Goal: Use online tool/utility: Utilize a website feature to perform a specific function

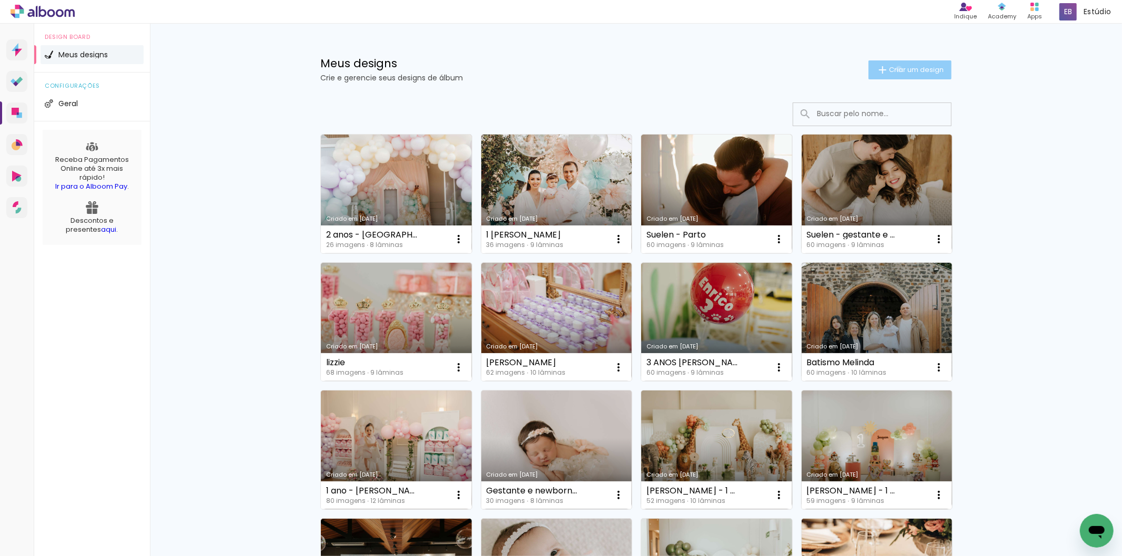
click at [893, 69] on span "Criar um design" at bounding box center [916, 69] width 55 height 7
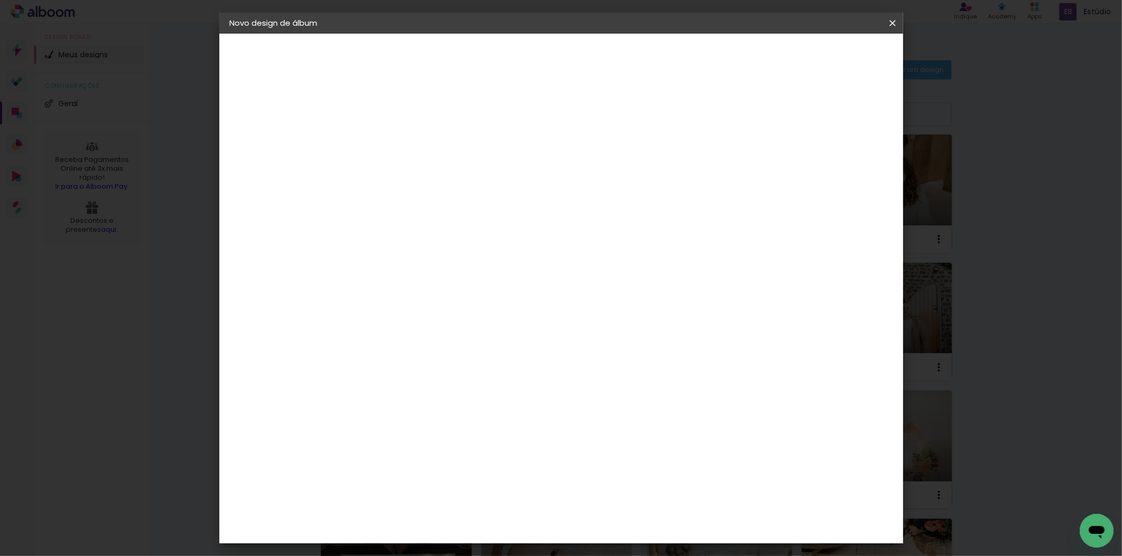
click at [402, 135] on input at bounding box center [402, 141] width 0 height 16
type input "smash - [PERSON_NAME]"
type paper-input "smash - [PERSON_NAME]"
click at [510, 61] on paper-button "Avançar" at bounding box center [484, 56] width 52 height 18
click at [443, 328] on div "Albumaster" at bounding box center [418, 327] width 49 height 8
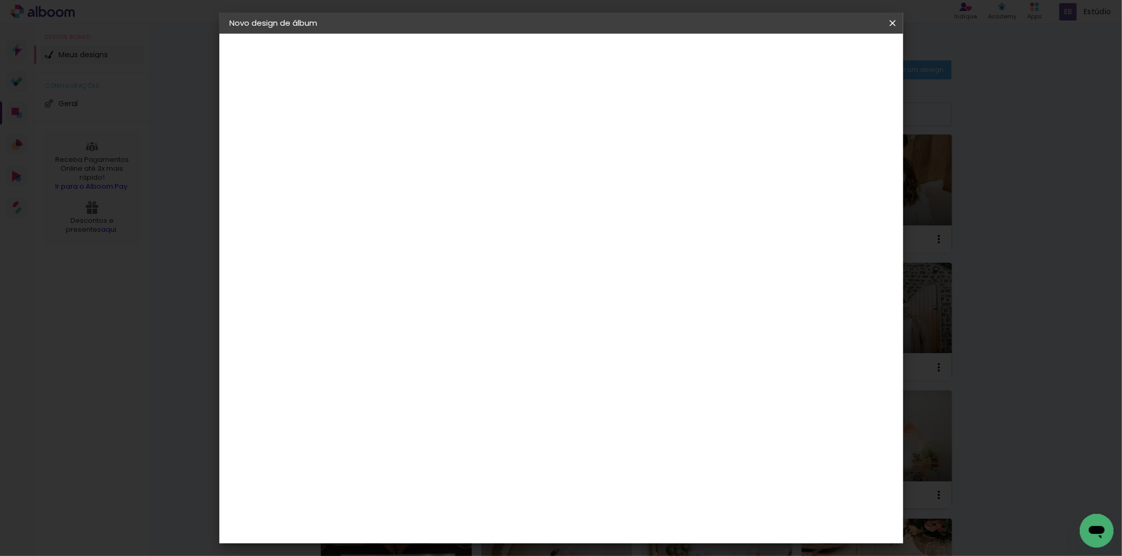
click at [0, 0] on slot "Avançar" at bounding box center [0, 0] width 0 height 0
click at [512, 248] on span "20 × 25 cm" at bounding box center [492, 262] width 39 height 28
click at [0, 0] on slot "Avançar" at bounding box center [0, 0] width 0 height 0
click at [826, 55] on span "Iniciar design" at bounding box center [802, 55] width 48 height 7
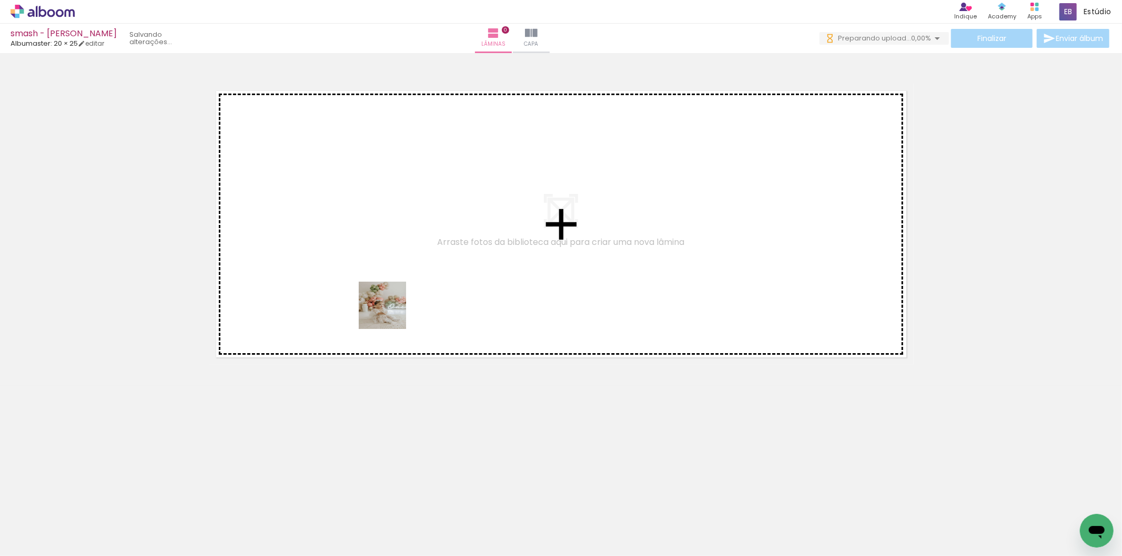
drag, startPoint x: 270, startPoint y: 405, endPoint x: 390, endPoint y: 313, distance: 150.9
click at [390, 313] on quentale-workspace at bounding box center [561, 278] width 1122 height 556
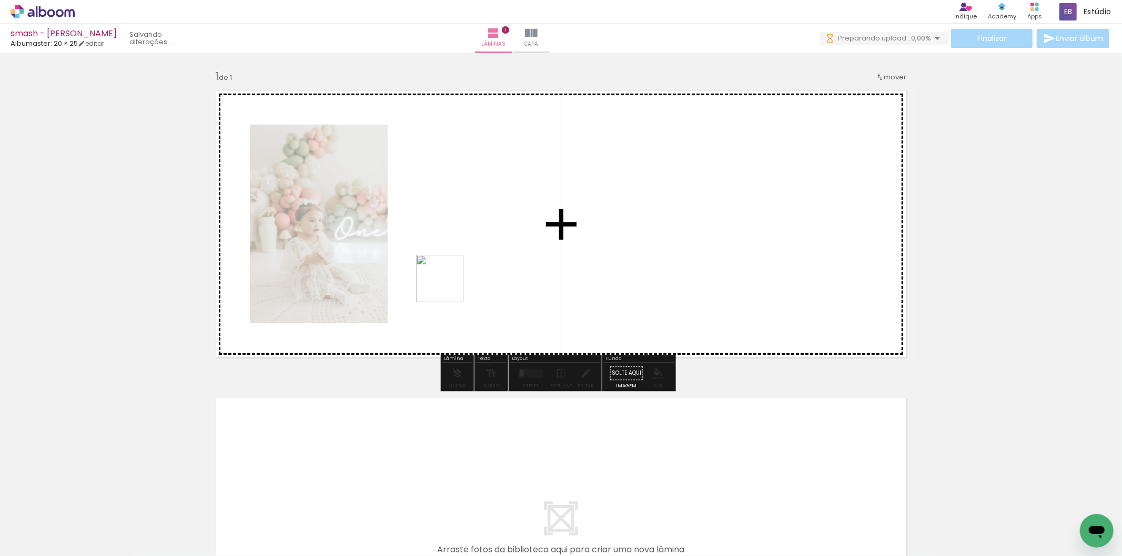
drag, startPoint x: 376, startPoint y: 329, endPoint x: 406, endPoint y: 337, distance: 30.9
click at [448, 286] on quentale-workspace at bounding box center [561, 278] width 1122 height 556
drag, startPoint x: 245, startPoint y: 529, endPoint x: 616, endPoint y: 230, distance: 476.6
click at [616, 230] on quentale-workspace at bounding box center [561, 278] width 1122 height 556
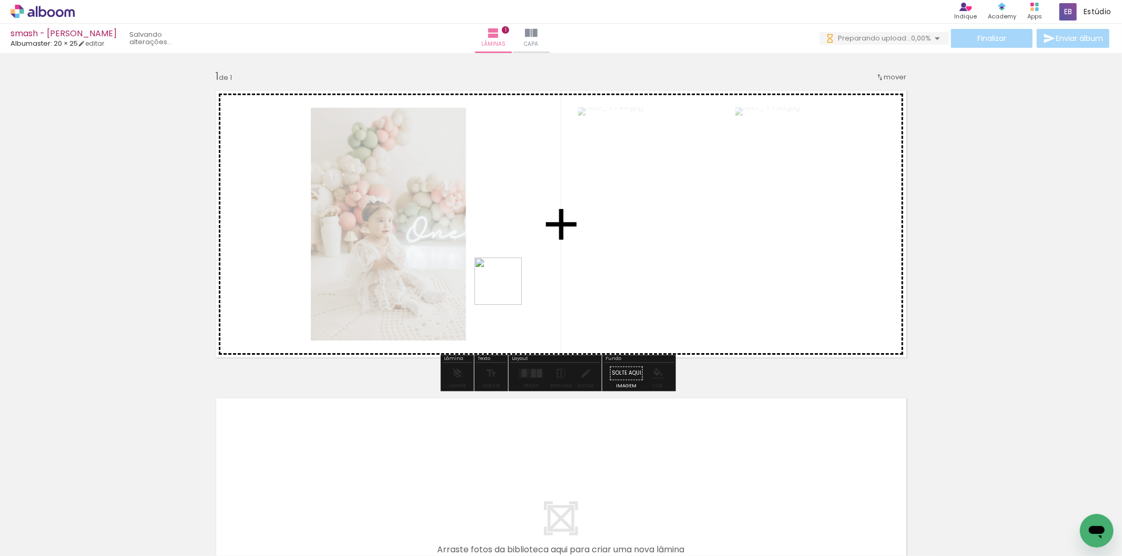
drag, startPoint x: 442, startPoint y: 351, endPoint x: 495, endPoint y: 316, distance: 63.5
click at [506, 288] on quentale-workspace at bounding box center [561, 278] width 1122 height 556
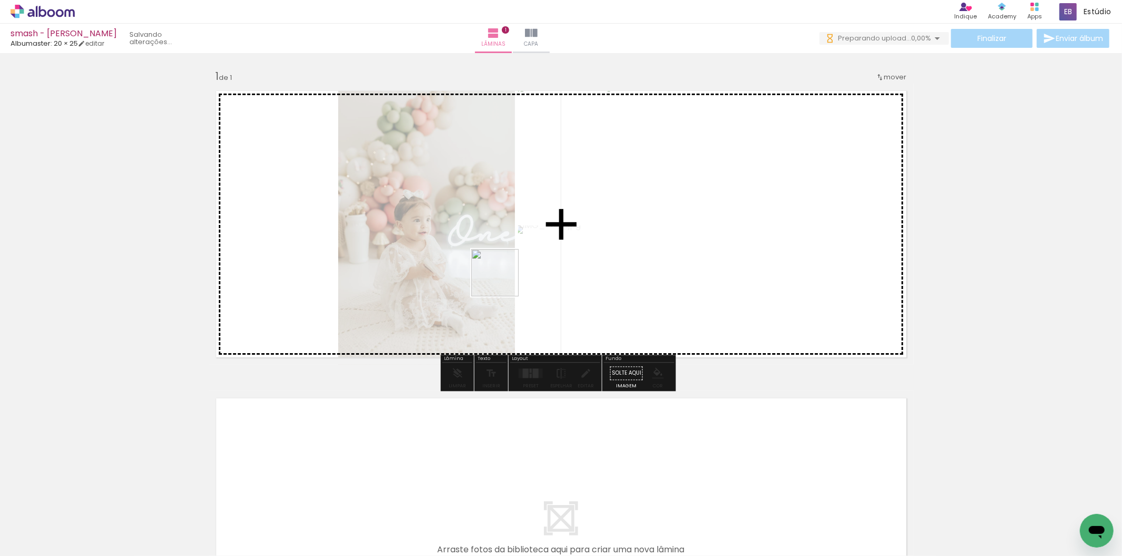
drag, startPoint x: 344, startPoint y: 522, endPoint x: 434, endPoint y: 457, distance: 111.8
click at [504, 279] on quentale-workspace at bounding box center [561, 278] width 1122 height 556
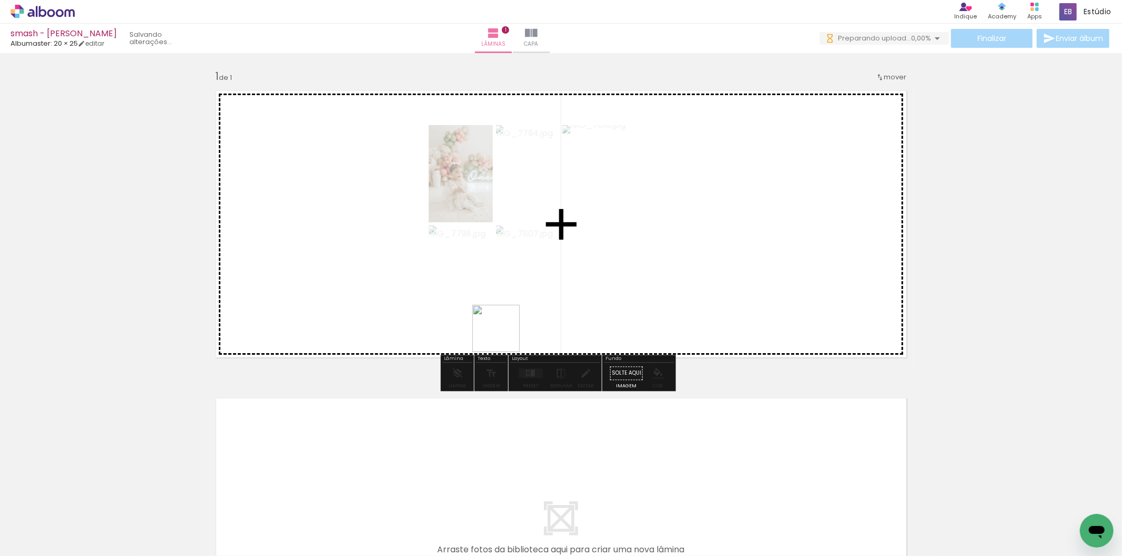
drag, startPoint x: 396, startPoint y: 524, endPoint x: 501, endPoint y: 482, distance: 113.5
click at [536, 292] on quentale-workspace at bounding box center [561, 278] width 1122 height 556
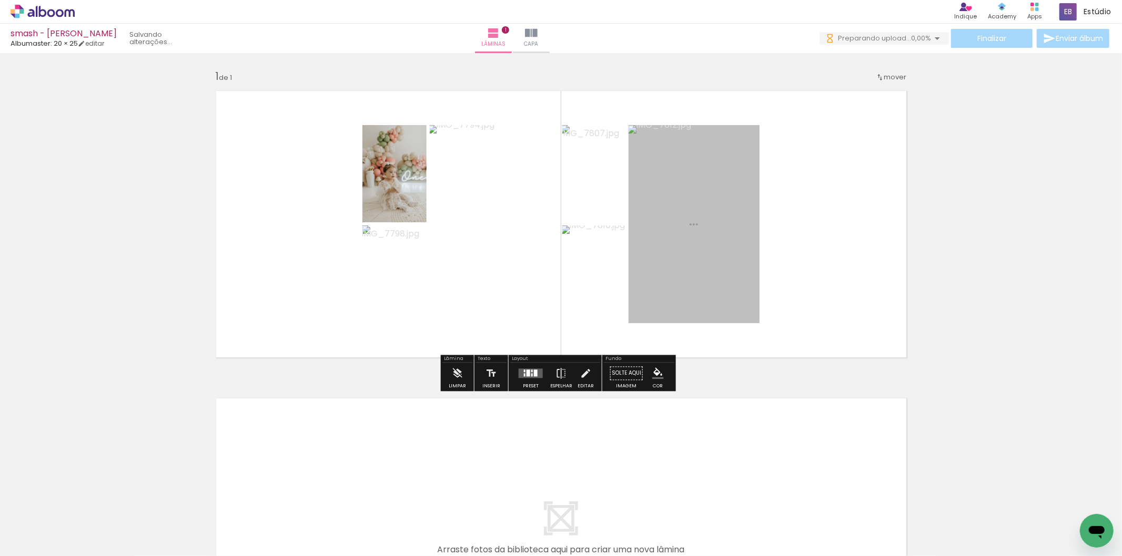
click at [644, 256] on quentale-workspace at bounding box center [561, 278] width 1122 height 556
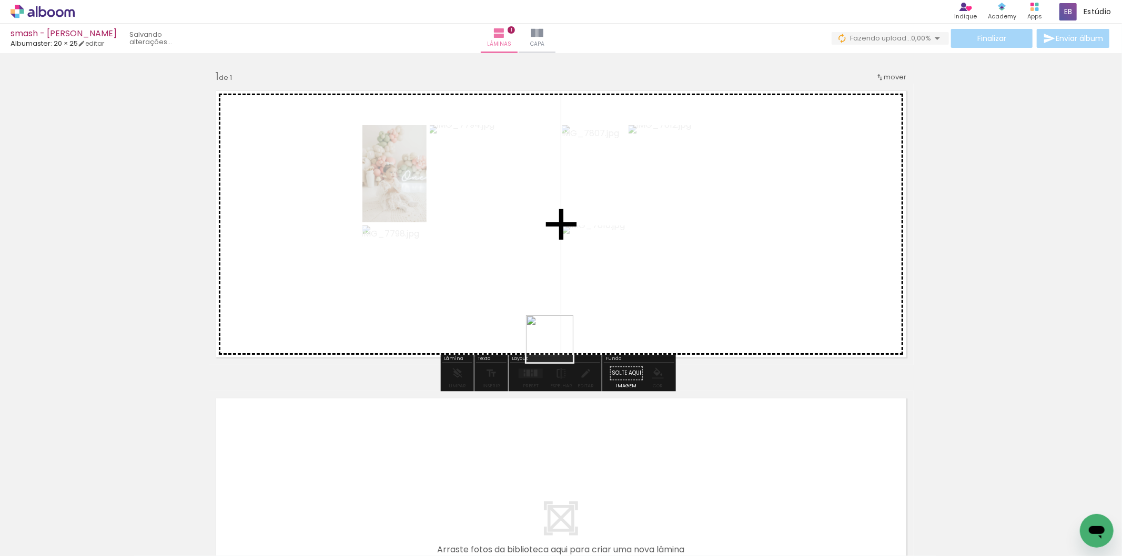
drag, startPoint x: 481, startPoint y: 501, endPoint x: 604, endPoint y: 251, distance: 278.7
click at [612, 245] on quentale-workspace at bounding box center [561, 278] width 1122 height 556
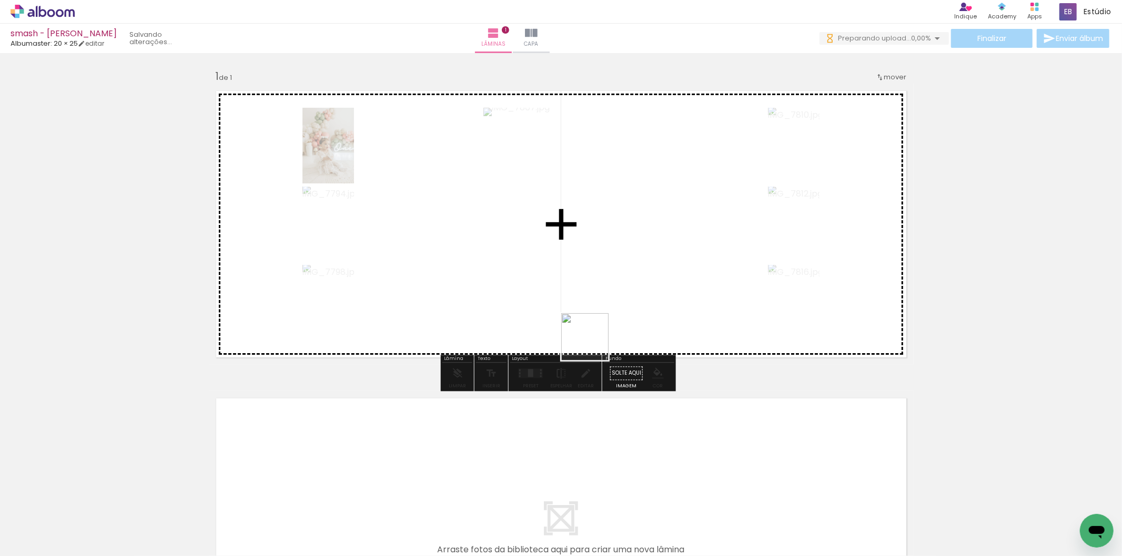
drag, startPoint x: 518, startPoint y: 519, endPoint x: 617, endPoint y: 299, distance: 241.3
click at [617, 299] on quentale-workspace at bounding box center [561, 278] width 1122 height 556
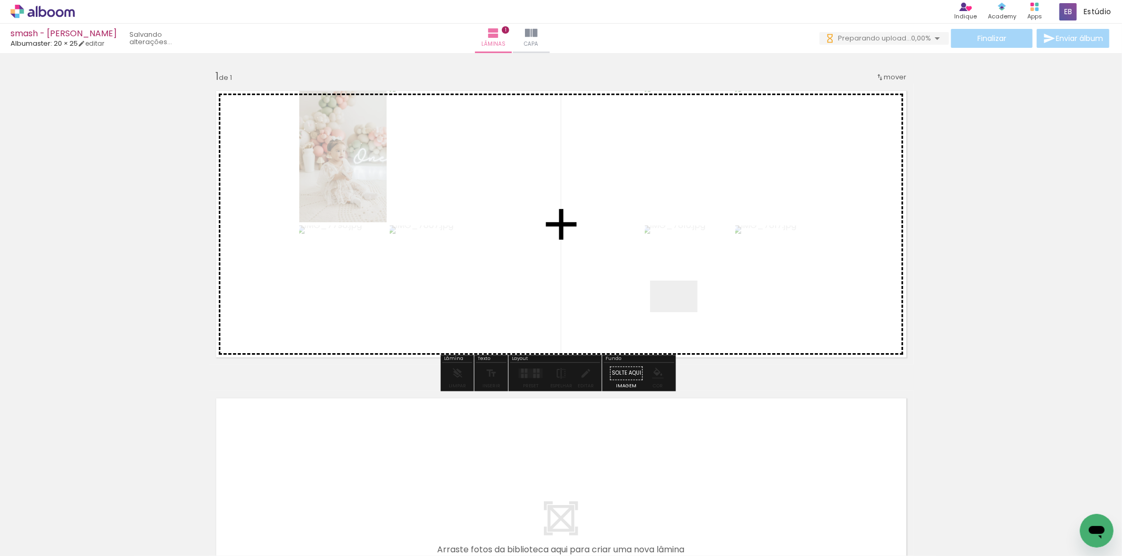
drag, startPoint x: 650, startPoint y: 529, endPoint x: 684, endPoint y: 306, distance: 225.6
click at [684, 306] on quentale-workspace at bounding box center [561, 278] width 1122 height 556
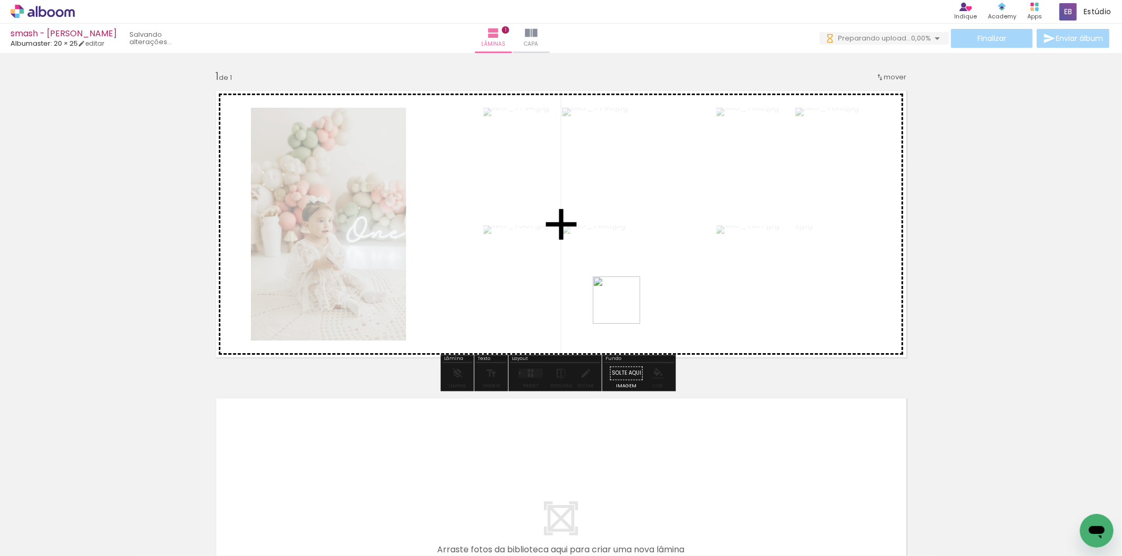
drag, startPoint x: 600, startPoint y: 500, endPoint x: 630, endPoint y: 288, distance: 214.1
click at [630, 288] on quentale-workspace at bounding box center [561, 278] width 1122 height 556
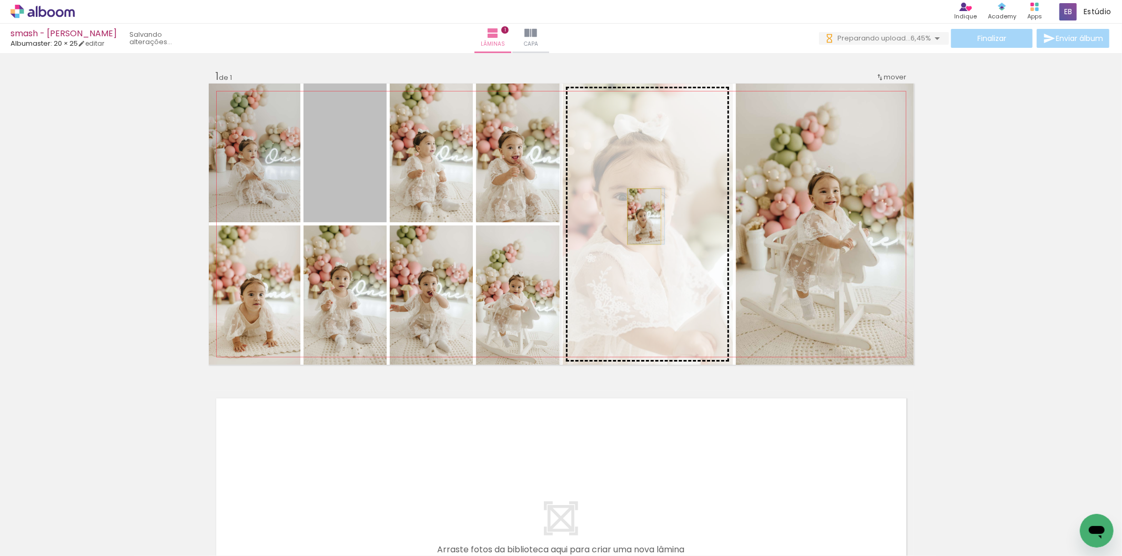
drag, startPoint x: 358, startPoint y: 197, endPoint x: 640, endPoint y: 217, distance: 282.7
click at [0, 0] on slot at bounding box center [0, 0] width 0 height 0
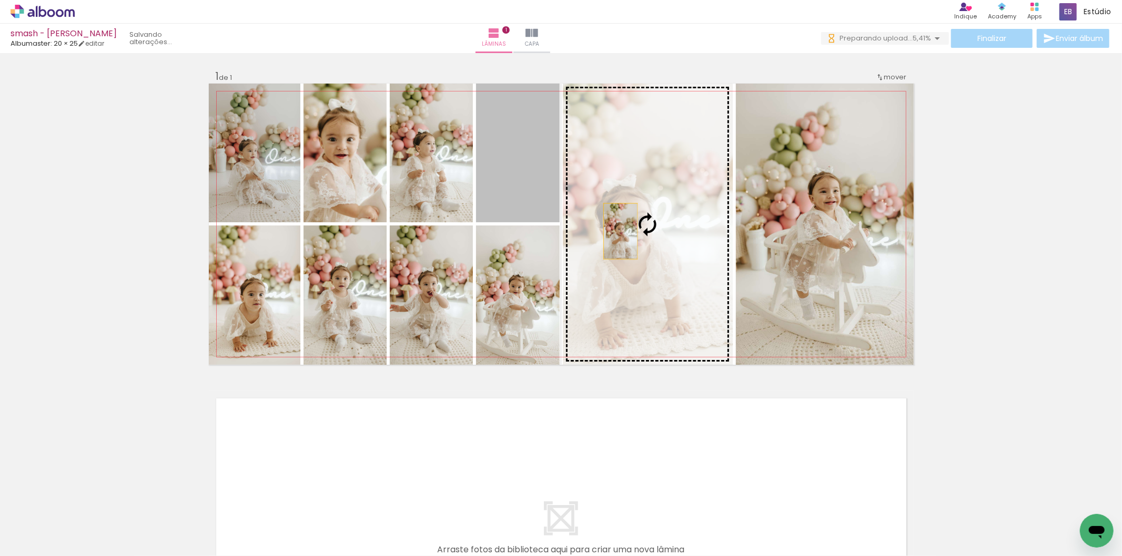
drag, startPoint x: 496, startPoint y: 199, endPoint x: 616, endPoint y: 231, distance: 124.3
click at [0, 0] on slot at bounding box center [0, 0] width 0 height 0
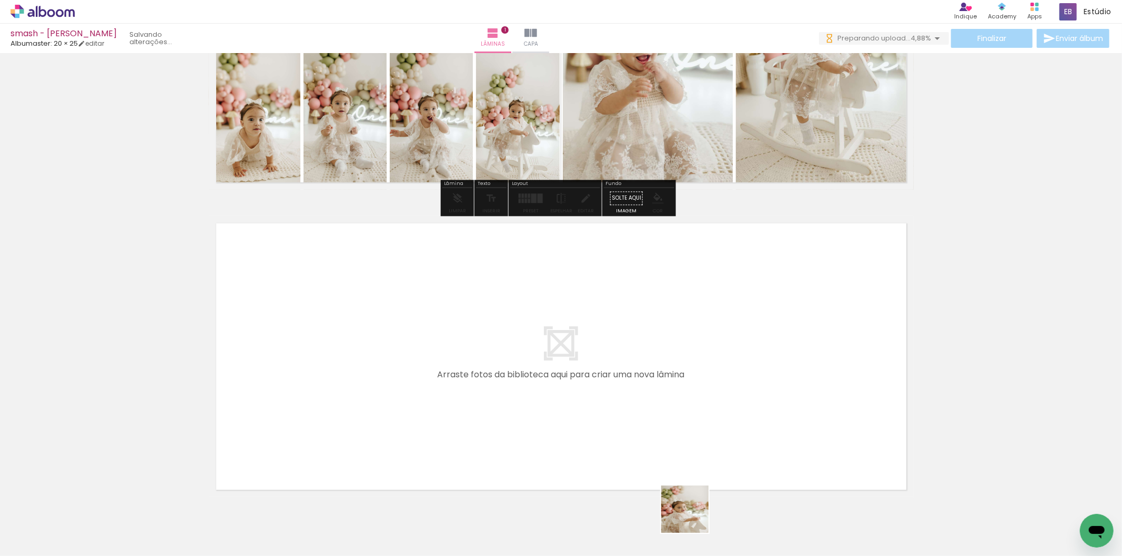
drag, startPoint x: 691, startPoint y: 521, endPoint x: 771, endPoint y: 507, distance: 81.2
click at [631, 402] on quentale-workspace at bounding box center [561, 278] width 1122 height 556
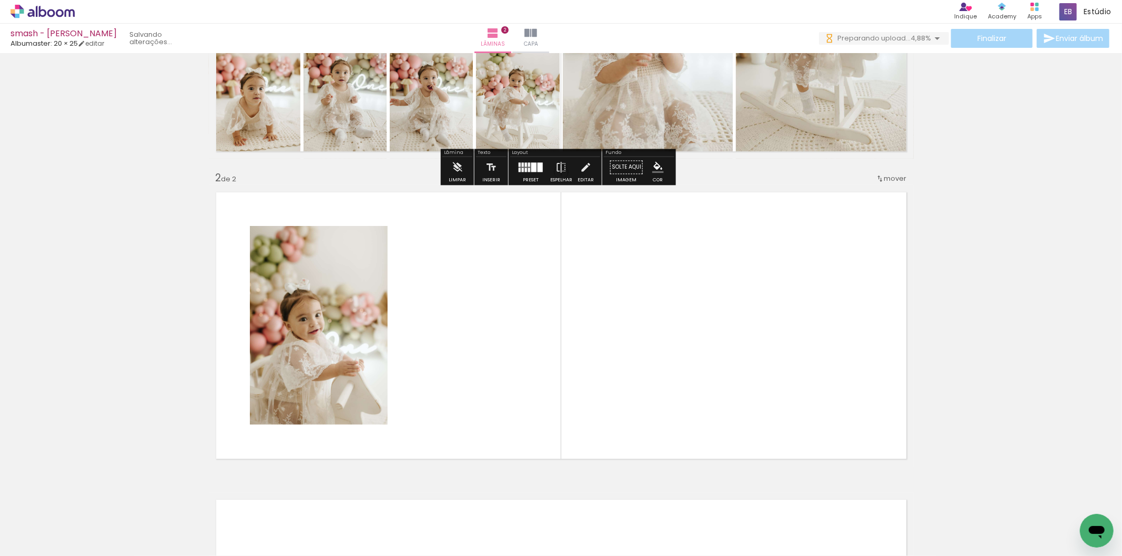
scroll to position [240, 0]
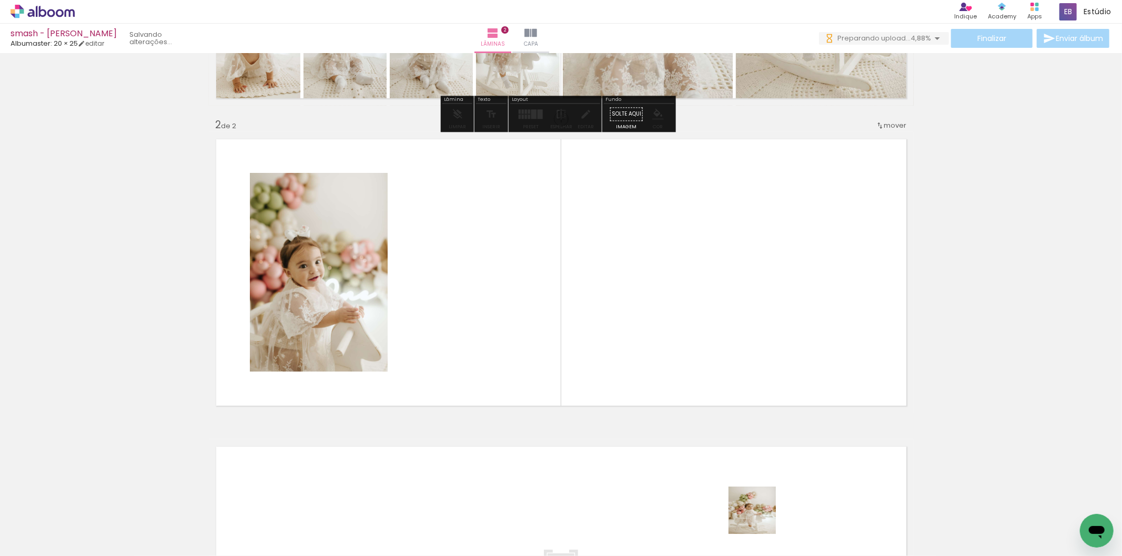
drag, startPoint x: 760, startPoint y: 519, endPoint x: 813, endPoint y: 500, distance: 56.2
click at [645, 355] on quentale-workspace at bounding box center [561, 278] width 1122 height 556
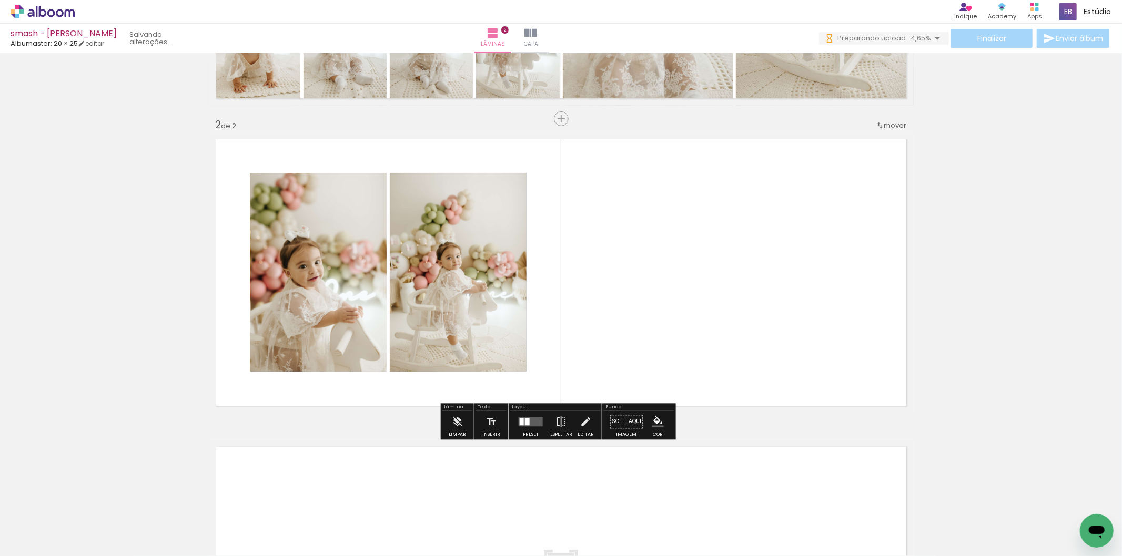
scroll to position [260, 0]
drag, startPoint x: 791, startPoint y: 430, endPoint x: 854, endPoint y: 492, distance: 88.9
click at [743, 313] on quentale-workspace at bounding box center [561, 278] width 1122 height 556
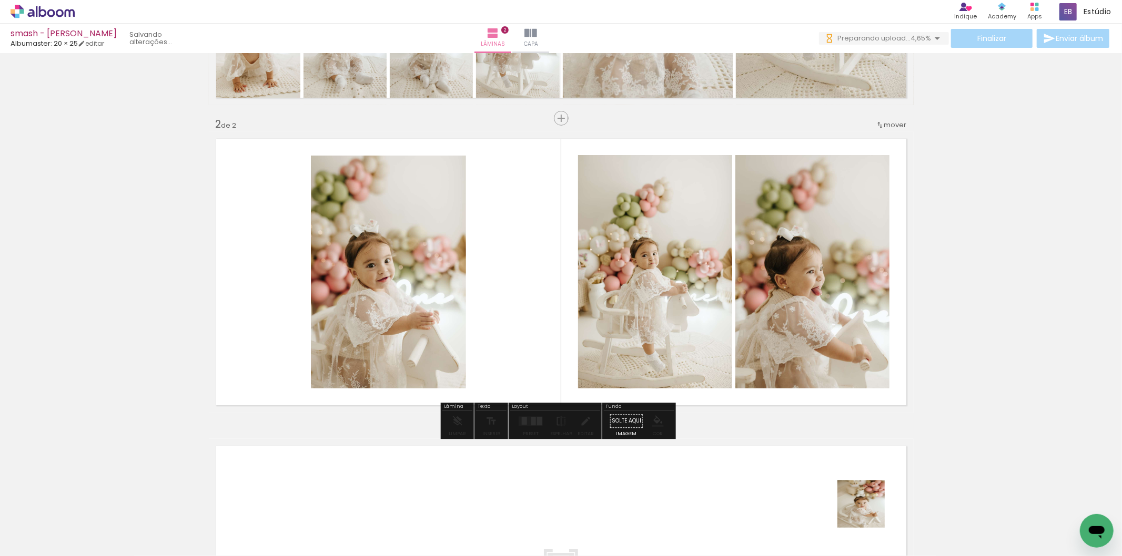
drag, startPoint x: 871, startPoint y: 529, endPoint x: 914, endPoint y: 471, distance: 72.2
click at [753, 301] on quentale-workspace at bounding box center [561, 278] width 1122 height 556
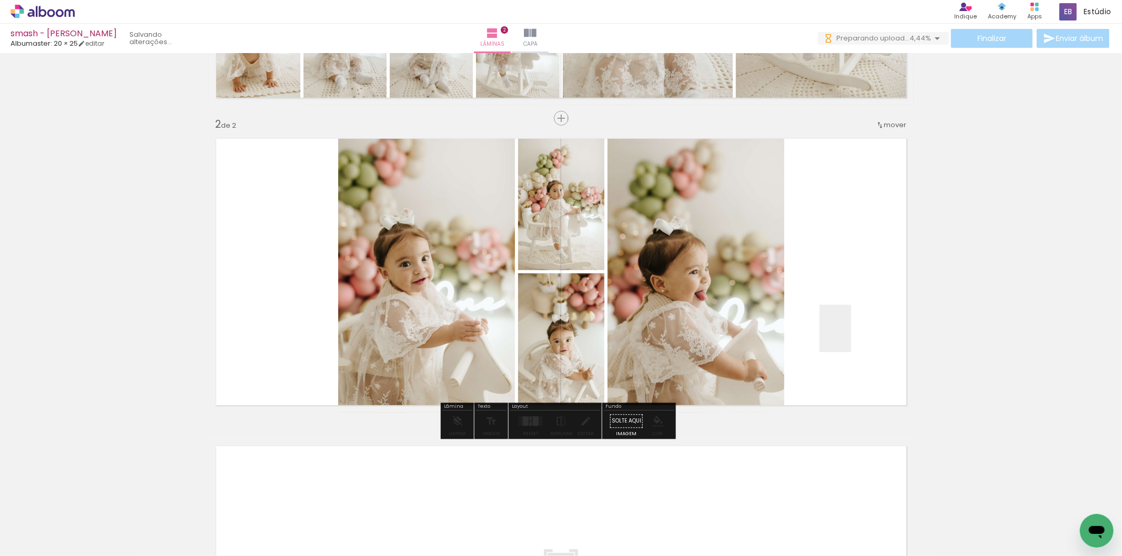
drag, startPoint x: 927, startPoint y: 514, endPoint x: 851, endPoint y: 337, distance: 193.0
click at [851, 337] on quentale-workspace at bounding box center [561, 278] width 1122 height 556
drag, startPoint x: 938, startPoint y: 523, endPoint x: 594, endPoint y: 421, distance: 358.3
click at [792, 290] on quentale-workspace at bounding box center [561, 278] width 1122 height 556
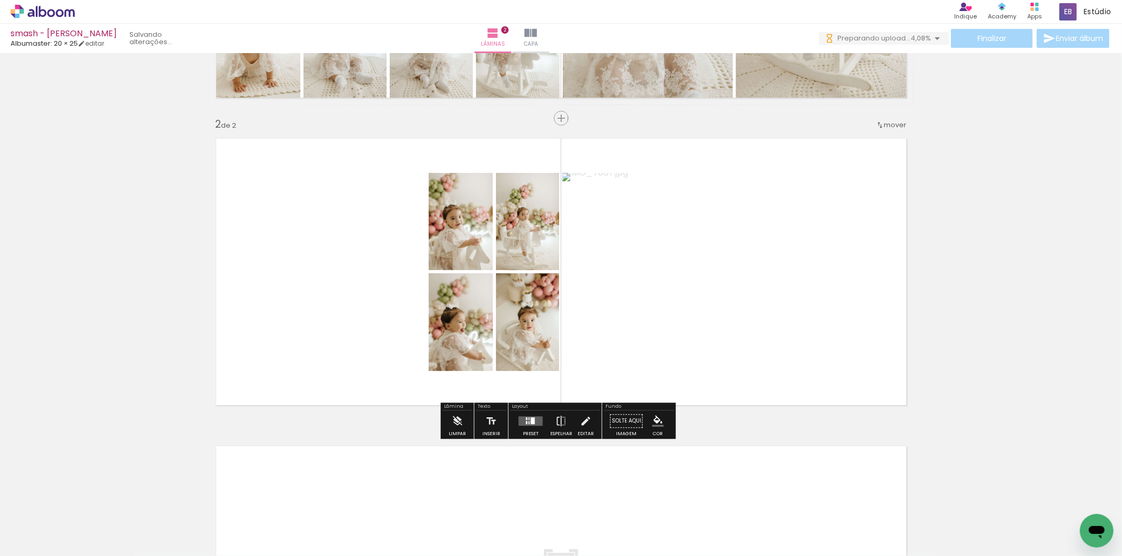
click at [532, 422] on div at bounding box center [533, 421] width 4 height 7
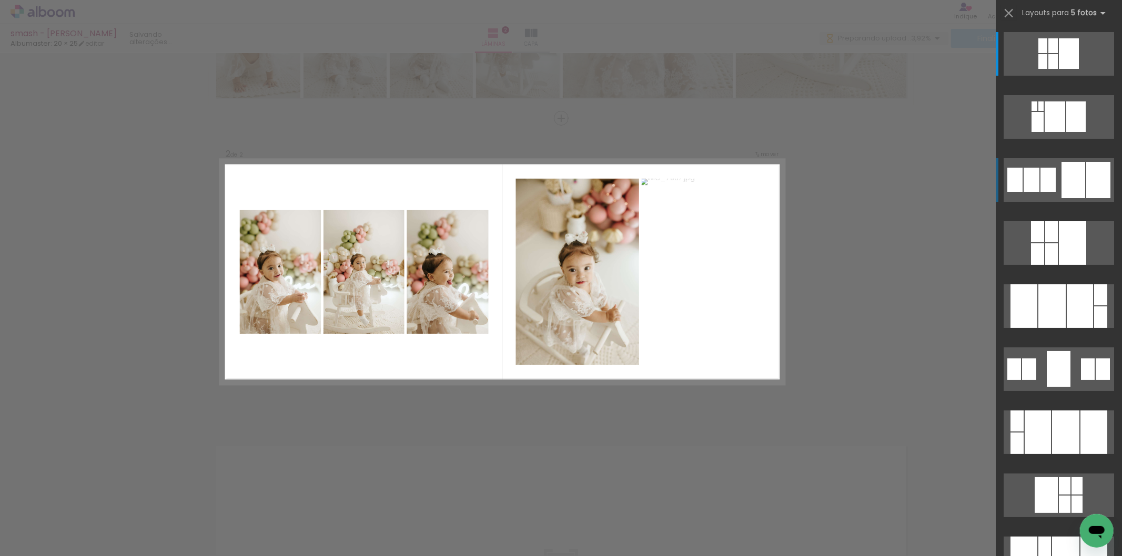
click at [1073, 178] on div at bounding box center [1073, 180] width 24 height 36
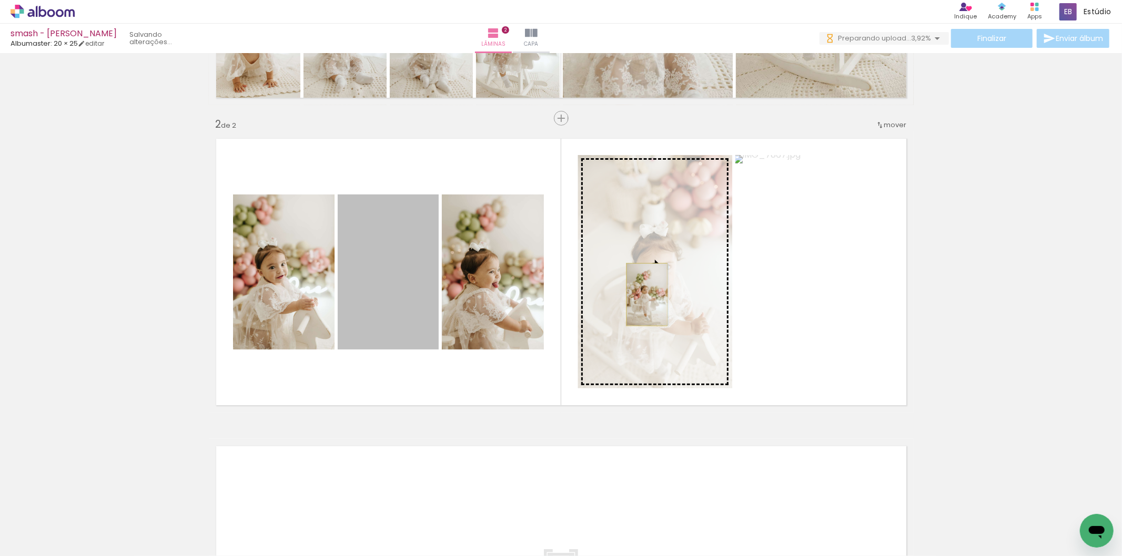
drag, startPoint x: 371, startPoint y: 306, endPoint x: 644, endPoint y: 295, distance: 273.2
click at [0, 0] on slot at bounding box center [0, 0] width 0 height 0
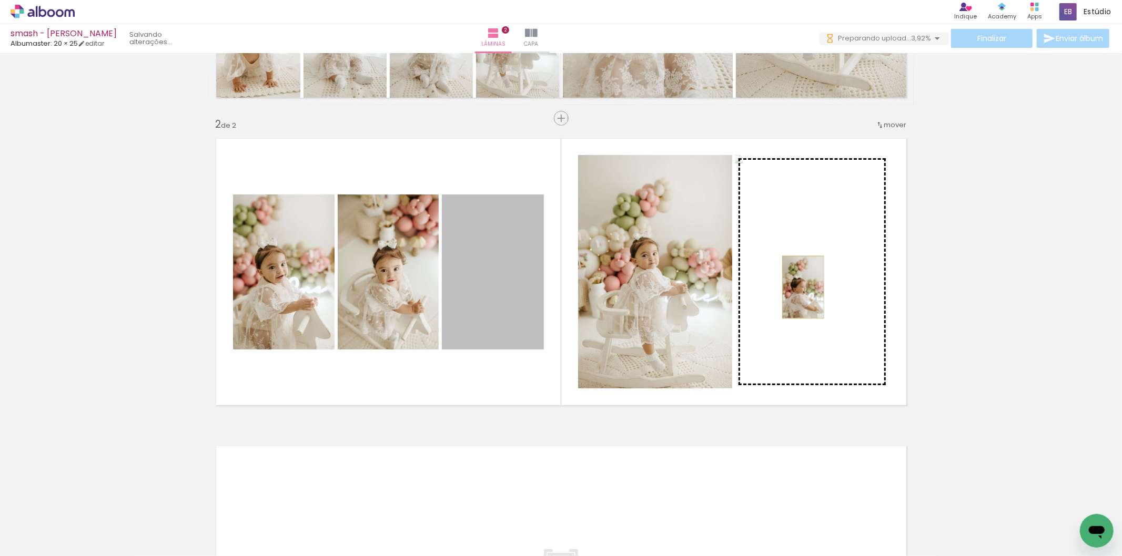
drag, startPoint x: 492, startPoint y: 305, endPoint x: 798, endPoint y: 287, distance: 307.2
click at [0, 0] on slot at bounding box center [0, 0] width 0 height 0
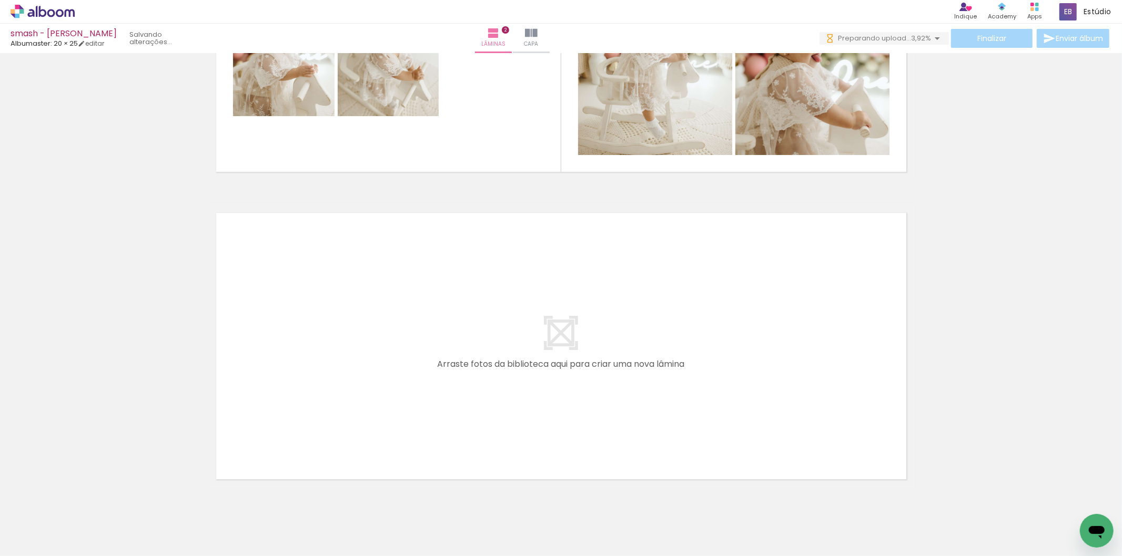
scroll to position [0, 448]
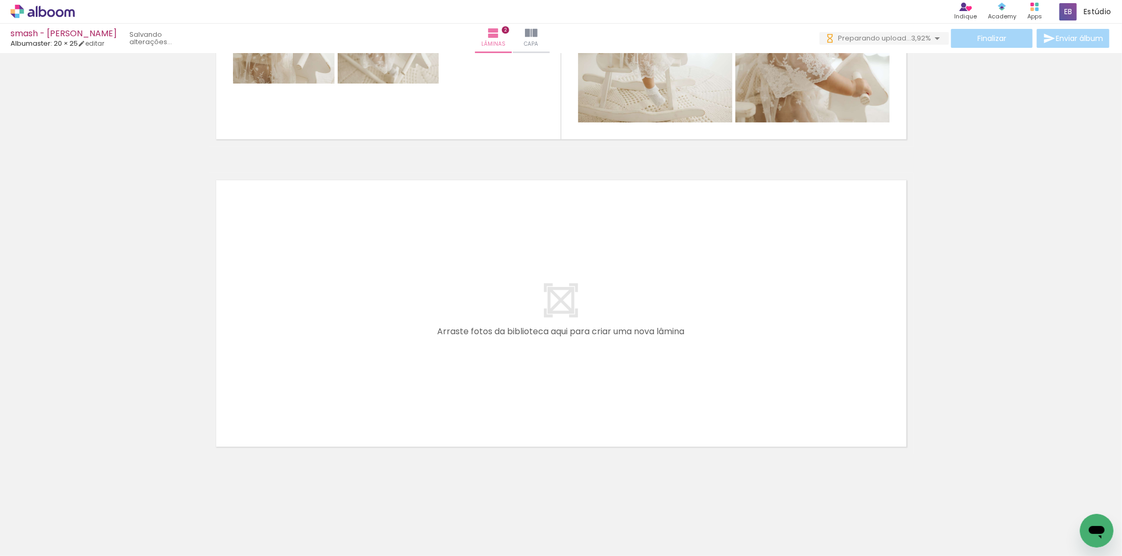
drag, startPoint x: 548, startPoint y: 516, endPoint x: 566, endPoint y: 391, distance: 126.5
click at [566, 391] on quentale-workspace at bounding box center [561, 278] width 1122 height 556
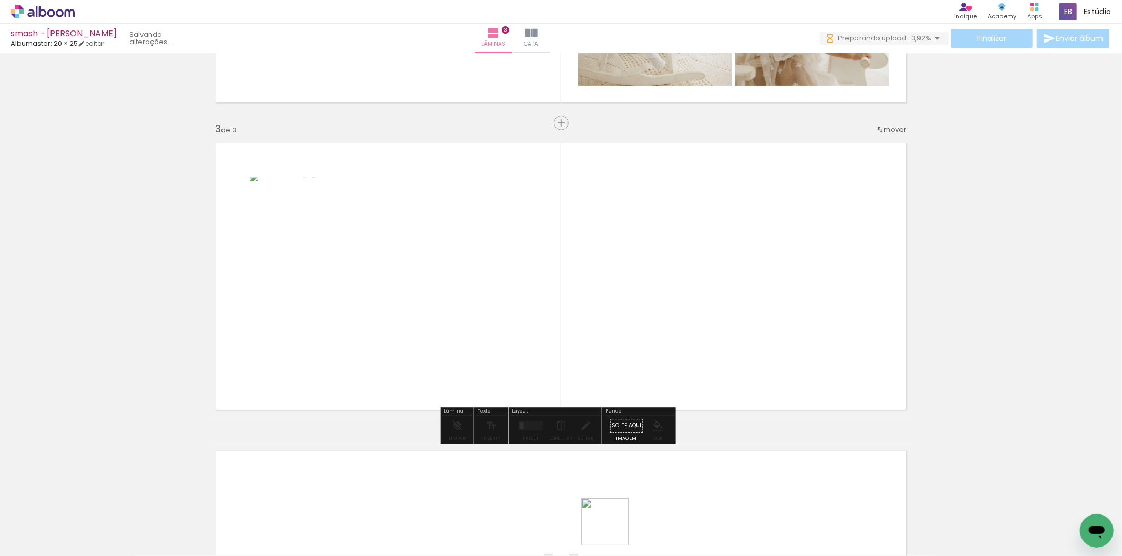
scroll to position [567, 0]
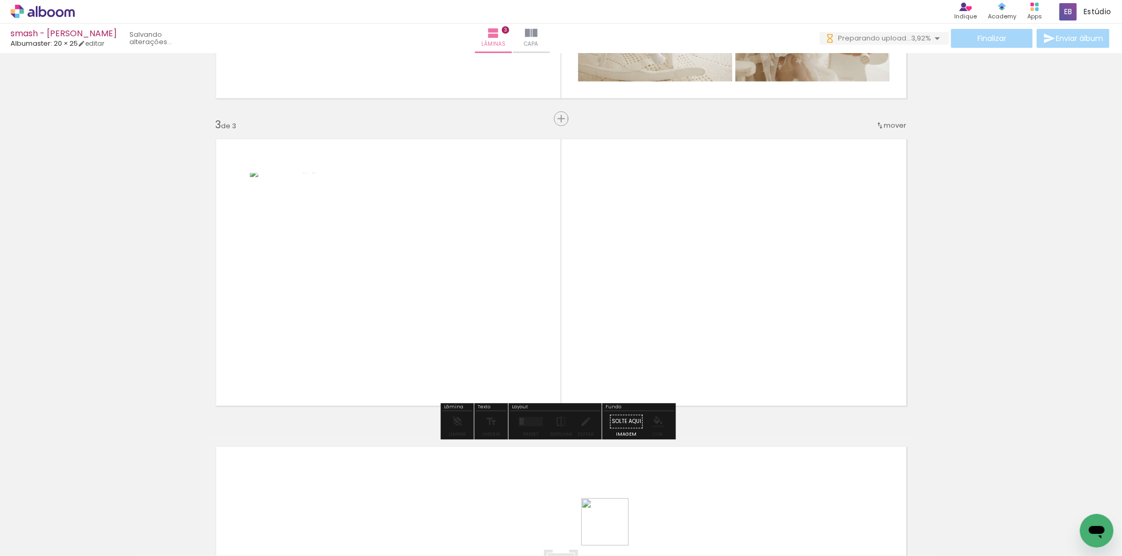
drag, startPoint x: 619, startPoint y: 541, endPoint x: 657, endPoint y: 488, distance: 65.4
click at [581, 348] on quentale-workspace at bounding box center [561, 278] width 1122 height 556
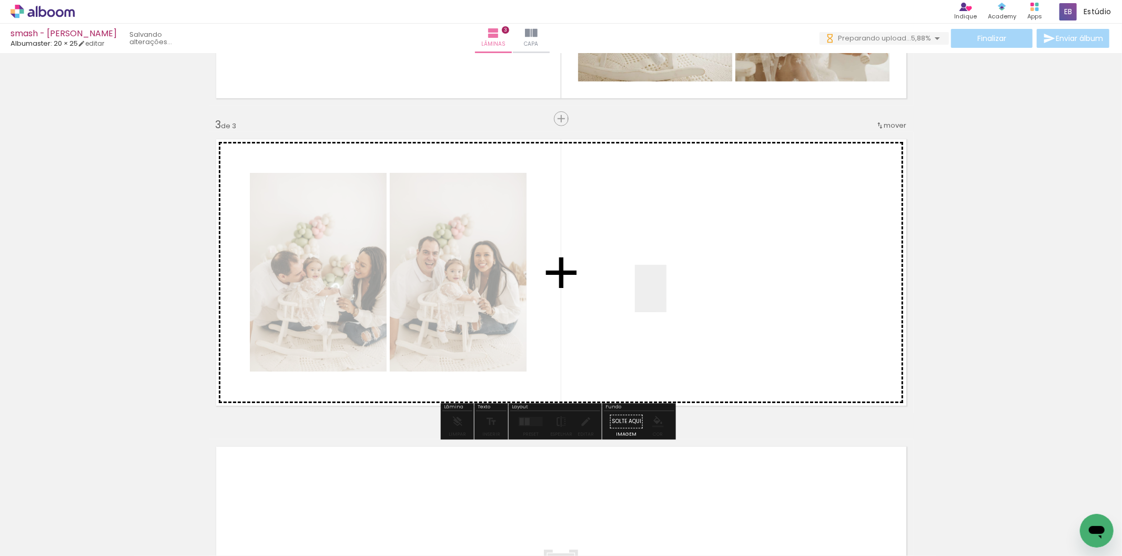
drag, startPoint x: 678, startPoint y: 521, endPoint x: 664, endPoint y: 281, distance: 239.7
click at [664, 281] on quentale-workspace at bounding box center [561, 278] width 1122 height 556
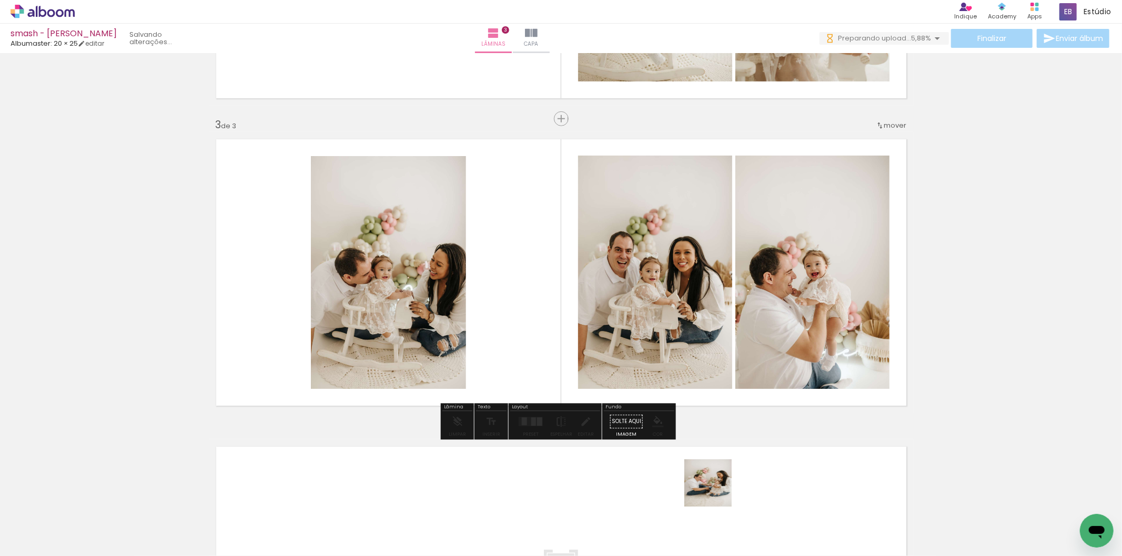
drag, startPoint x: 716, startPoint y: 491, endPoint x: 753, endPoint y: 516, distance: 44.3
click at [702, 329] on quentale-workspace at bounding box center [561, 278] width 1122 height 556
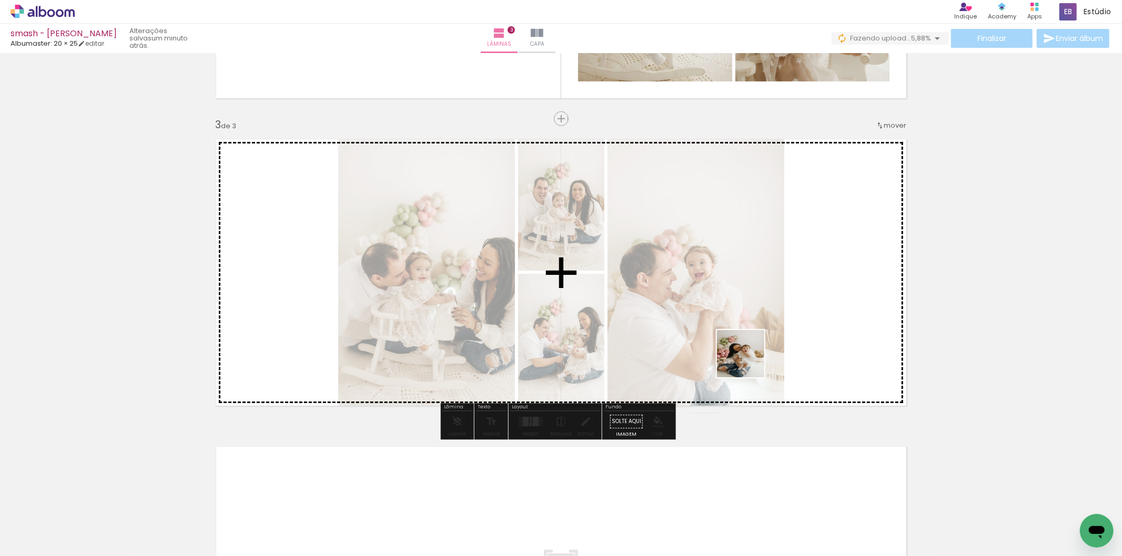
drag, startPoint x: 776, startPoint y: 533, endPoint x: 748, endPoint y: 362, distance: 173.7
click at [748, 362] on quentale-workspace at bounding box center [561, 278] width 1122 height 556
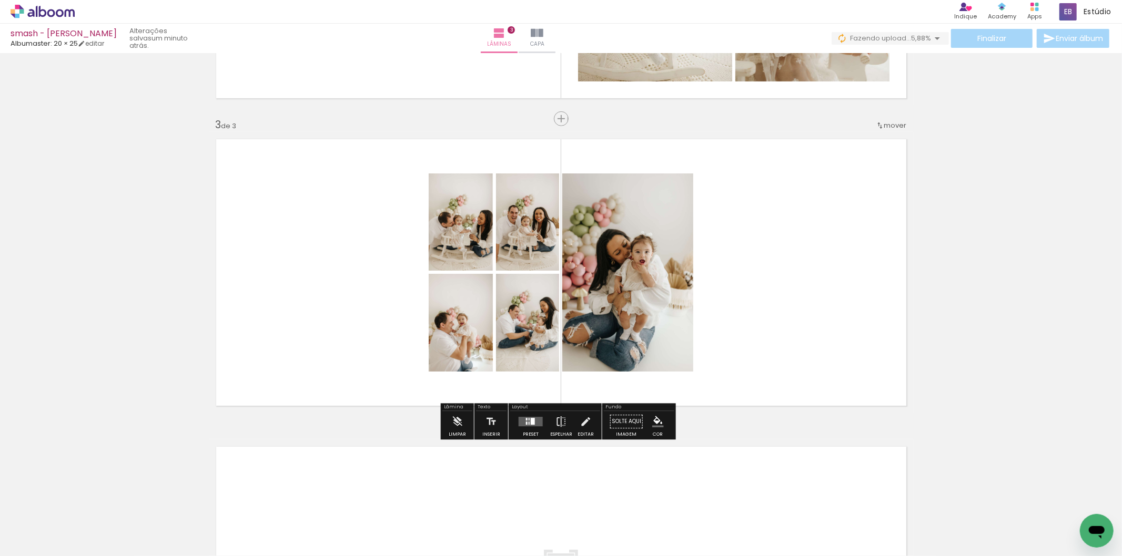
click at [536, 418] on quentale-layouter at bounding box center [531, 421] width 24 height 9
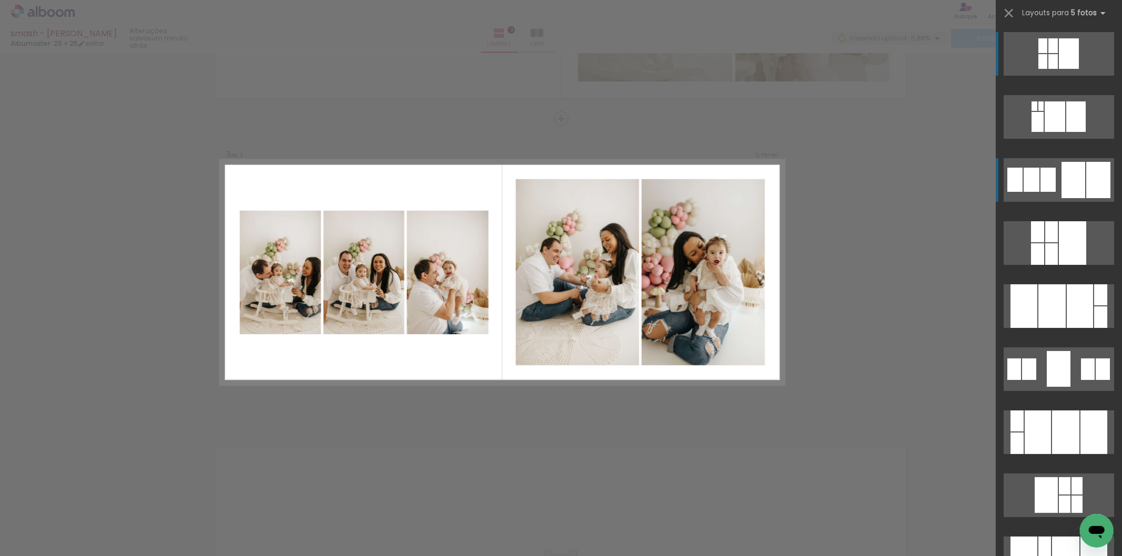
click at [1076, 186] on div at bounding box center [1073, 180] width 24 height 36
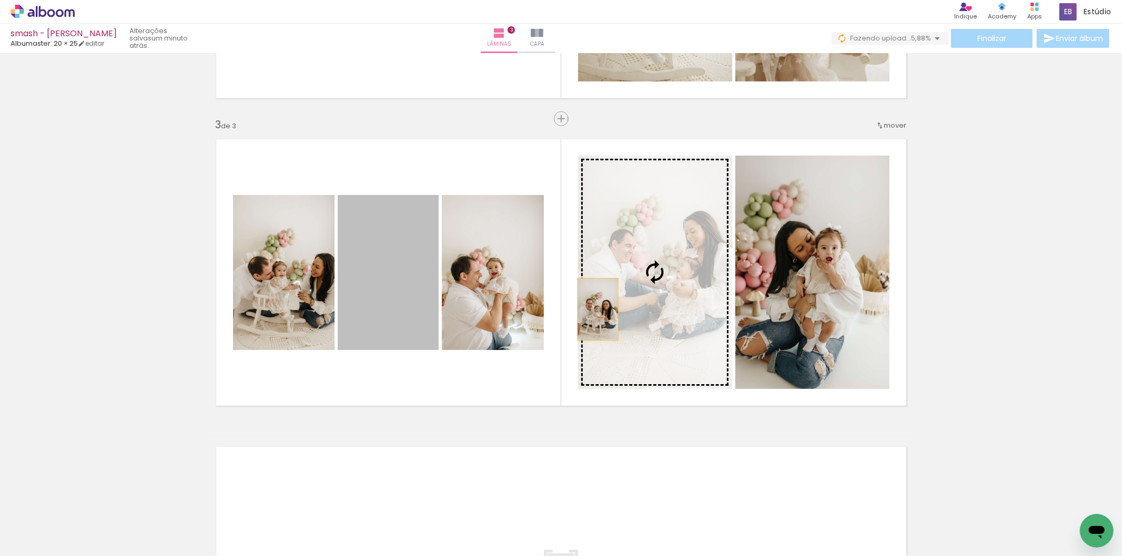
drag, startPoint x: 388, startPoint y: 324, endPoint x: 601, endPoint y: 307, distance: 213.2
click at [0, 0] on slot at bounding box center [0, 0] width 0 height 0
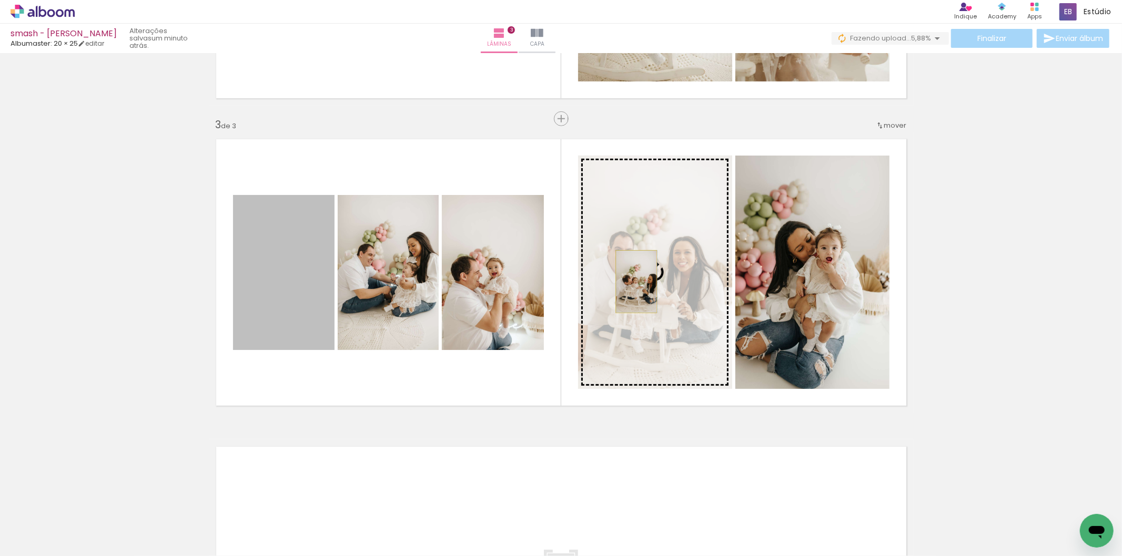
drag, startPoint x: 308, startPoint y: 306, endPoint x: 646, endPoint y: 281, distance: 339.1
click at [0, 0] on slot at bounding box center [0, 0] width 0 height 0
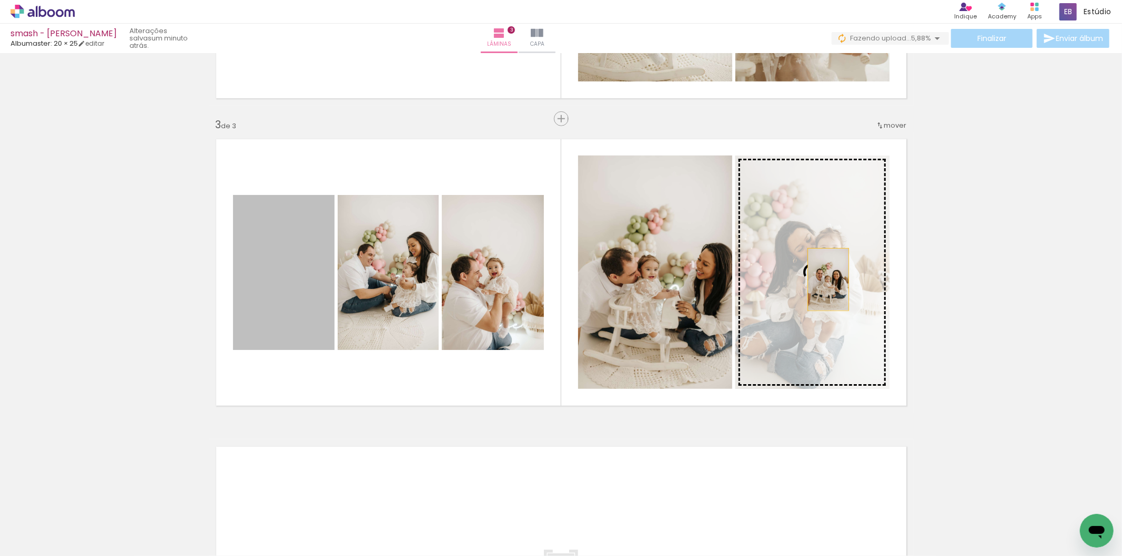
drag, startPoint x: 370, startPoint y: 299, endPoint x: 824, endPoint y: 279, distance: 453.8
click at [0, 0] on slot at bounding box center [0, 0] width 0 height 0
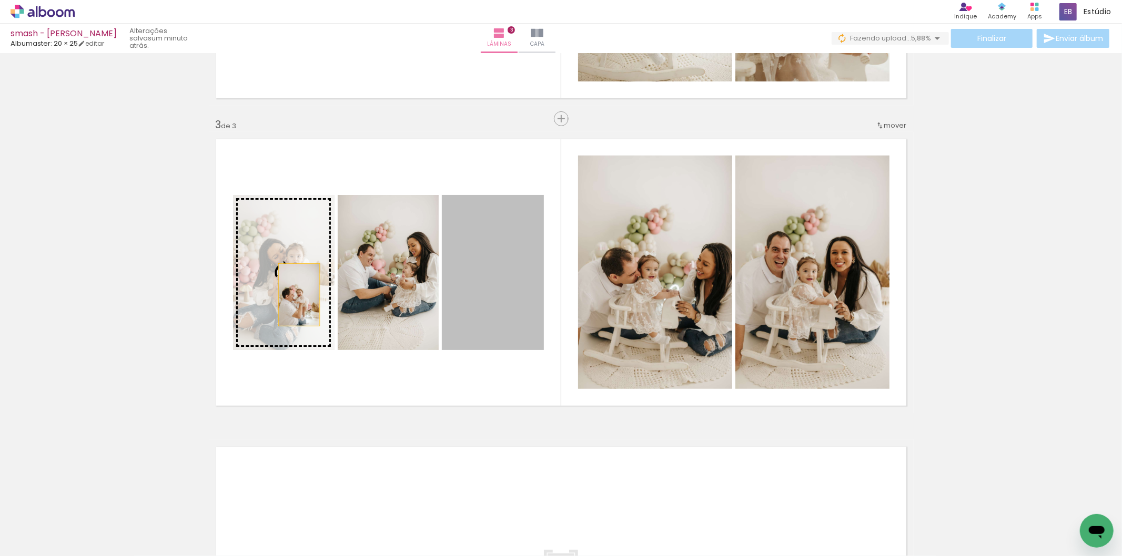
drag, startPoint x: 503, startPoint y: 308, endPoint x: 286, endPoint y: 293, distance: 217.2
click at [0, 0] on slot at bounding box center [0, 0] width 0 height 0
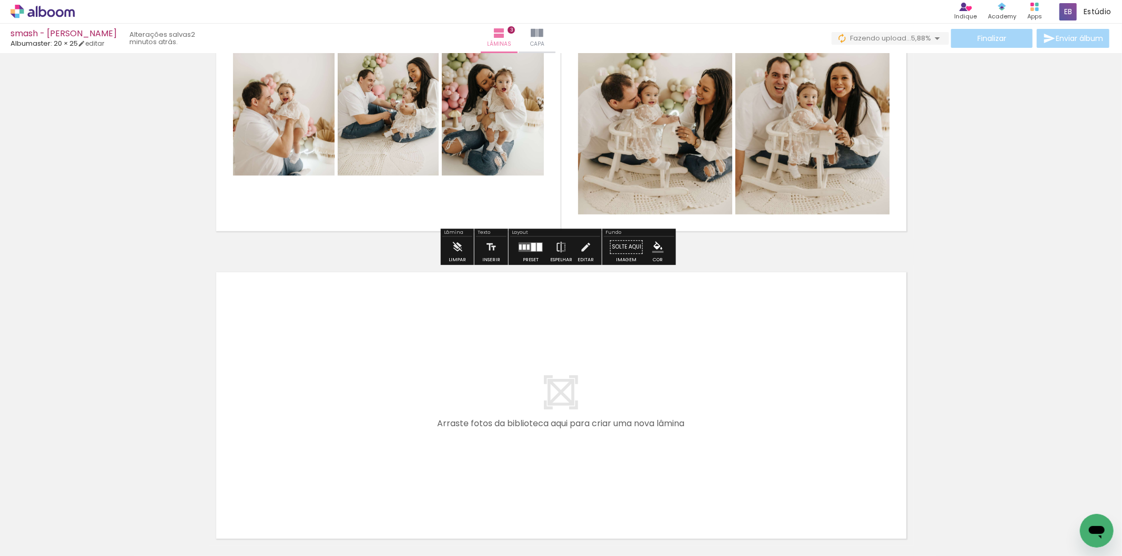
scroll to position [743, 0]
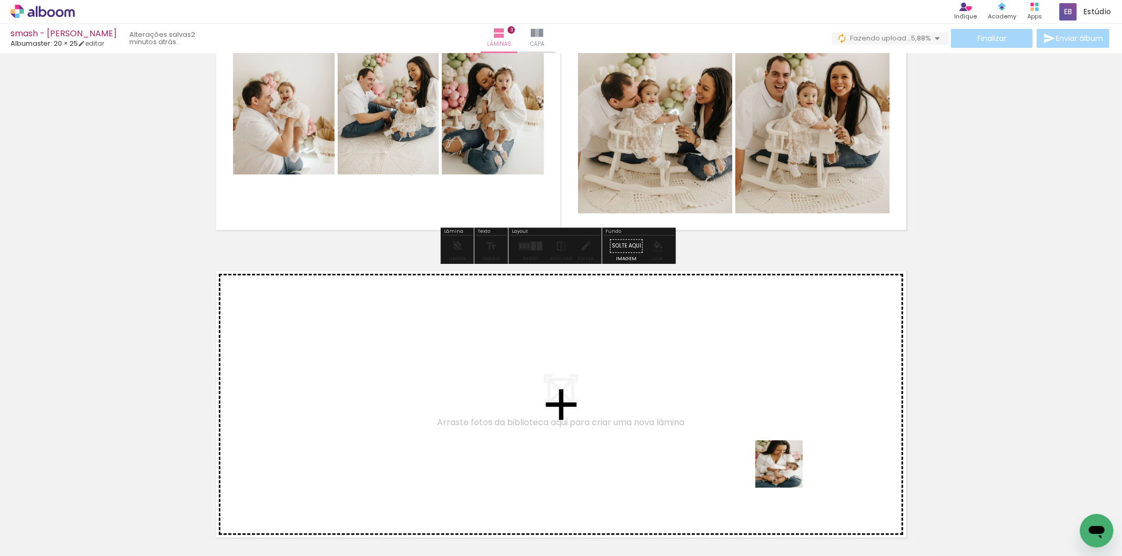
drag, startPoint x: 832, startPoint y: 528, endPoint x: 765, endPoint y: 457, distance: 97.9
click at [765, 457] on quentale-workspace at bounding box center [561, 278] width 1122 height 556
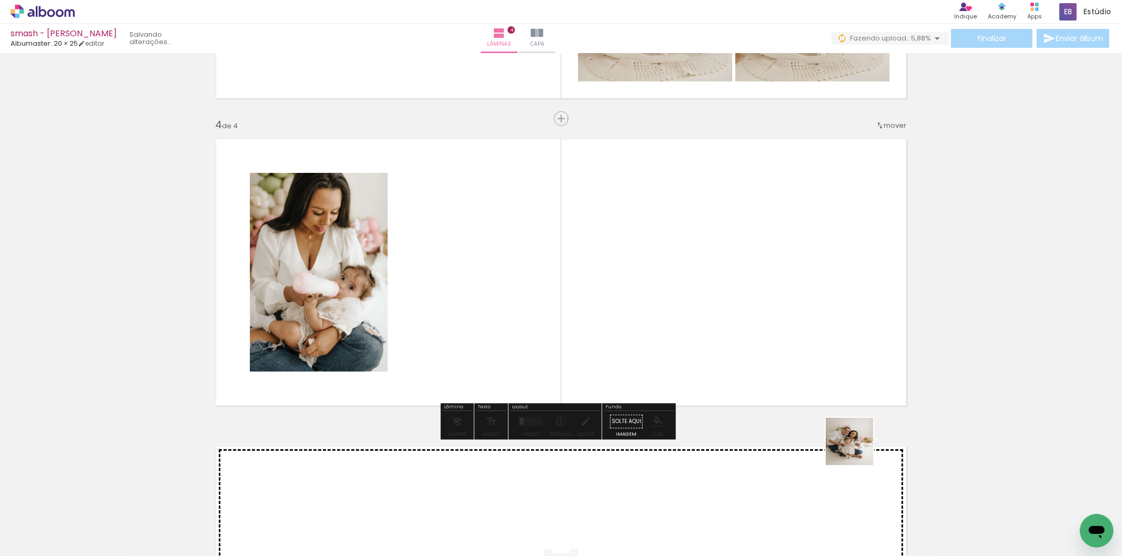
scroll to position [875, 0]
drag, startPoint x: 902, startPoint y: 518, endPoint x: 713, endPoint y: 364, distance: 243.8
click at [714, 358] on quentale-workspace at bounding box center [561, 278] width 1122 height 556
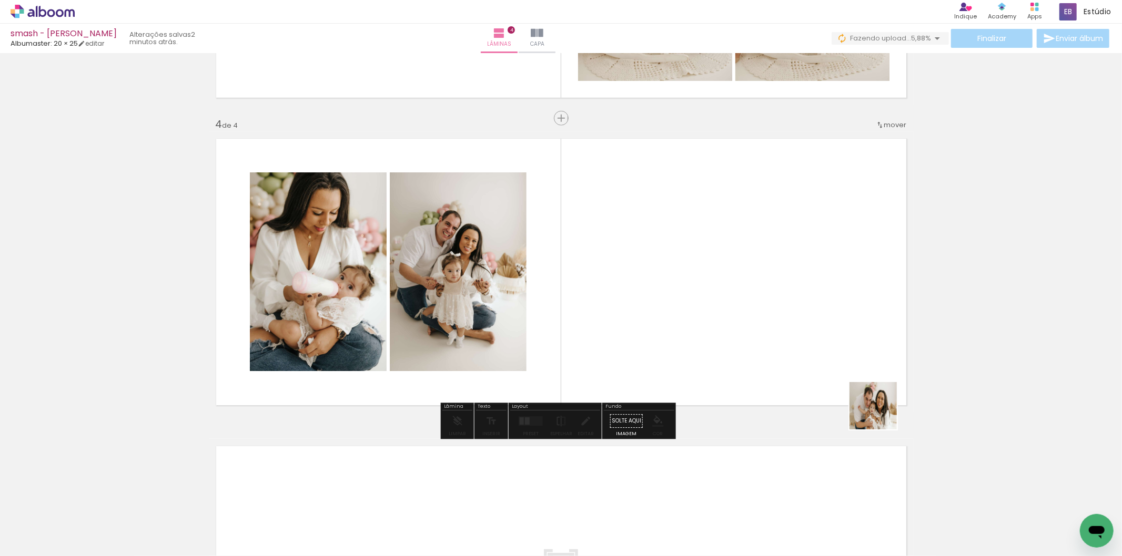
drag, startPoint x: 963, startPoint y: 521, endPoint x: 829, endPoint y: 371, distance: 201.5
click at [829, 371] on quentale-workspace at bounding box center [561, 278] width 1122 height 556
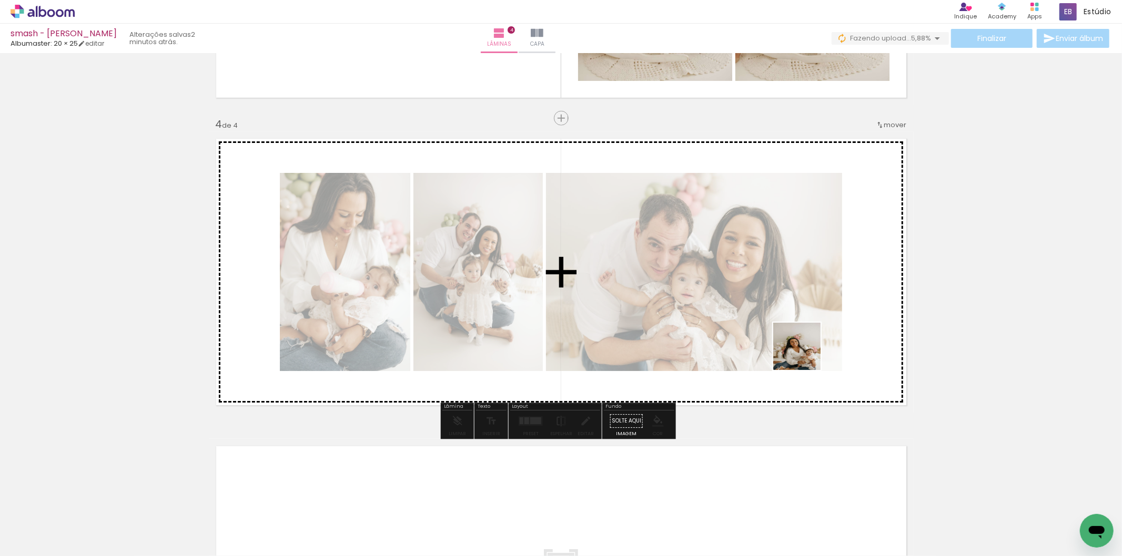
drag, startPoint x: 1017, startPoint y: 532, endPoint x: 727, endPoint y: 319, distance: 359.2
click at [727, 319] on quentale-workspace at bounding box center [561, 278] width 1122 height 556
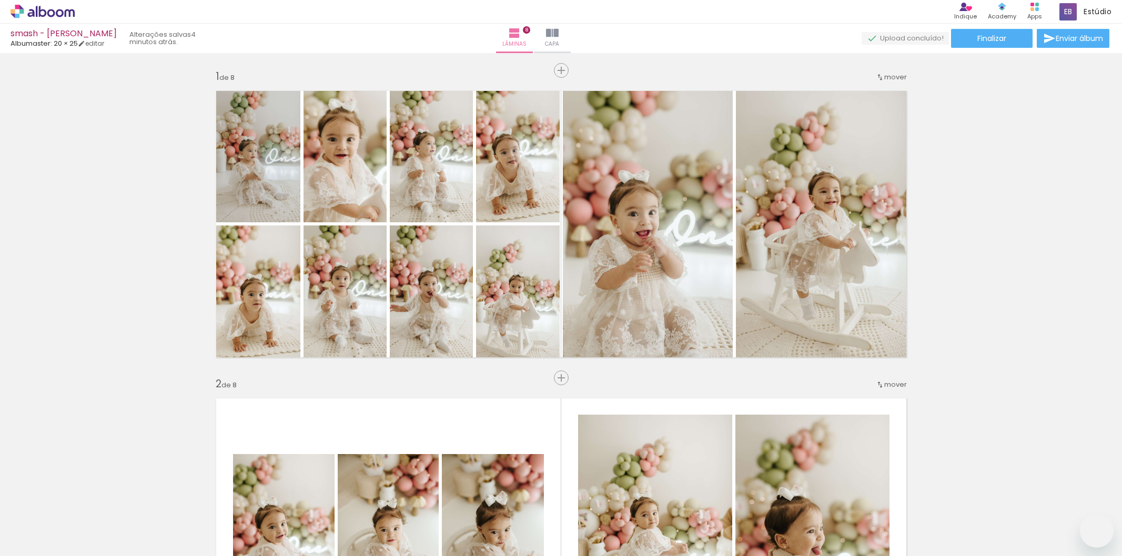
click at [779, 353] on quentale-workspace at bounding box center [561, 278] width 1122 height 556
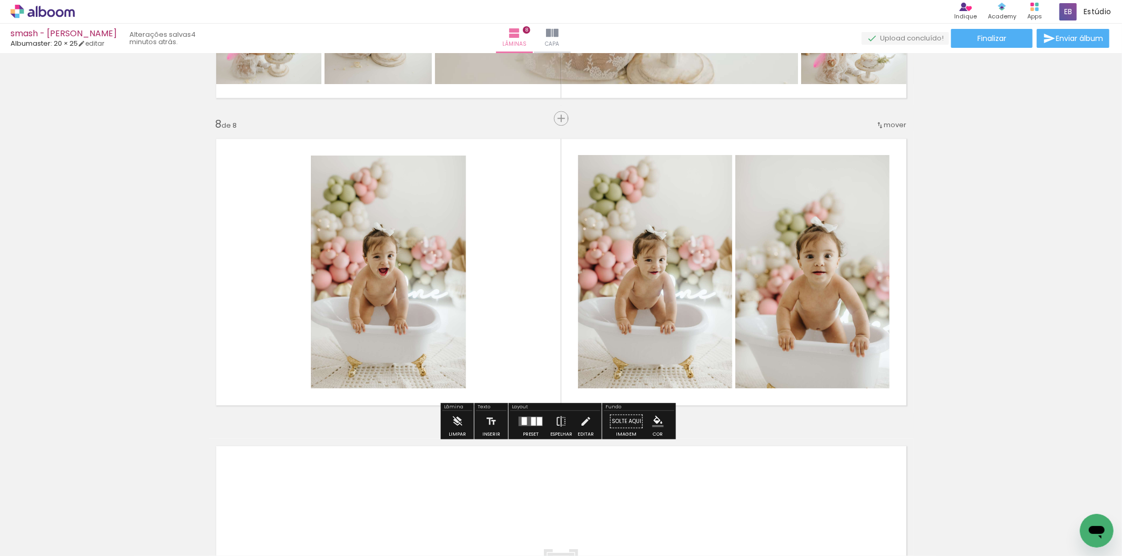
scroll to position [0, 1971]
drag, startPoint x: 859, startPoint y: 526, endPoint x: 901, endPoint y: 444, distance: 91.5
click at [786, 349] on quentale-workspace at bounding box center [561, 278] width 1122 height 556
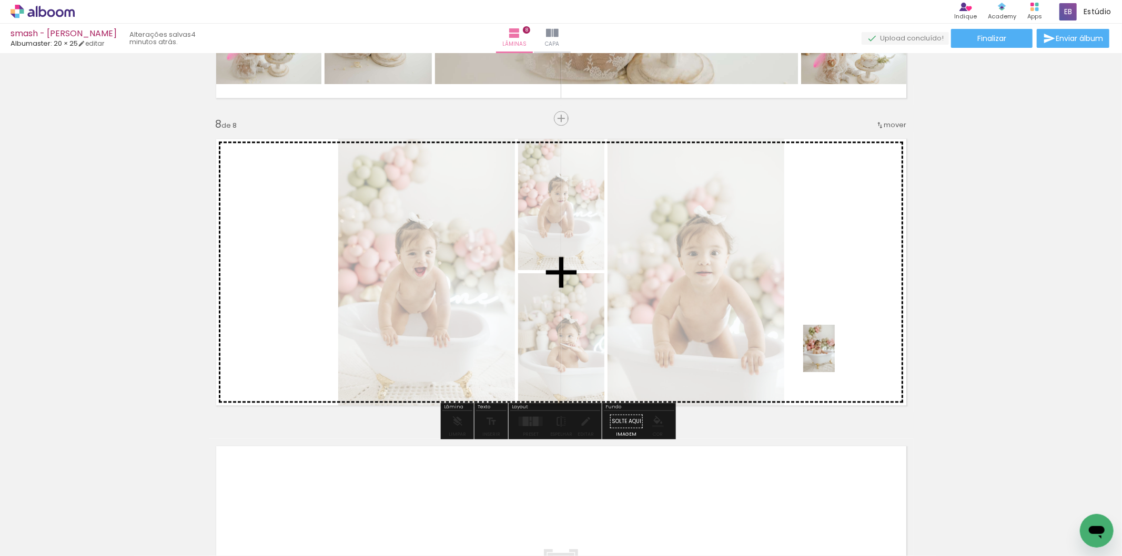
drag, startPoint x: 910, startPoint y: 522, endPoint x: 834, endPoint y: 356, distance: 183.6
click at [834, 356] on quentale-workspace at bounding box center [561, 278] width 1122 height 556
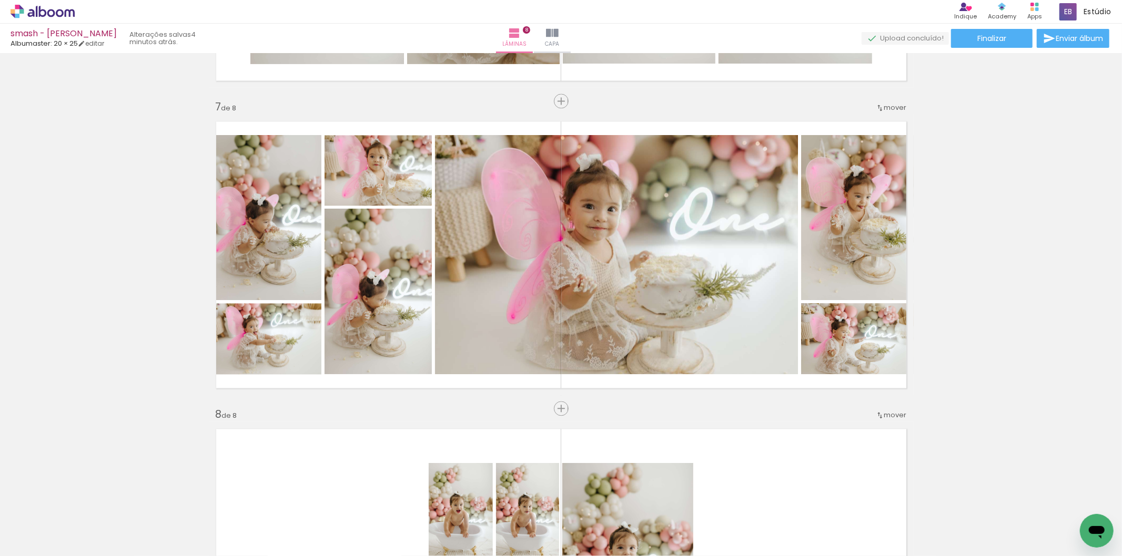
scroll to position [1814, 0]
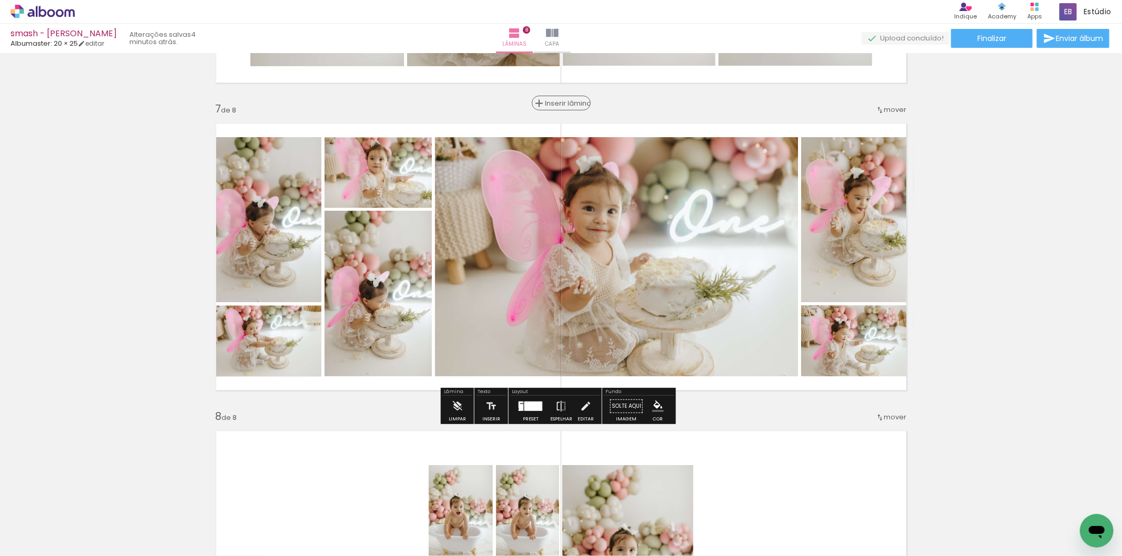
click at [559, 101] on span "Inserir lâmina" at bounding box center [565, 103] width 41 height 7
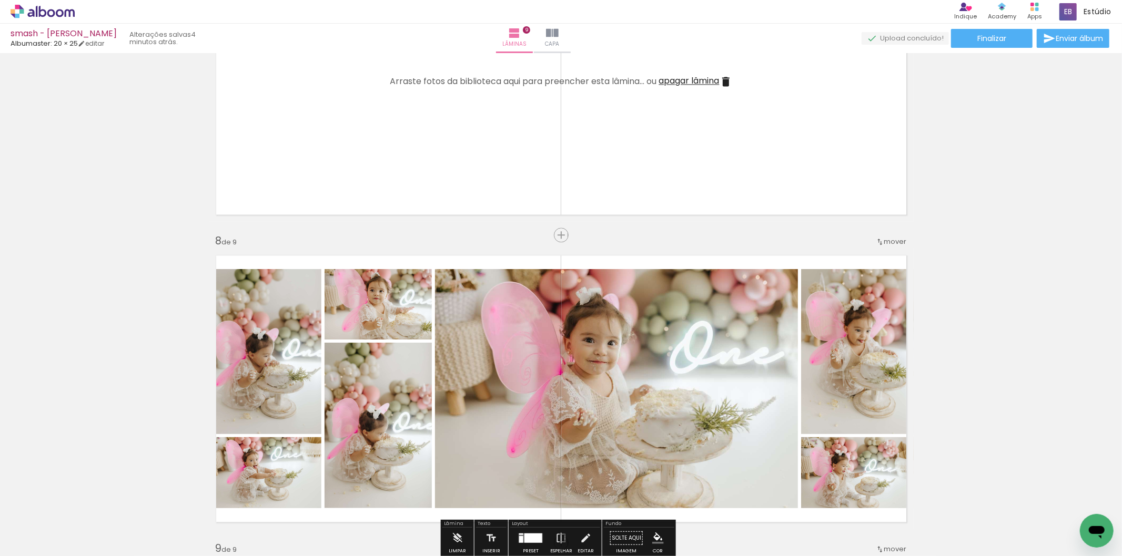
scroll to position [2048, 0]
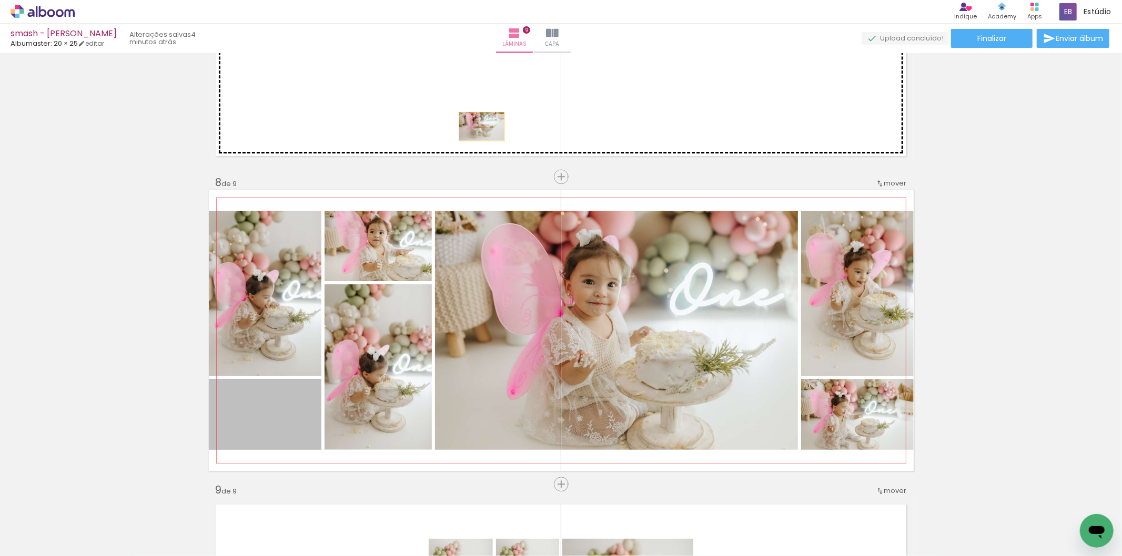
drag, startPoint x: 271, startPoint y: 409, endPoint x: 475, endPoint y: 83, distance: 385.4
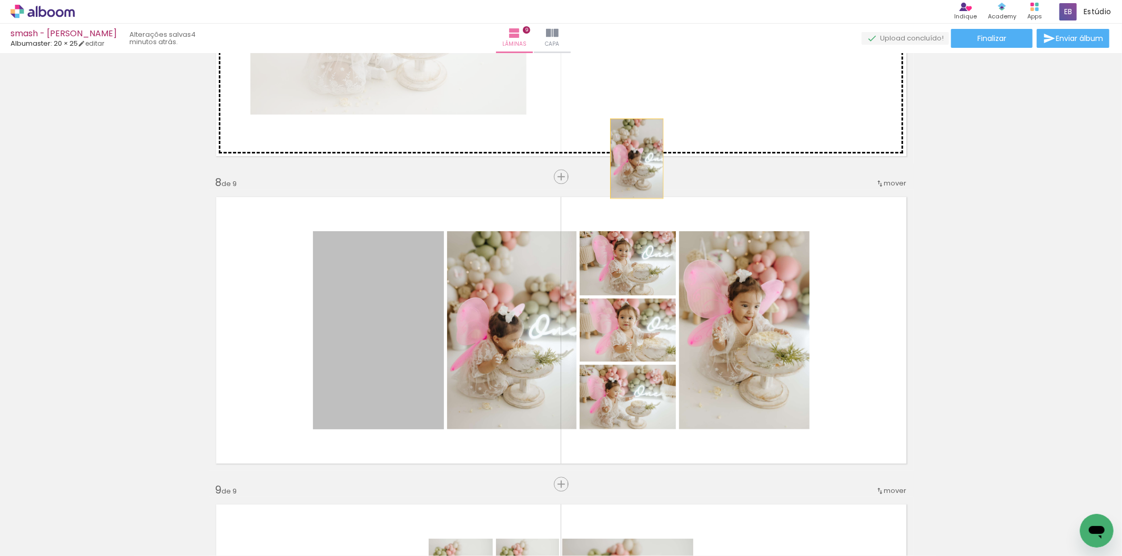
drag, startPoint x: 395, startPoint y: 375, endPoint x: 642, endPoint y: 146, distance: 336.4
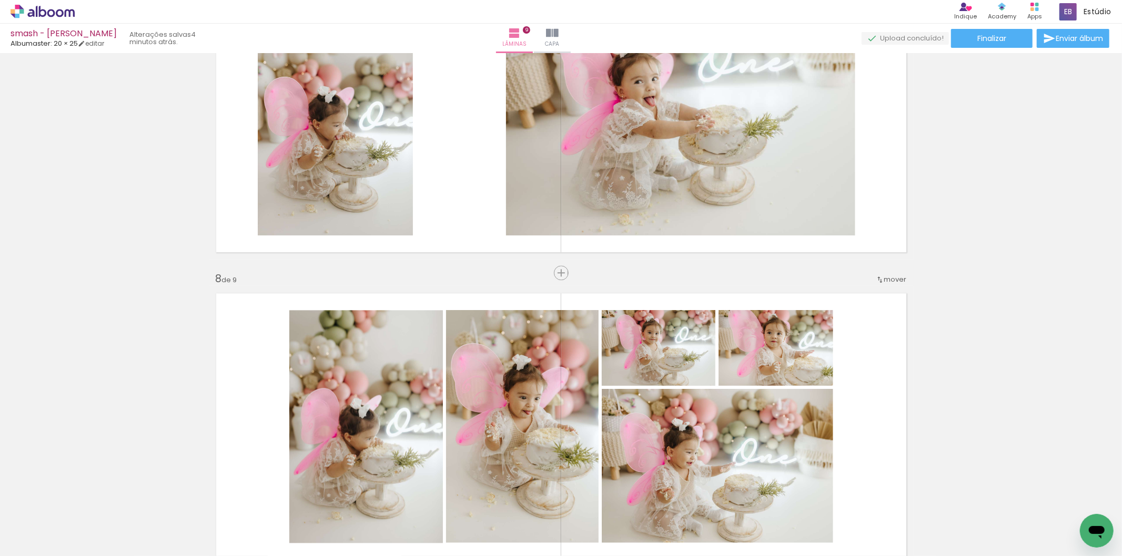
scroll to position [1931, 0]
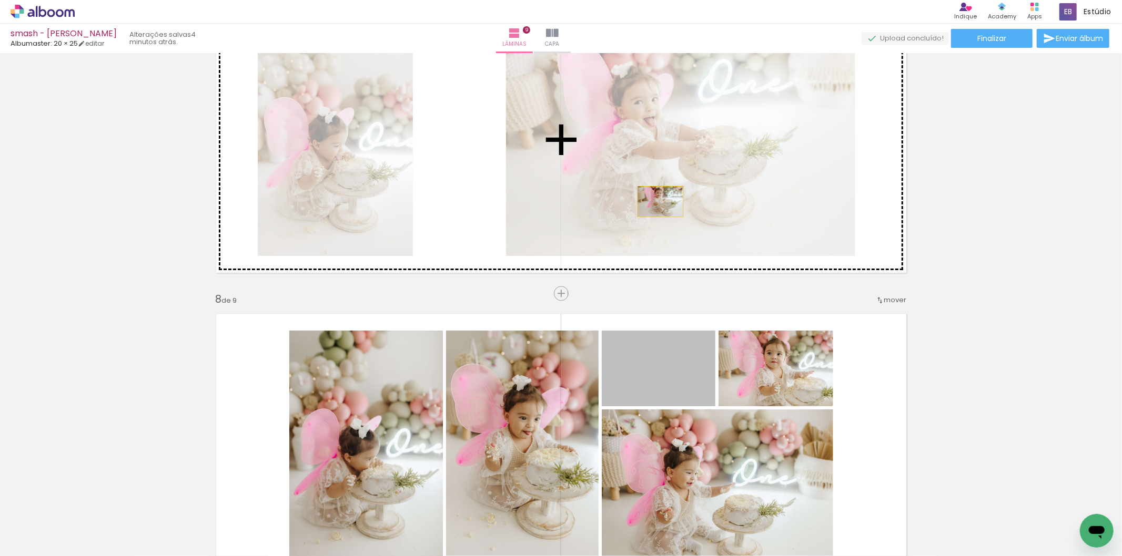
drag, startPoint x: 663, startPoint y: 396, endPoint x: 655, endPoint y: 198, distance: 198.4
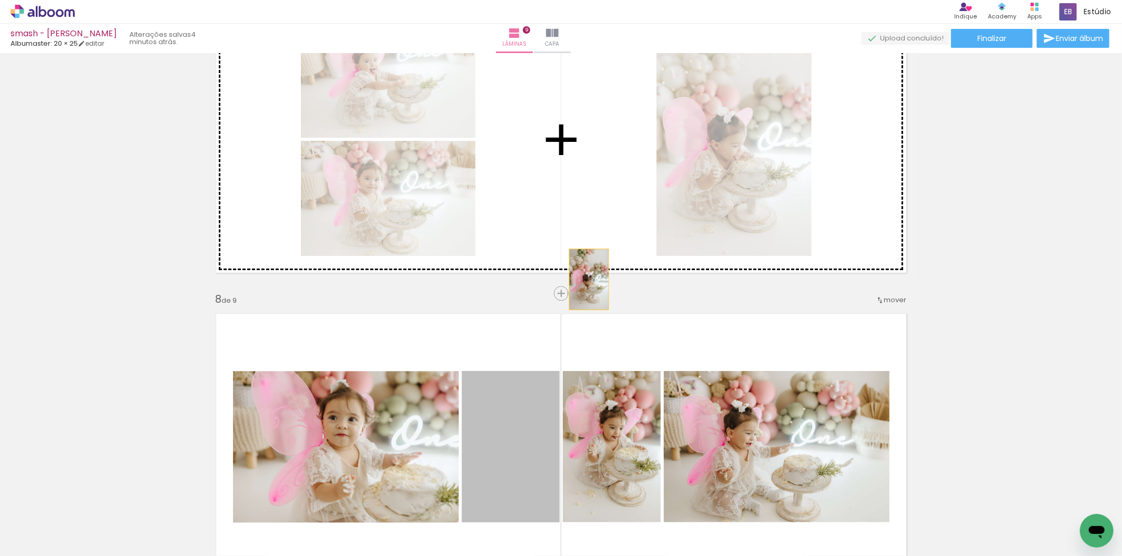
drag, startPoint x: 528, startPoint y: 456, endPoint x: 431, endPoint y: 13, distance: 453.3
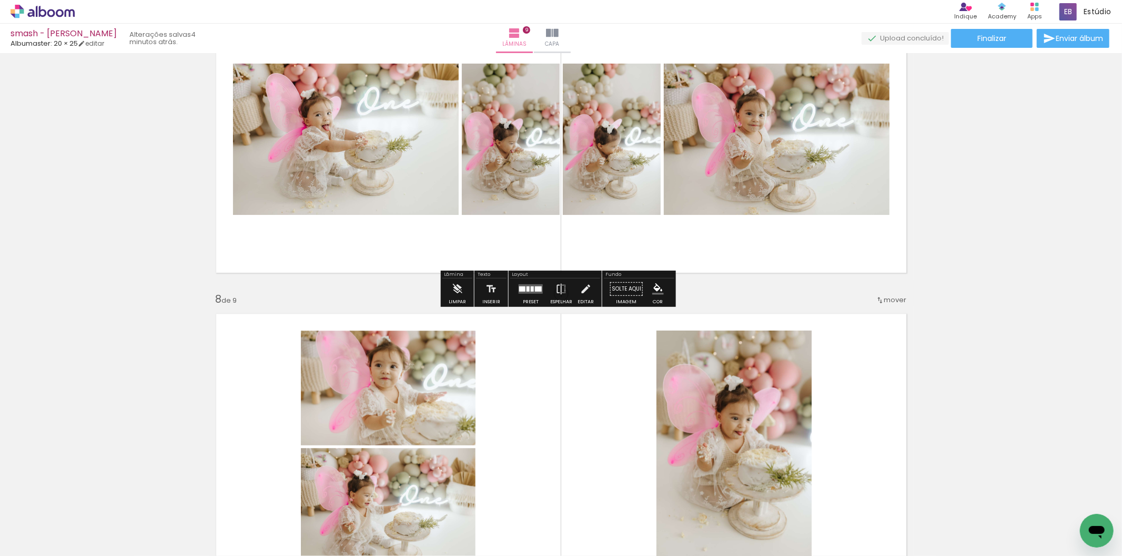
click at [521, 291] on div at bounding box center [522, 288] width 6 height 5
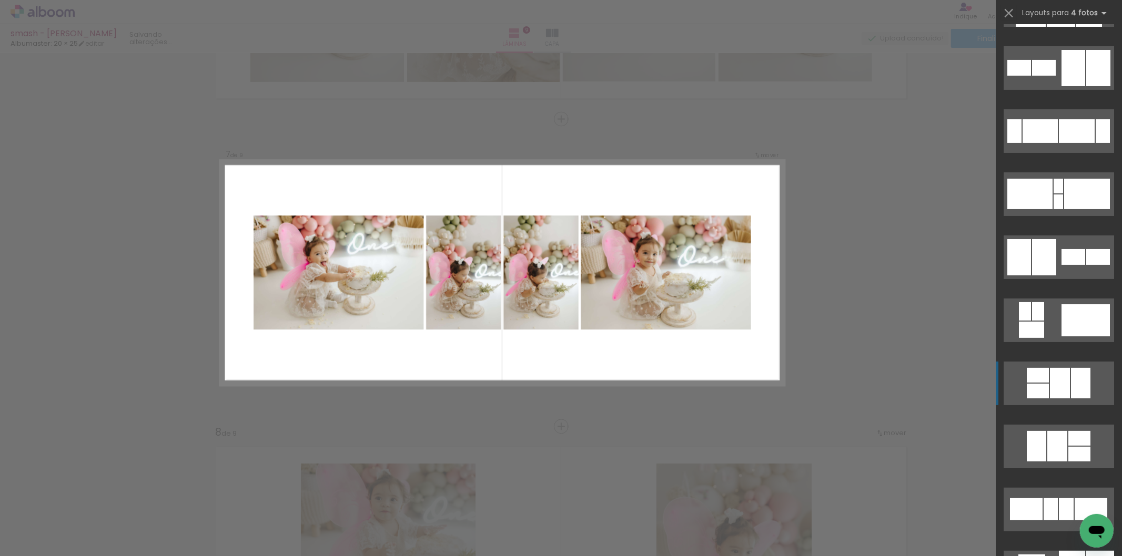
scroll to position [467, 0]
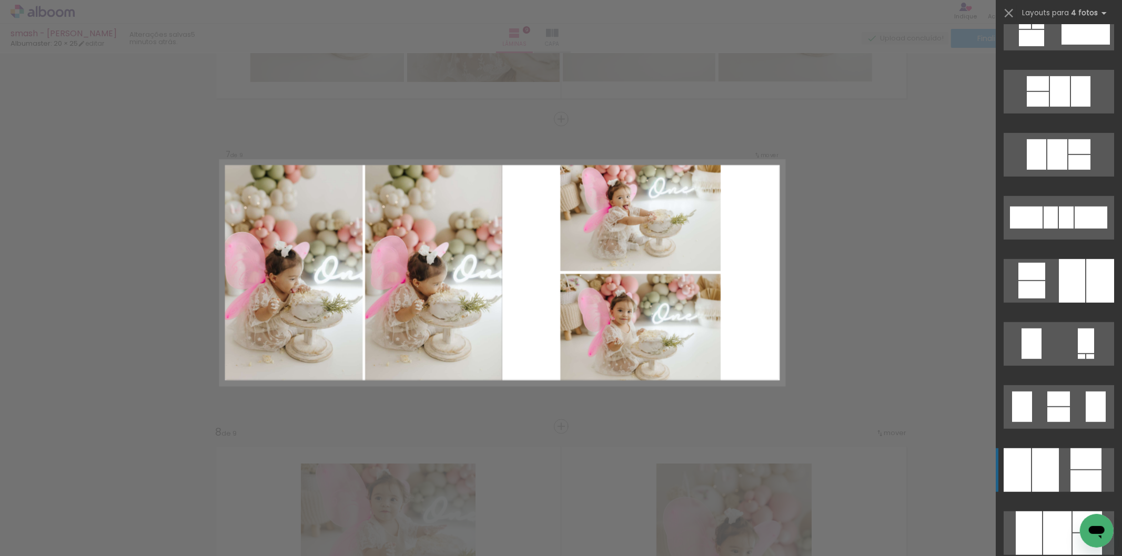
click at [1040, 463] on div at bounding box center [1045, 471] width 27 height 44
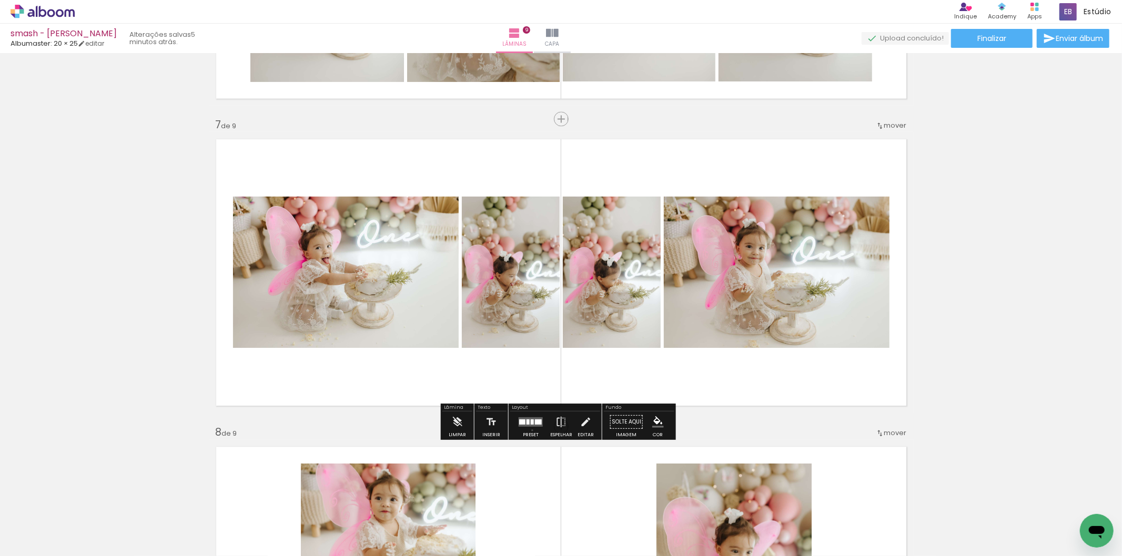
click at [530, 430] on div at bounding box center [530, 421] width 28 height 21
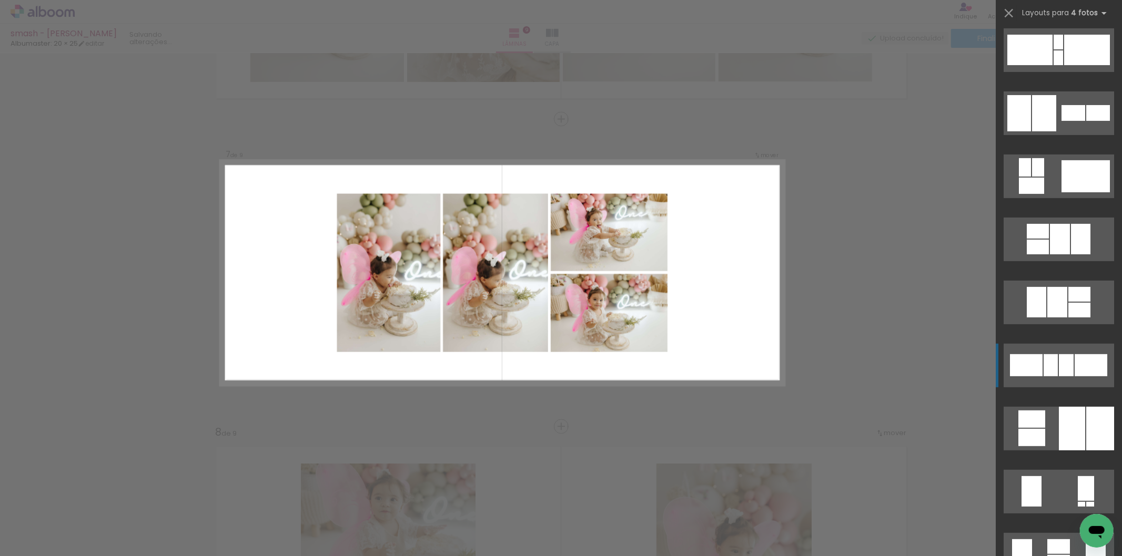
scroll to position [409, 0]
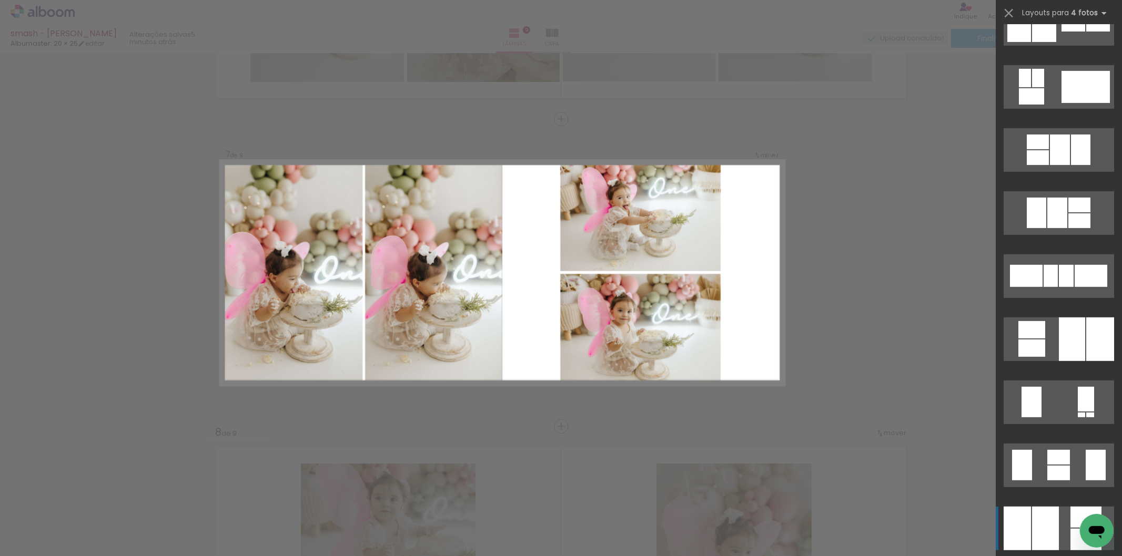
click at [1038, 516] on div at bounding box center [1045, 529] width 27 height 44
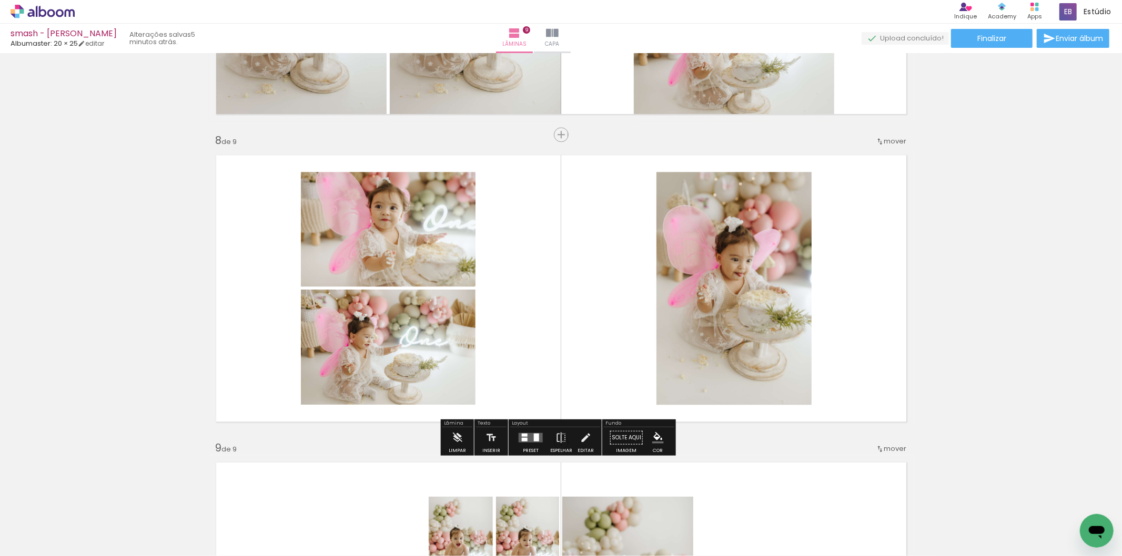
scroll to position [2090, 0]
click at [516, 445] on div at bounding box center [530, 437] width 28 height 21
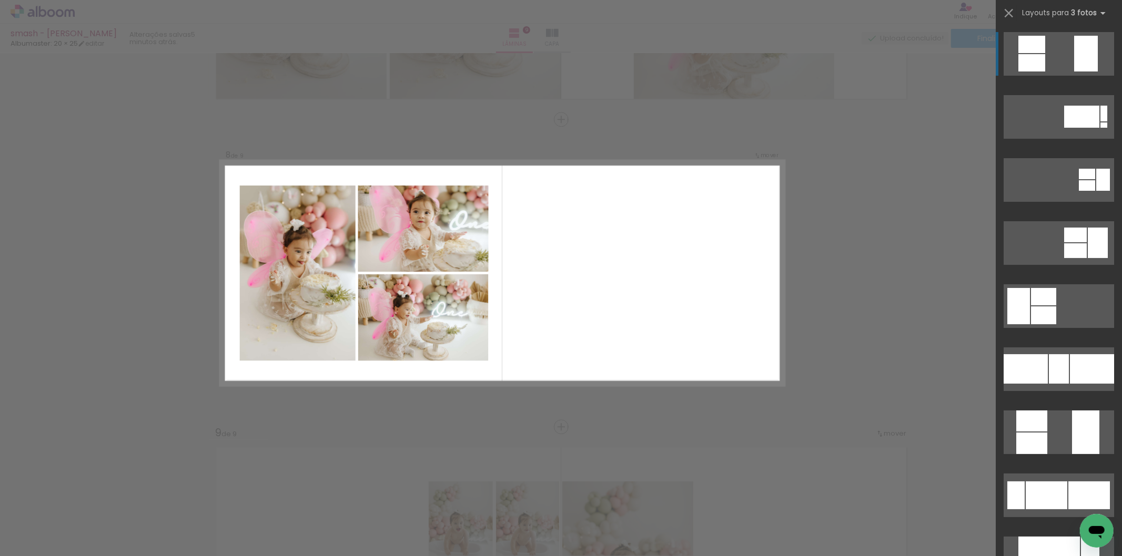
scroll to position [2106, 0]
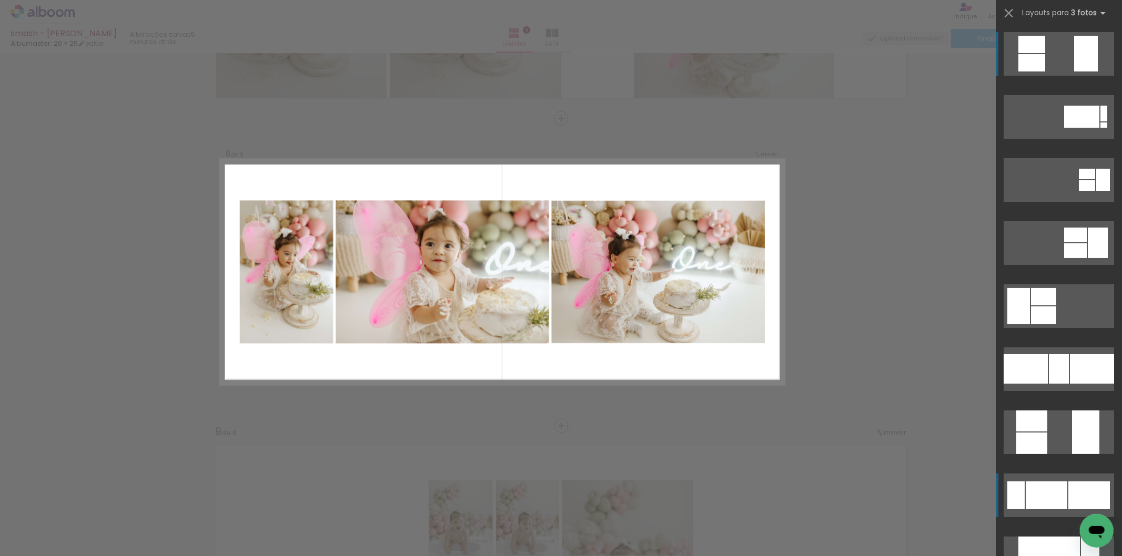
click at [1039, 498] on div at bounding box center [1047, 496] width 42 height 28
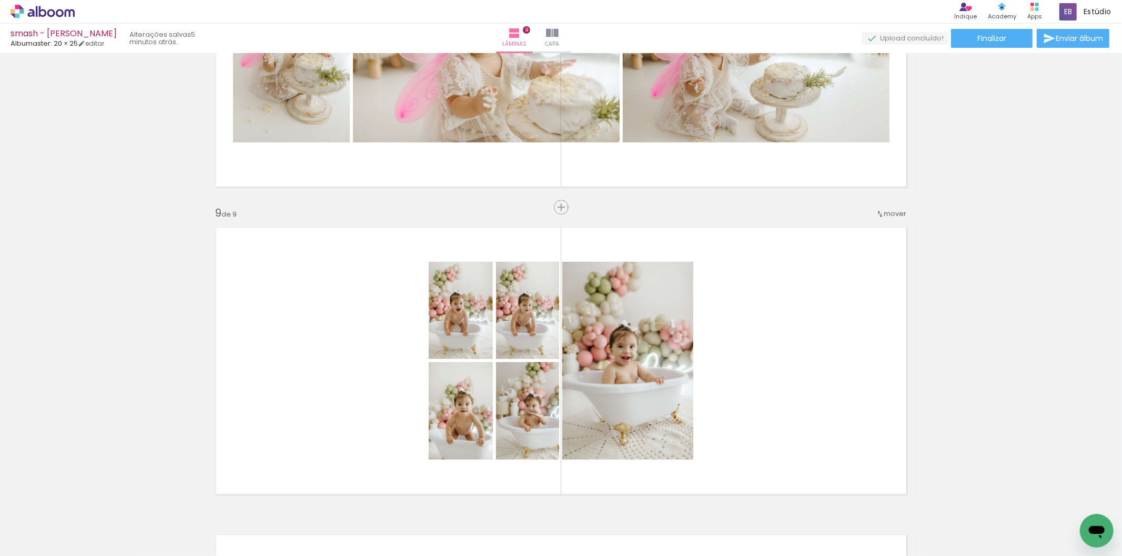
scroll to position [2339, 0]
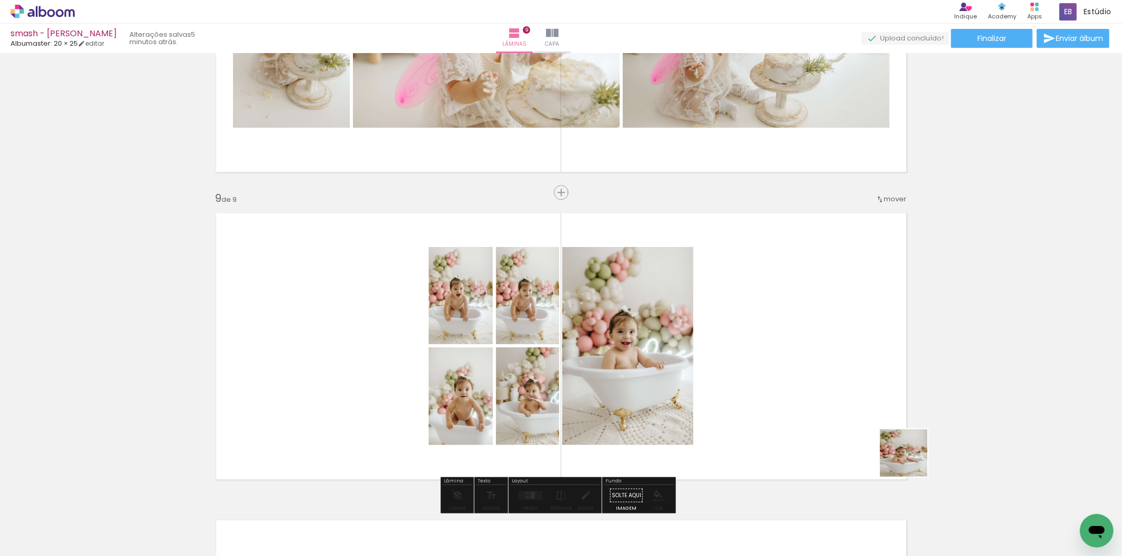
drag, startPoint x: 968, startPoint y: 523, endPoint x: 1037, endPoint y: 514, distance: 69.0
click at [811, 400] on quentale-workspace at bounding box center [561, 278] width 1122 height 556
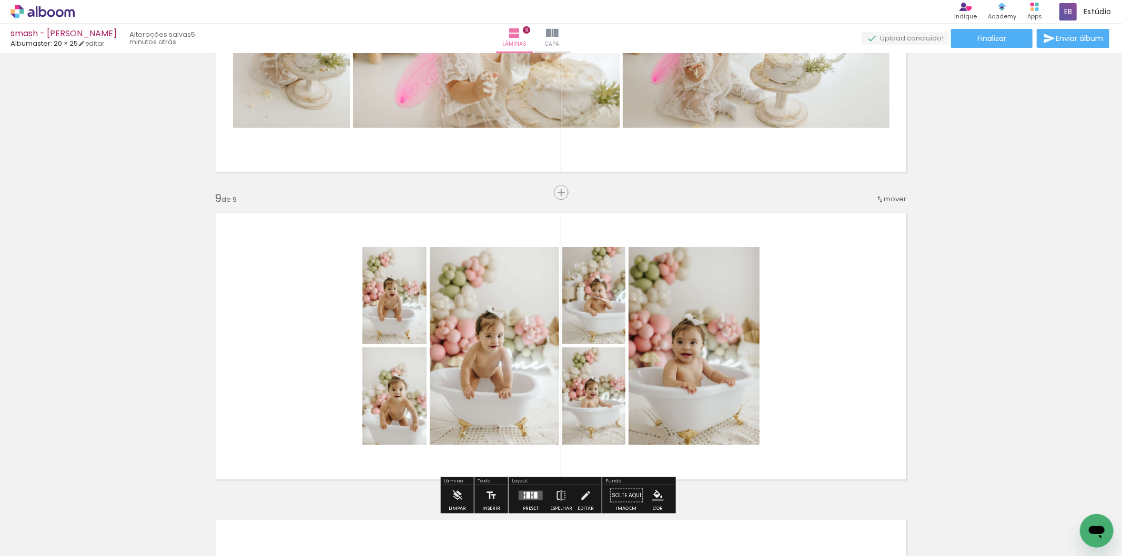
drag, startPoint x: 1027, startPoint y: 528, endPoint x: 1024, endPoint y: 484, distance: 43.8
click at [793, 380] on quentale-workspace at bounding box center [561, 278] width 1122 height 556
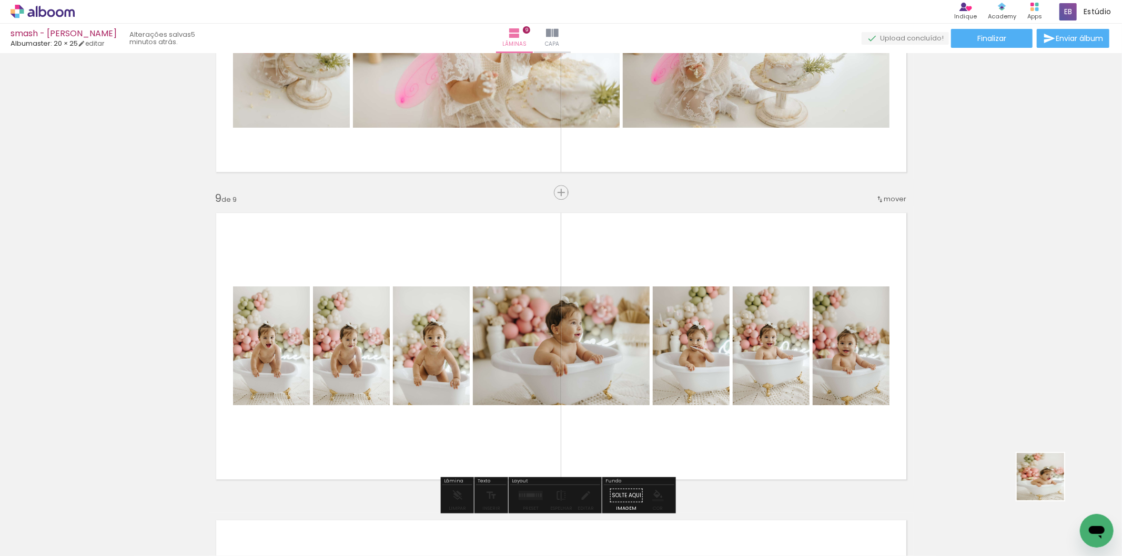
drag, startPoint x: 1074, startPoint y: 510, endPoint x: 776, endPoint y: 362, distance: 332.6
click at [784, 358] on quentale-workspace at bounding box center [561, 278] width 1122 height 556
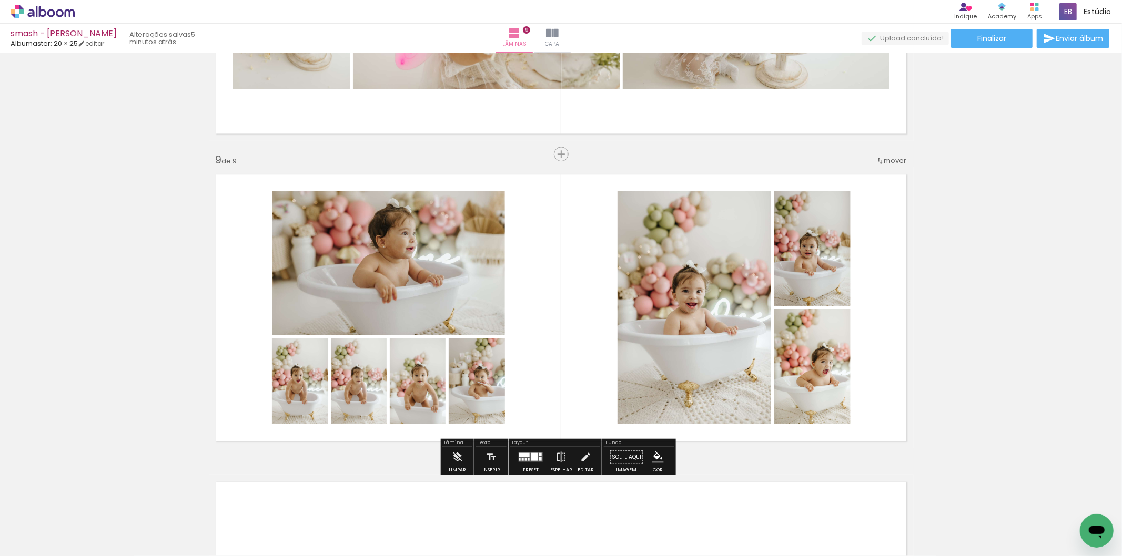
scroll to position [2398, 0]
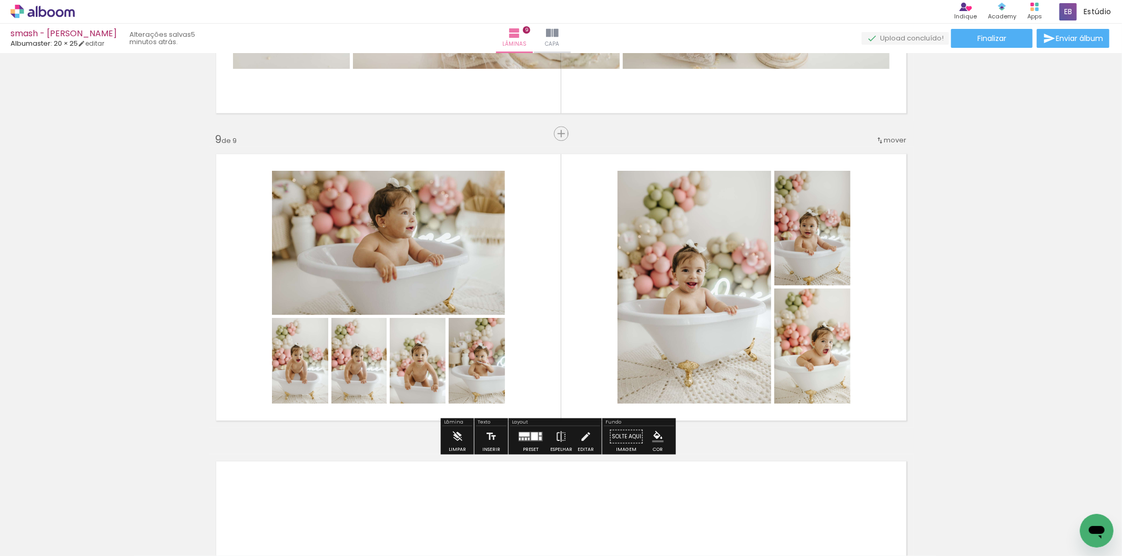
click at [539, 433] on div at bounding box center [540, 433] width 3 height 3
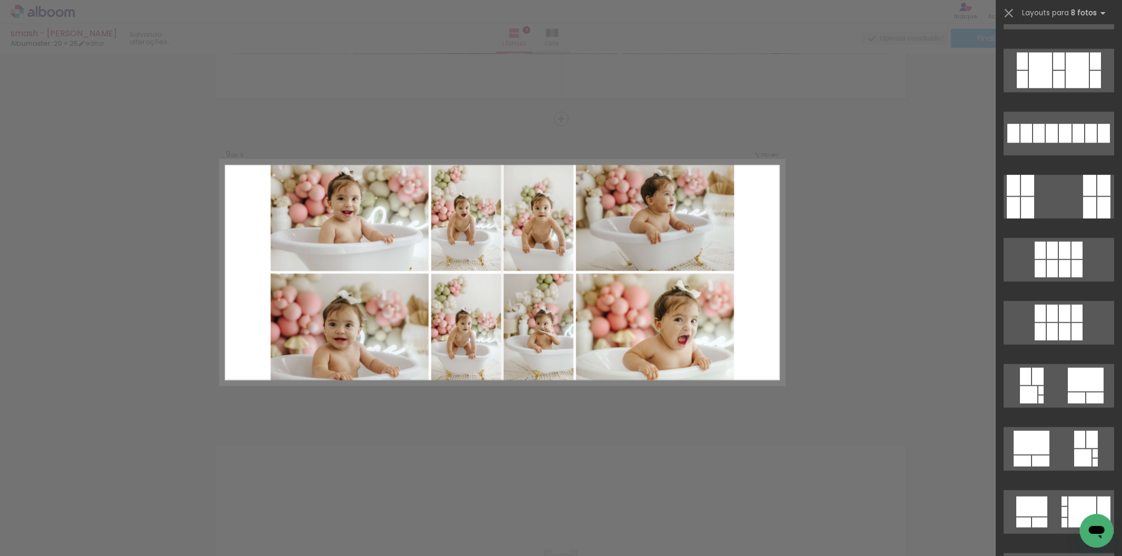
scroll to position [1227, 0]
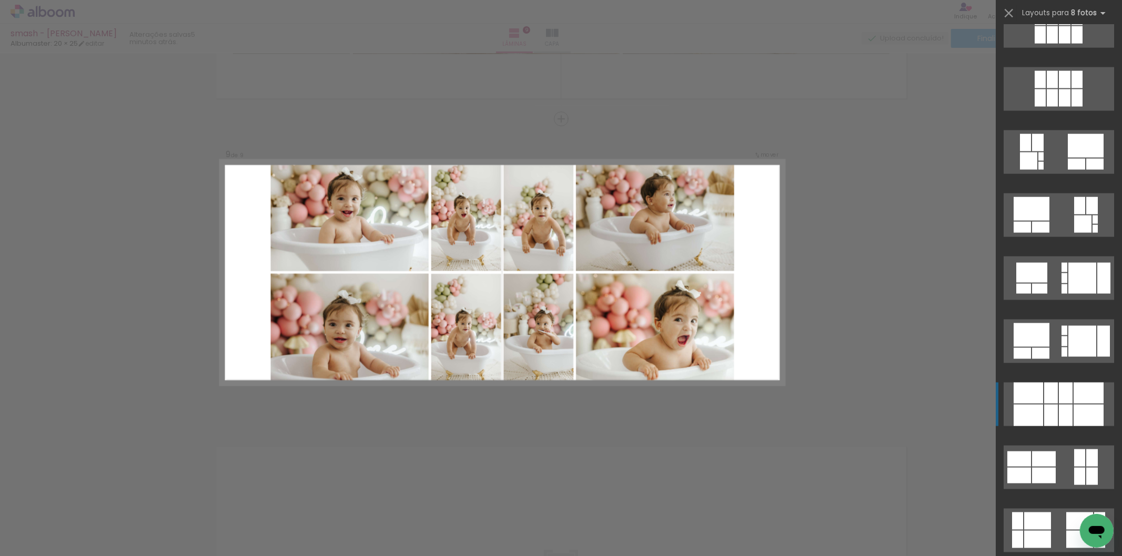
click at [1047, 398] on div at bounding box center [1051, 393] width 14 height 21
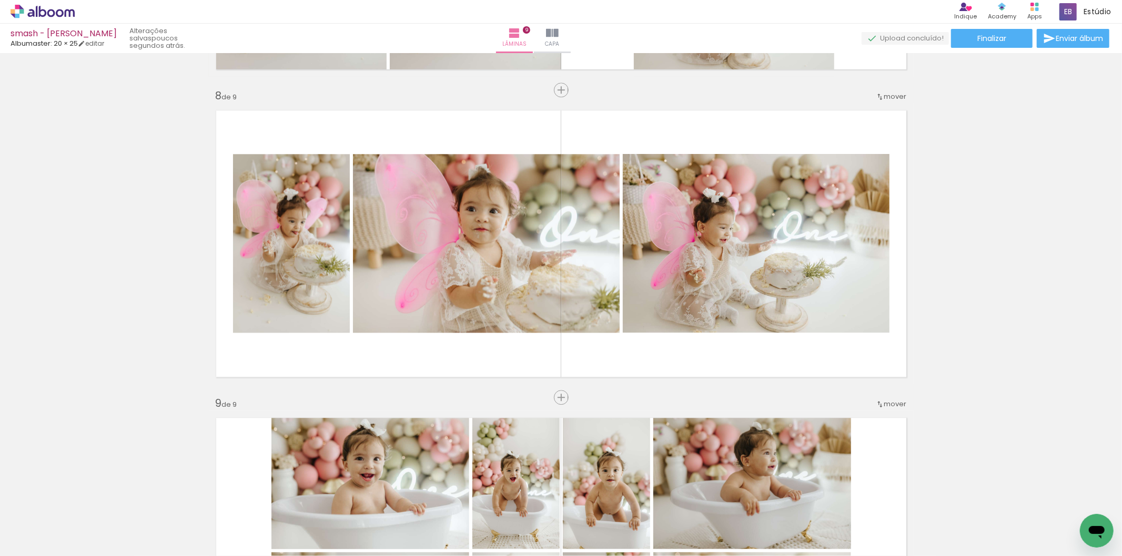
scroll to position [2104, 0]
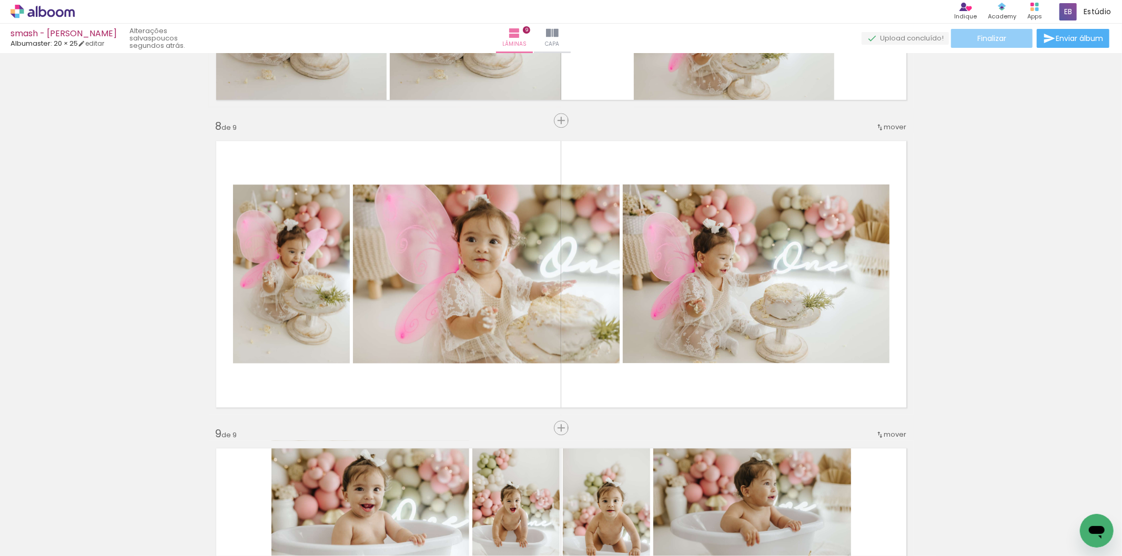
click at [1007, 42] on paper-button "Finalizar" at bounding box center [992, 38] width 82 height 19
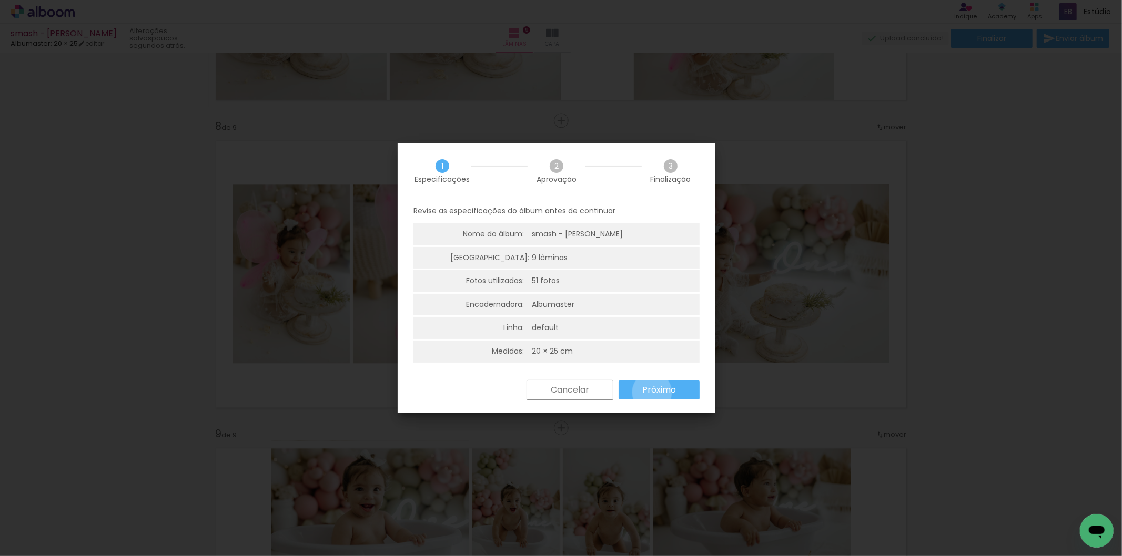
click at [0, 0] on slot "Próximo" at bounding box center [0, 0] width 0 height 0
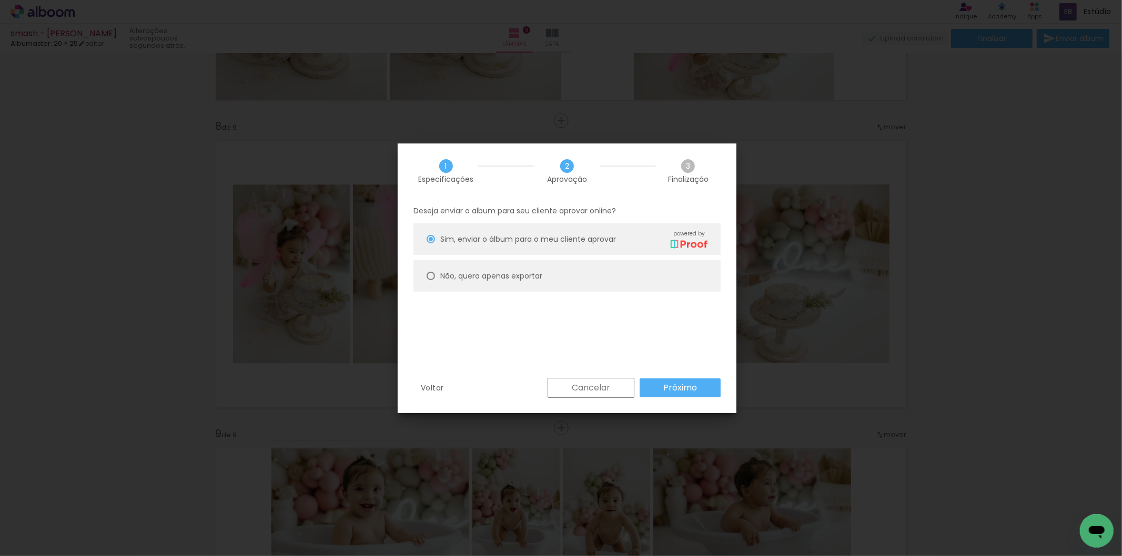
click at [569, 280] on paper-radio-button "Não, quero apenas exportar" at bounding box center [566, 276] width 307 height 32
type paper-radio-button "on"
click at [698, 391] on paper-button "Próximo" at bounding box center [680, 388] width 81 height 19
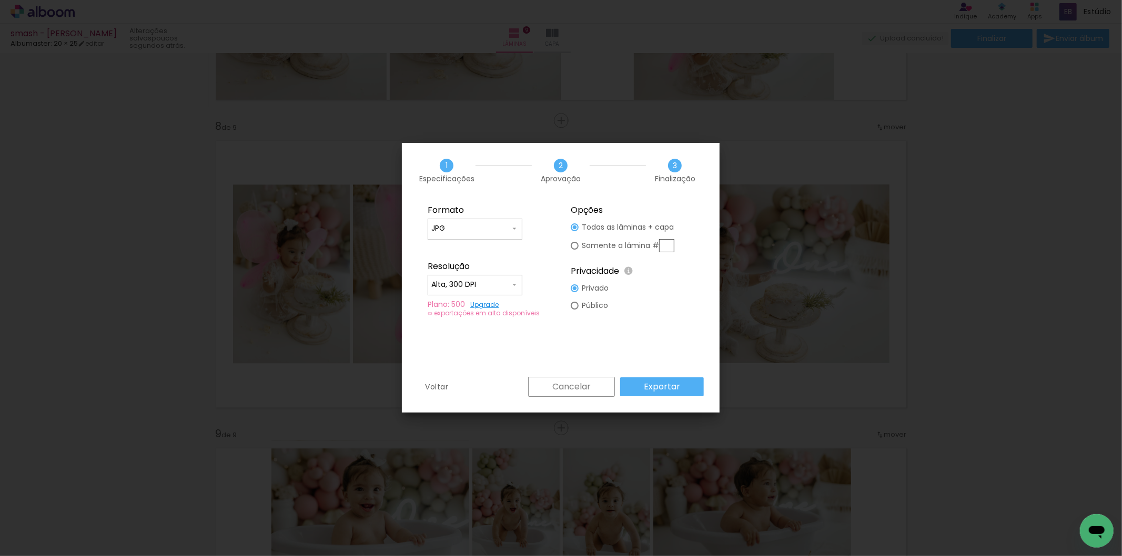
click at [700, 388] on paper-button "Exportar" at bounding box center [662, 387] width 84 height 19
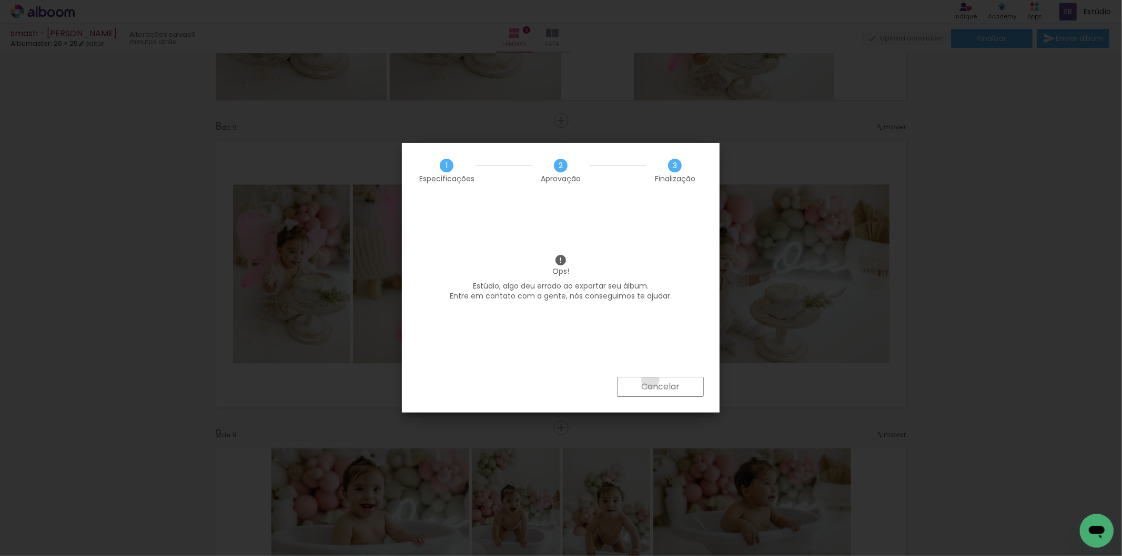
click at [650, 380] on paper-button "Cancelar" at bounding box center [660, 387] width 87 height 20
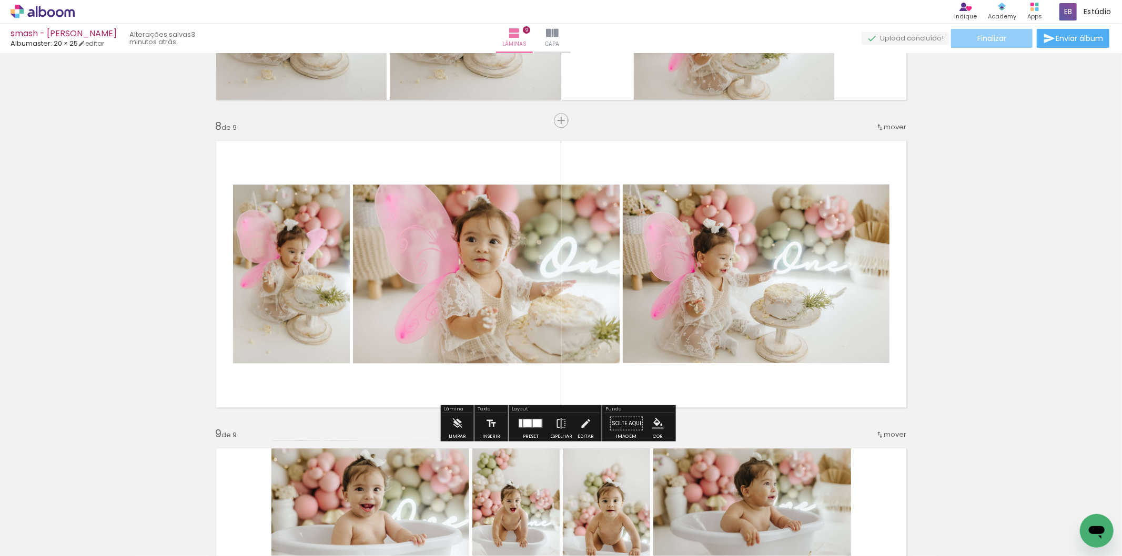
click at [988, 35] on span "Finalizar" at bounding box center [991, 38] width 29 height 7
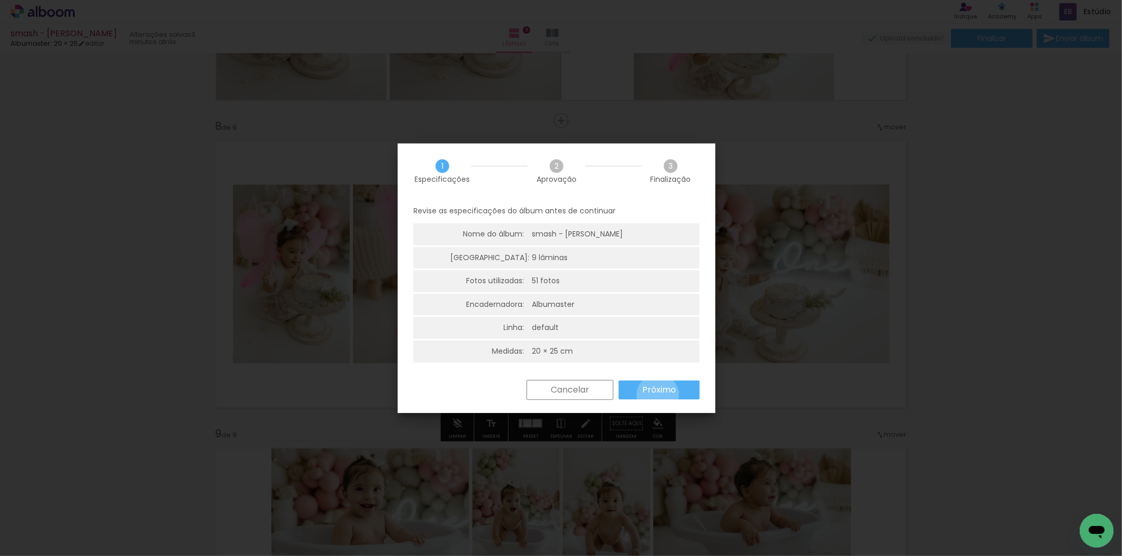
click at [658, 396] on paper-button "Próximo" at bounding box center [659, 390] width 81 height 19
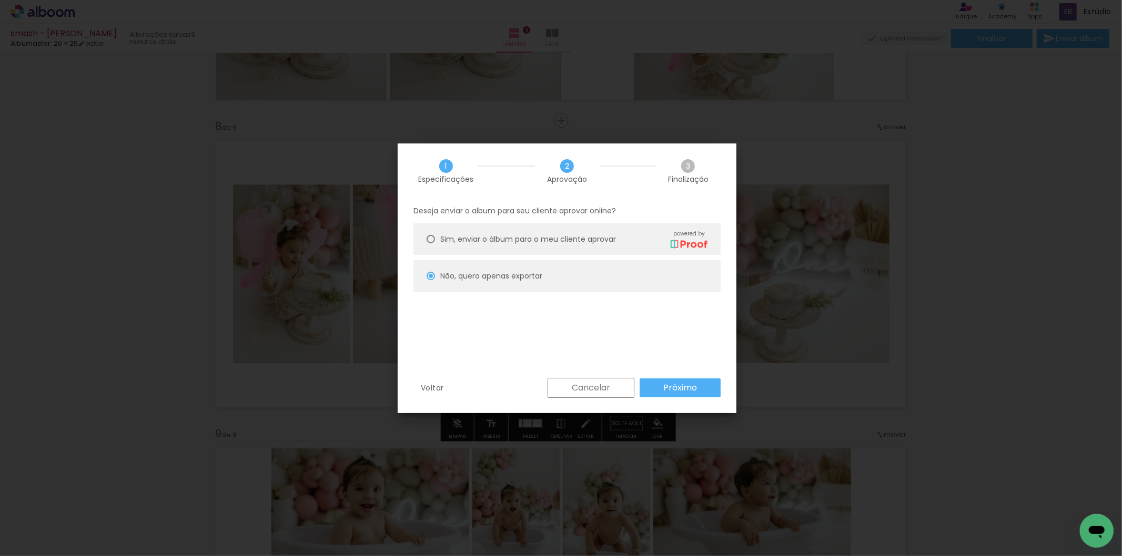
click at [663, 389] on paper-button "Próximo" at bounding box center [680, 388] width 81 height 19
type input "Alta, 300 DPI"
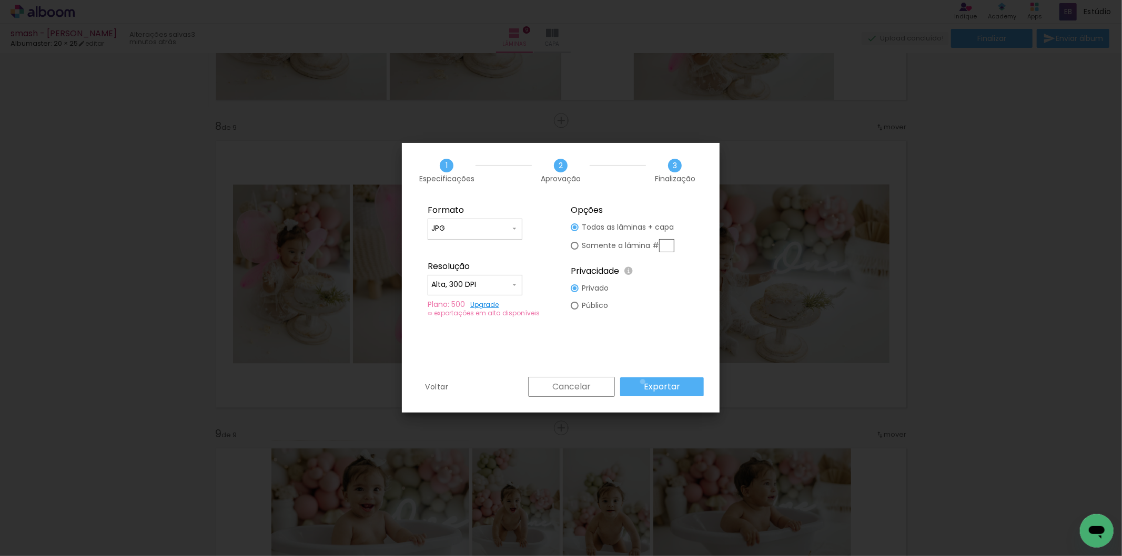
drag, startPoint x: 645, startPoint y: 382, endPoint x: 660, endPoint y: 363, distance: 24.0
click at [645, 382] on paper-button "Exportar" at bounding box center [662, 387] width 84 height 19
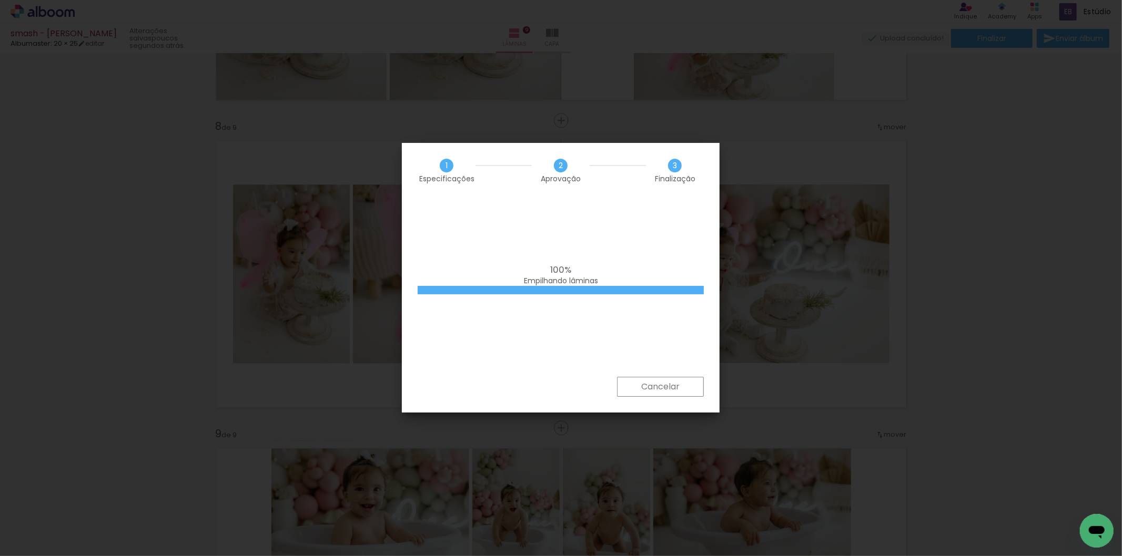
scroll to position [0, 1971]
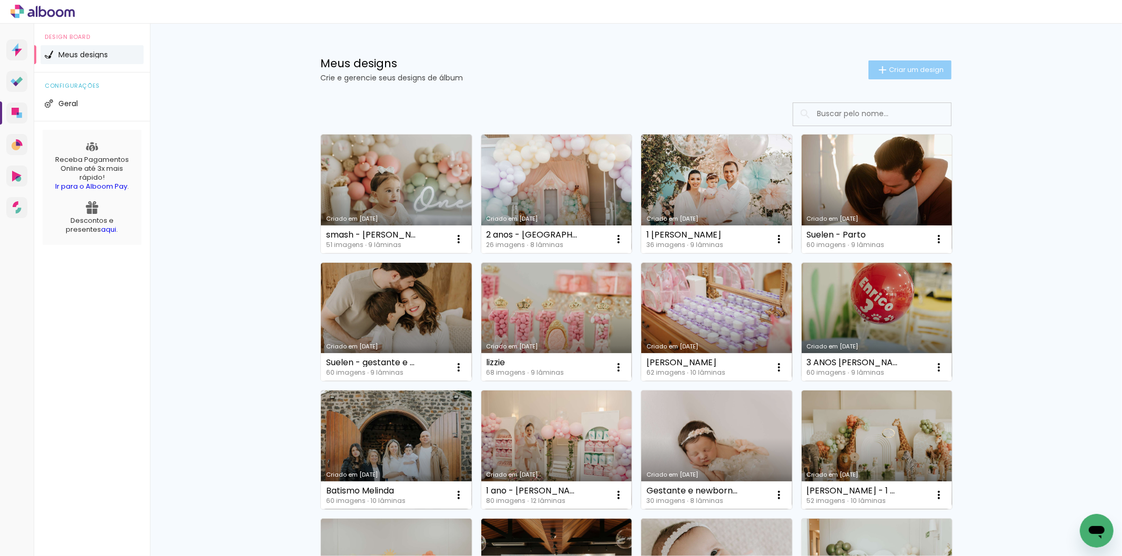
click at [899, 68] on span "Criar um design" at bounding box center [916, 69] width 55 height 7
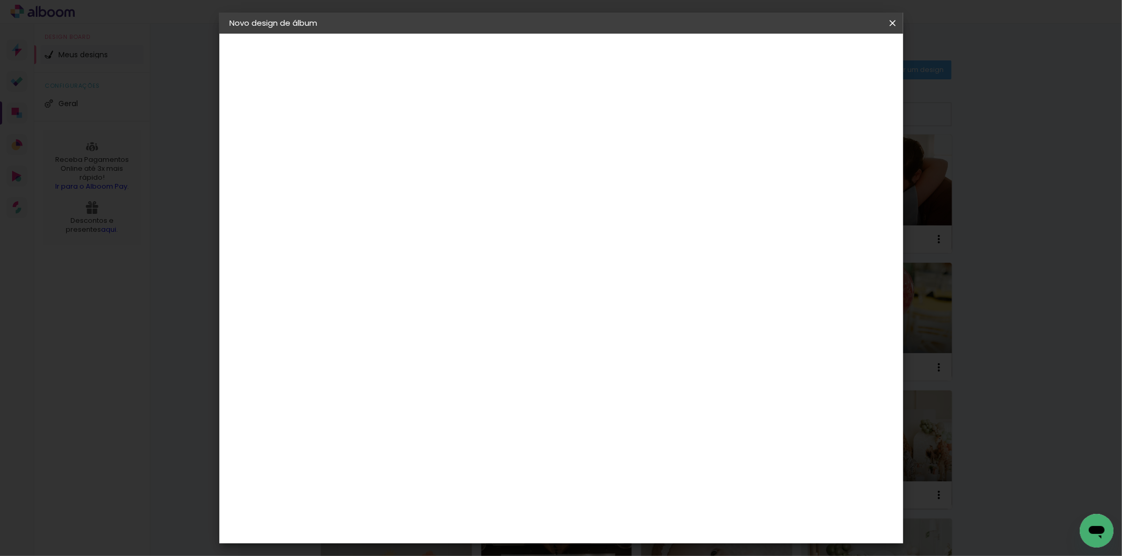
click at [402, 138] on input at bounding box center [402, 141] width 0 height 16
type input "Batismo - [PERSON_NAME]"
type paper-input "Batismo - [PERSON_NAME]"
click at [0, 0] on slot "Avançar" at bounding box center [0, 0] width 0 height 0
click at [482, 333] on paper-item "Albumaster" at bounding box center [429, 327] width 114 height 23
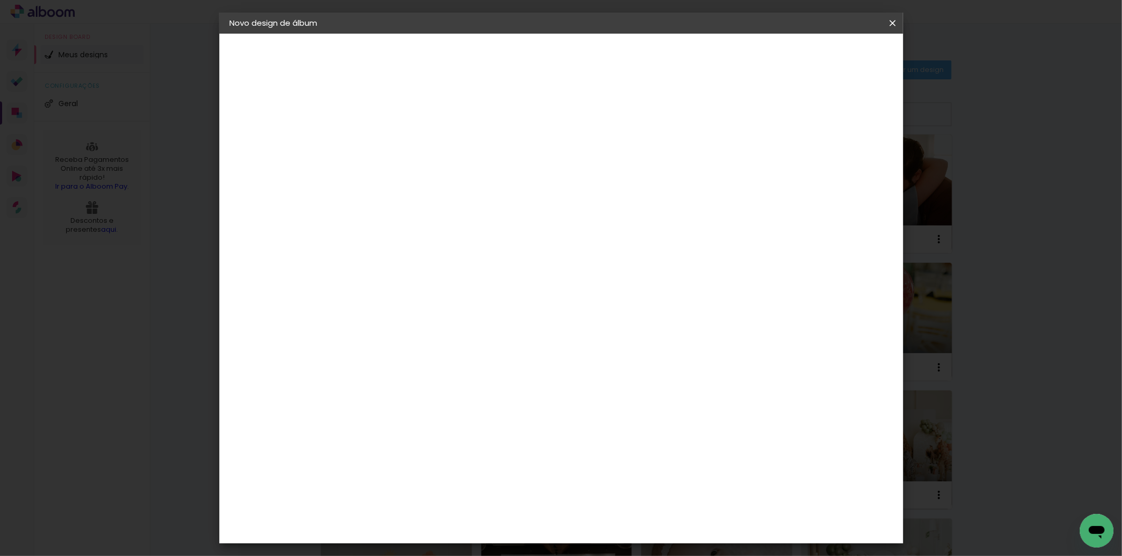
click at [599, 58] on paper-button "Avançar" at bounding box center [573, 56] width 52 height 18
click at [512, 276] on span "20 × 30 cm" at bounding box center [492, 287] width 39 height 22
click at [473, 319] on span "25 × 30" at bounding box center [448, 330] width 49 height 22
click at [0, 0] on slot "Avançar" at bounding box center [0, 0] width 0 height 0
click at [836, 49] on paper-button "Iniciar design" at bounding box center [801, 56] width 69 height 18
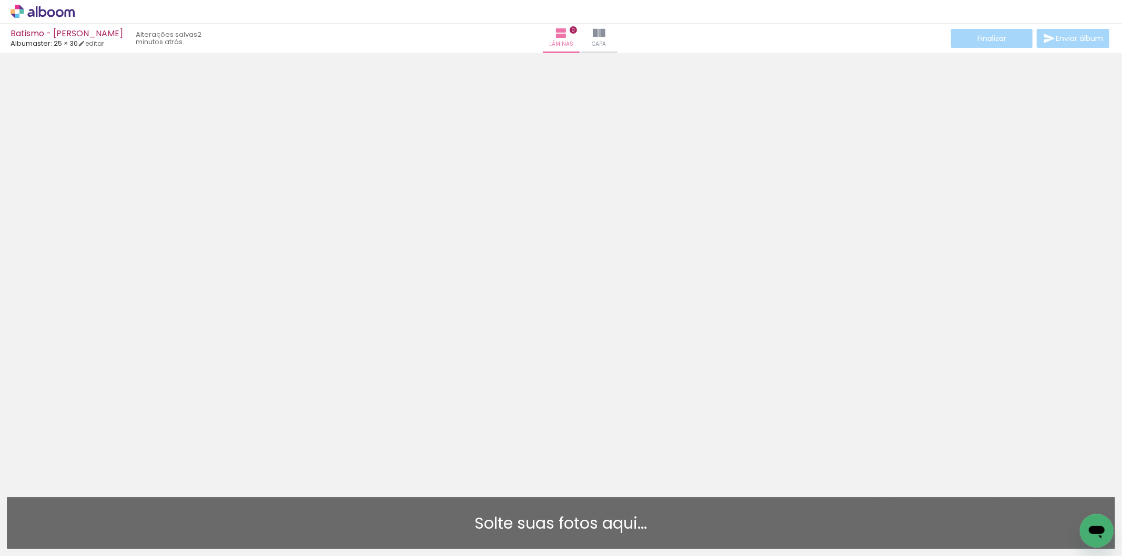
click at [535, 520] on div "Solte suas fotos aqui..." at bounding box center [561, 524] width 1090 height 16
click at [555, 417] on neon-animatable "Confirmar Cancelar" at bounding box center [561, 266] width 1122 height 426
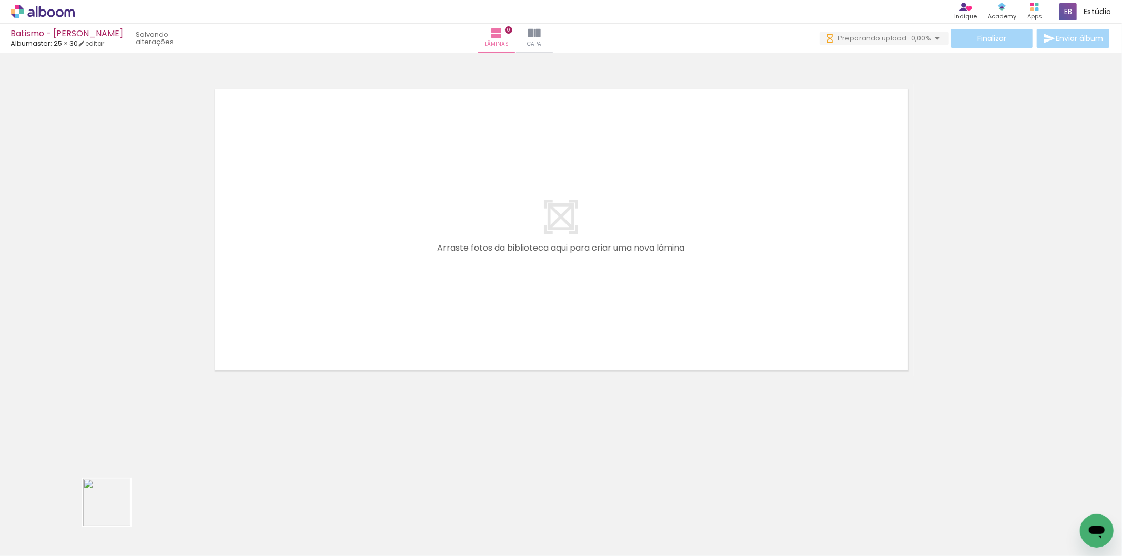
drag, startPoint x: 108, startPoint y: 519, endPoint x: 364, endPoint y: 289, distance: 343.8
click at [364, 289] on quentale-workspace at bounding box center [561, 278] width 1122 height 556
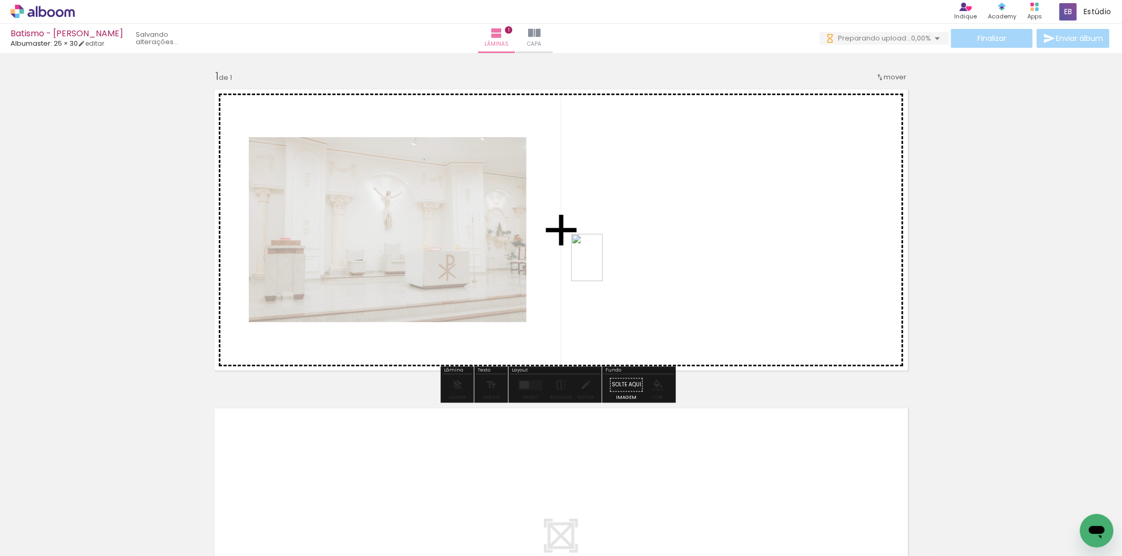
drag, startPoint x: 167, startPoint y: 510, endPoint x: 603, endPoint y: 266, distance: 499.5
click at [603, 266] on quentale-workspace at bounding box center [561, 278] width 1122 height 556
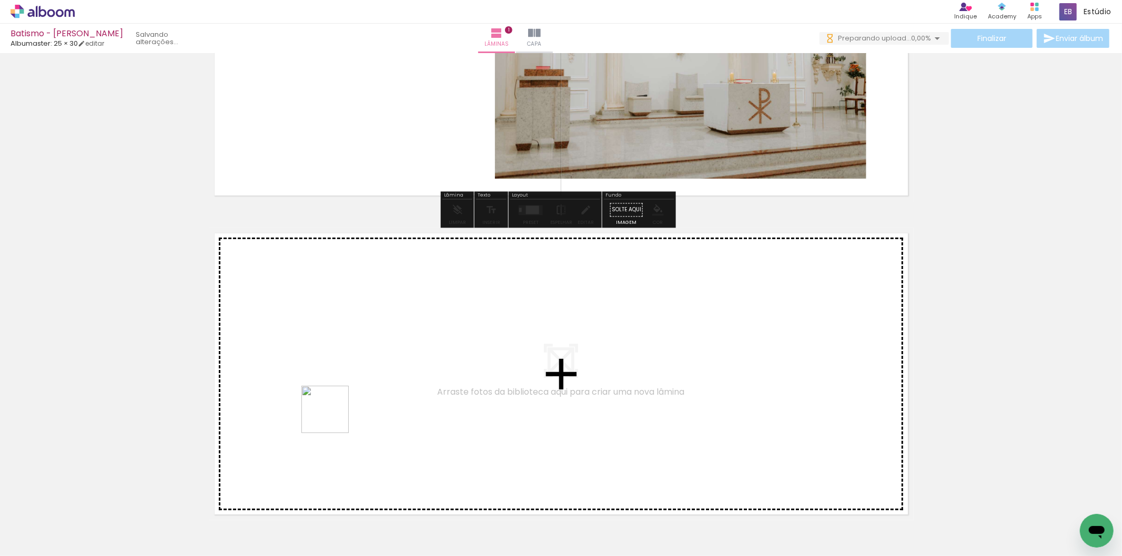
drag, startPoint x: 250, startPoint y: 512, endPoint x: 334, endPoint y: 417, distance: 126.7
click at [334, 417] on quentale-workspace at bounding box center [561, 278] width 1122 height 556
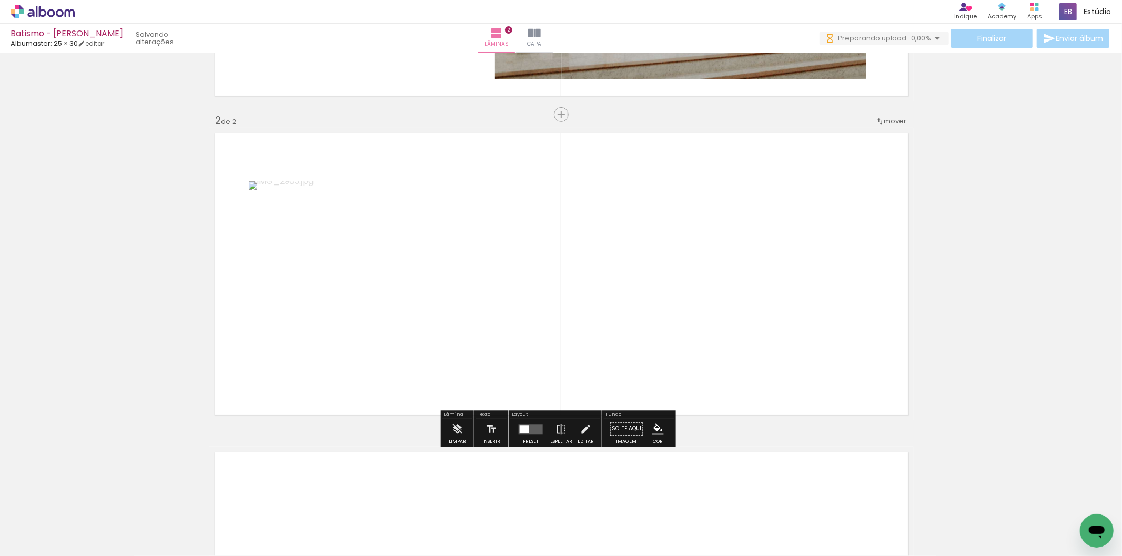
scroll to position [277, 0]
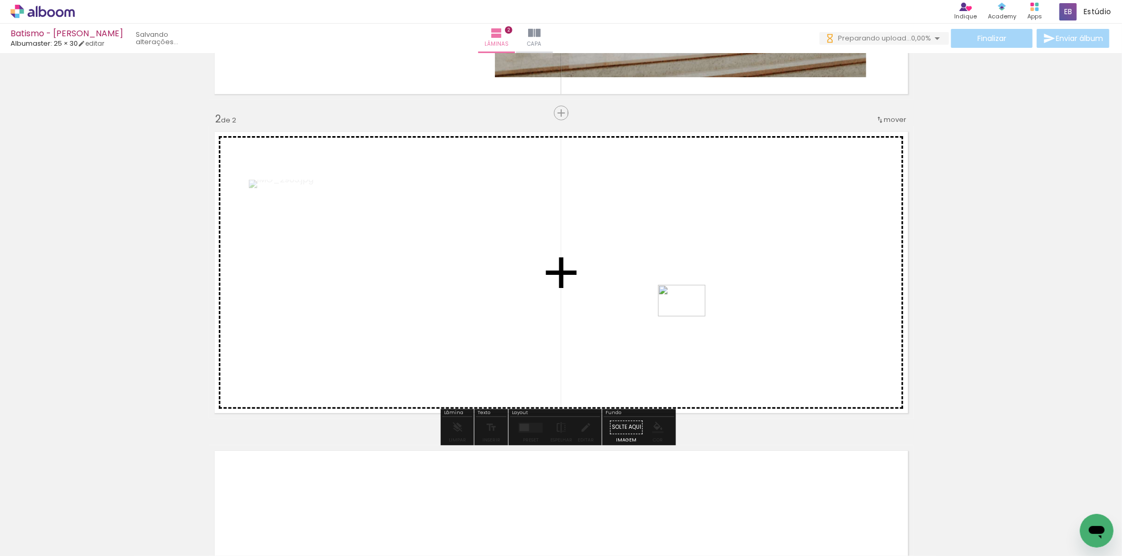
drag, startPoint x: 285, startPoint y: 533, endPoint x: 690, endPoint y: 317, distance: 458.9
click at [690, 317] on quentale-workspace at bounding box center [561, 278] width 1122 height 556
drag, startPoint x: 338, startPoint y: 522, endPoint x: 618, endPoint y: 343, distance: 332.4
click at [632, 327] on quentale-workspace at bounding box center [561, 278] width 1122 height 556
drag, startPoint x: 400, startPoint y: 524, endPoint x: 470, endPoint y: 498, distance: 74.9
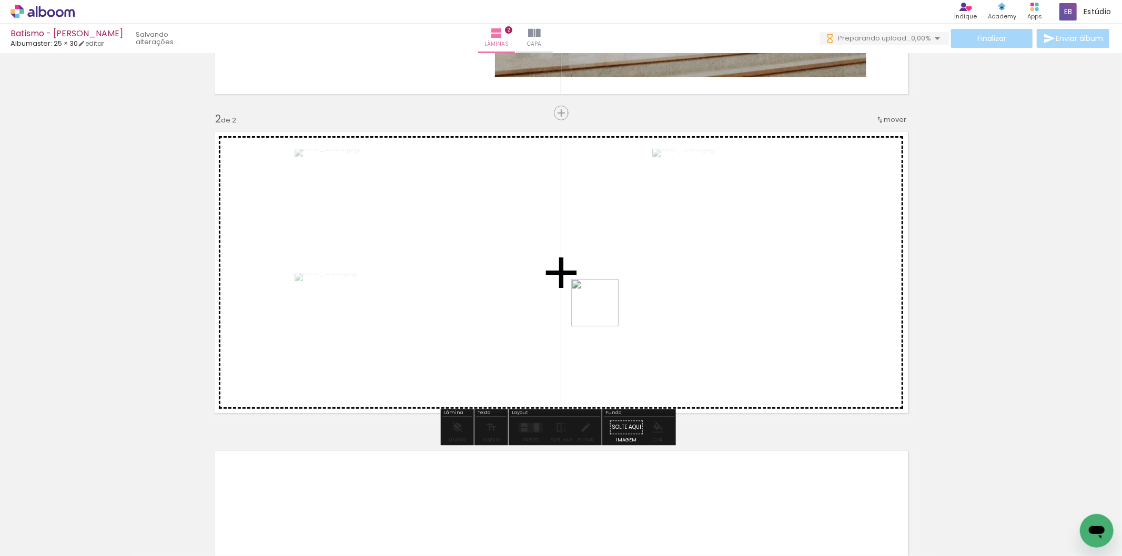
click at [606, 306] on quentale-workspace at bounding box center [561, 278] width 1122 height 556
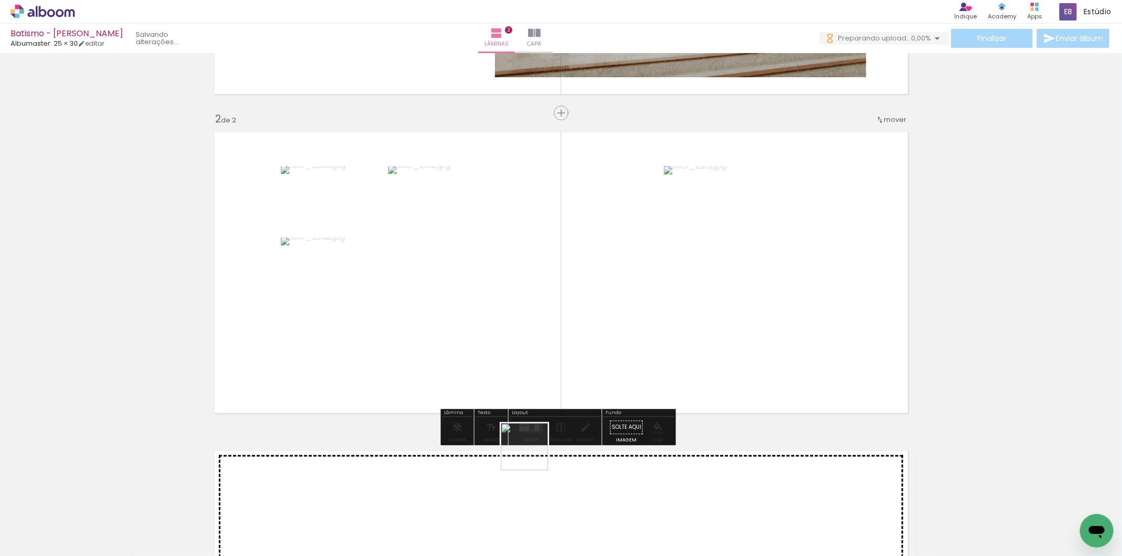
drag, startPoint x: 461, startPoint y: 529, endPoint x: 550, endPoint y: 484, distance: 99.5
click at [615, 327] on quentale-workspace at bounding box center [561, 278] width 1122 height 556
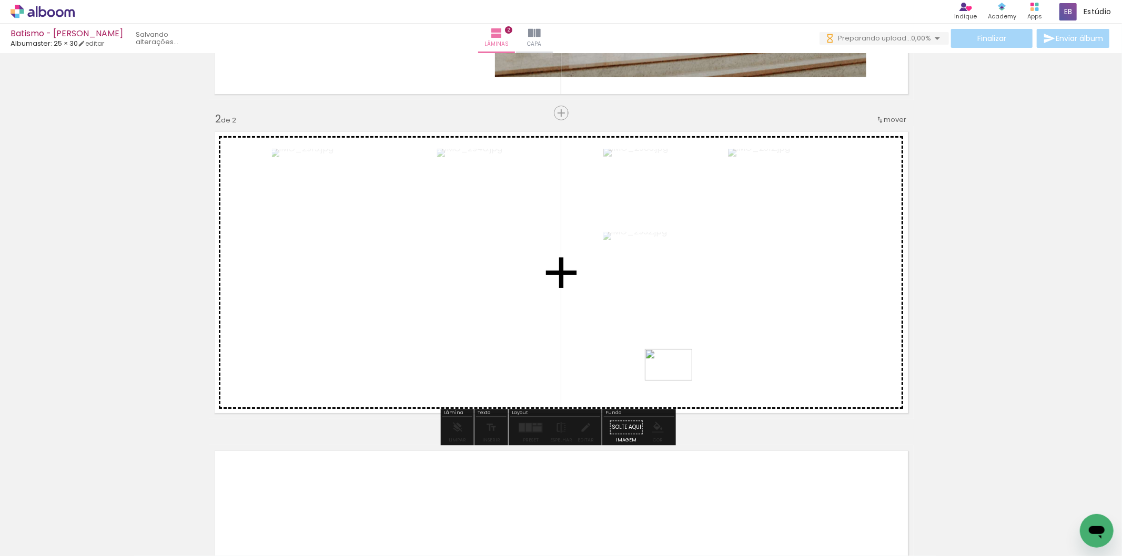
drag, startPoint x: 635, startPoint y: 391, endPoint x: 689, endPoint y: 363, distance: 61.2
click at [689, 363] on quentale-workspace at bounding box center [561, 278] width 1122 height 556
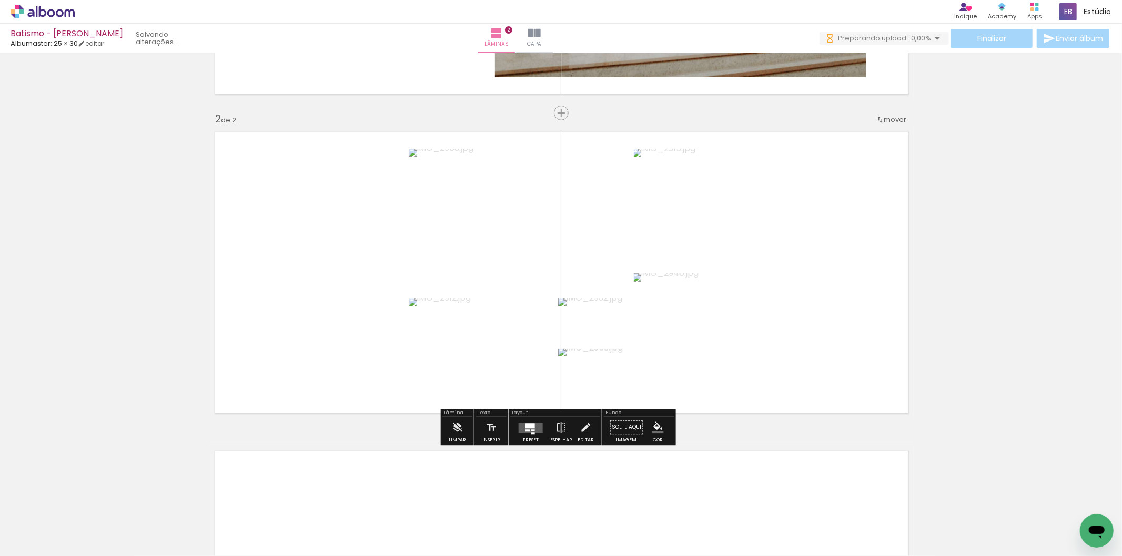
click at [540, 424] on quentale-layouter at bounding box center [531, 428] width 24 height 10
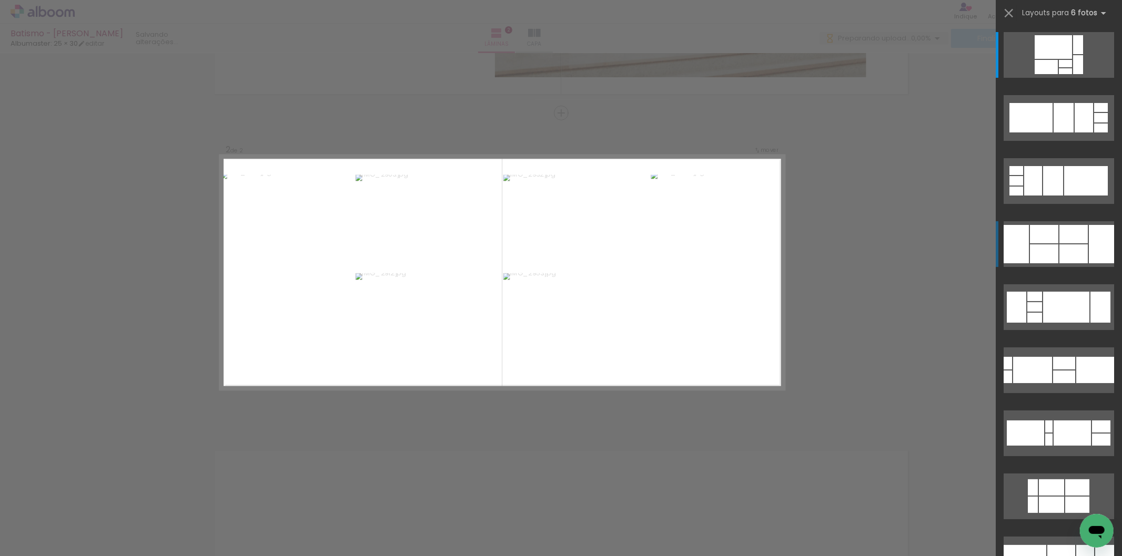
click at [1060, 251] on div at bounding box center [1073, 254] width 28 height 19
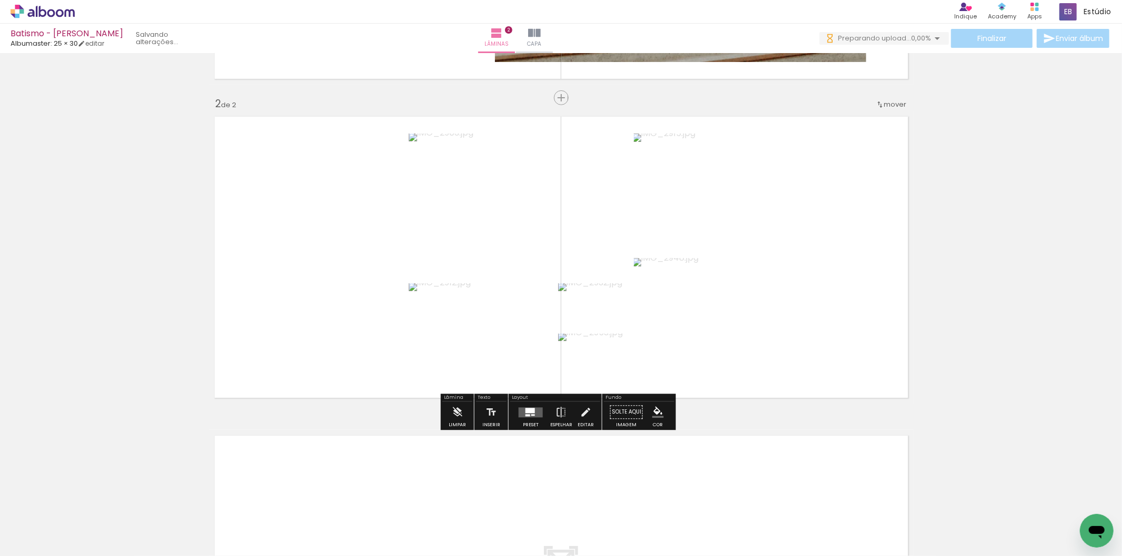
scroll to position [0, 0]
click at [532, 416] on quentale-layouter at bounding box center [531, 413] width 24 height 10
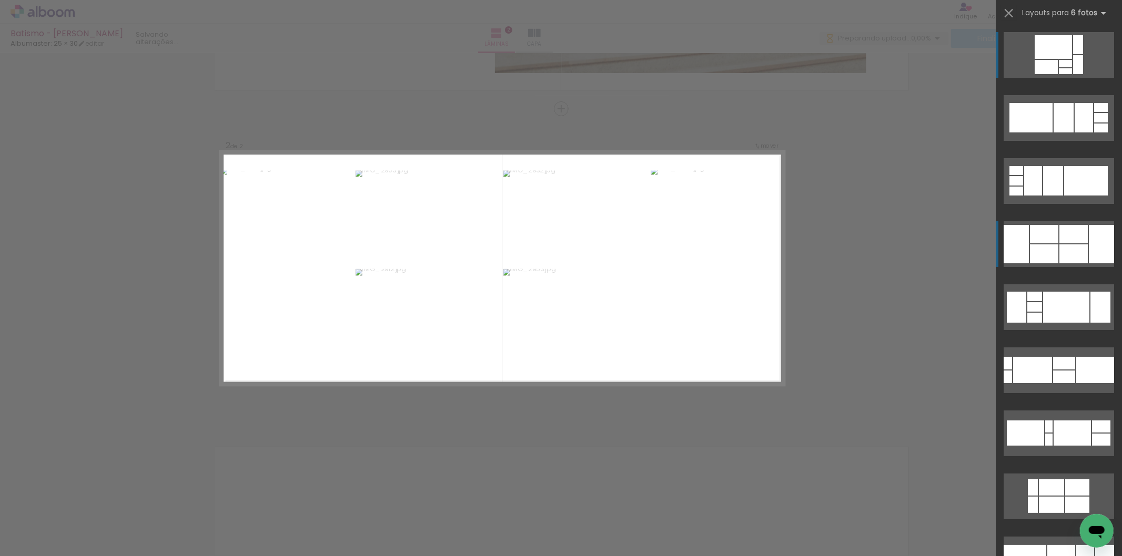
click at [1071, 251] on div at bounding box center [1073, 254] width 28 height 19
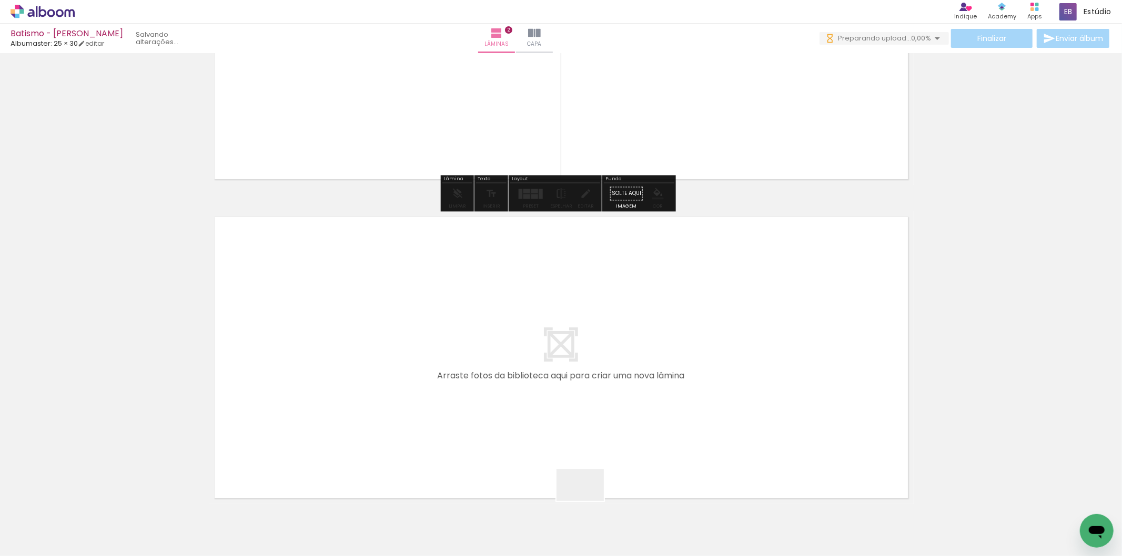
drag, startPoint x: 588, startPoint y: 501, endPoint x: 635, endPoint y: 529, distance: 54.7
click at [596, 454] on quentale-workspace at bounding box center [561, 278] width 1122 height 556
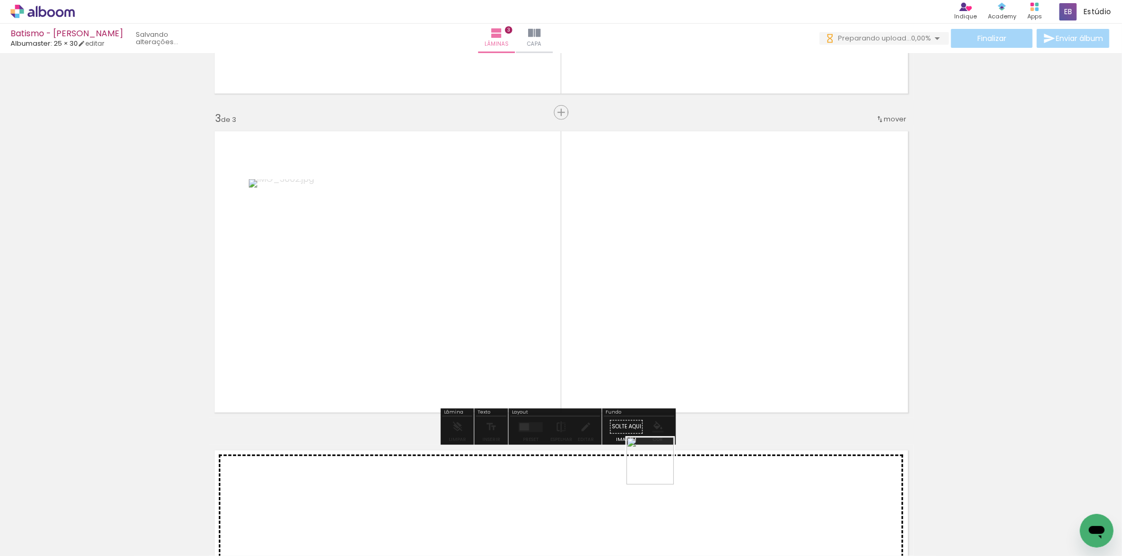
drag, startPoint x: 635, startPoint y: 529, endPoint x: 675, endPoint y: 403, distance: 131.7
click at [674, 402] on quentale-workspace at bounding box center [561, 278] width 1122 height 556
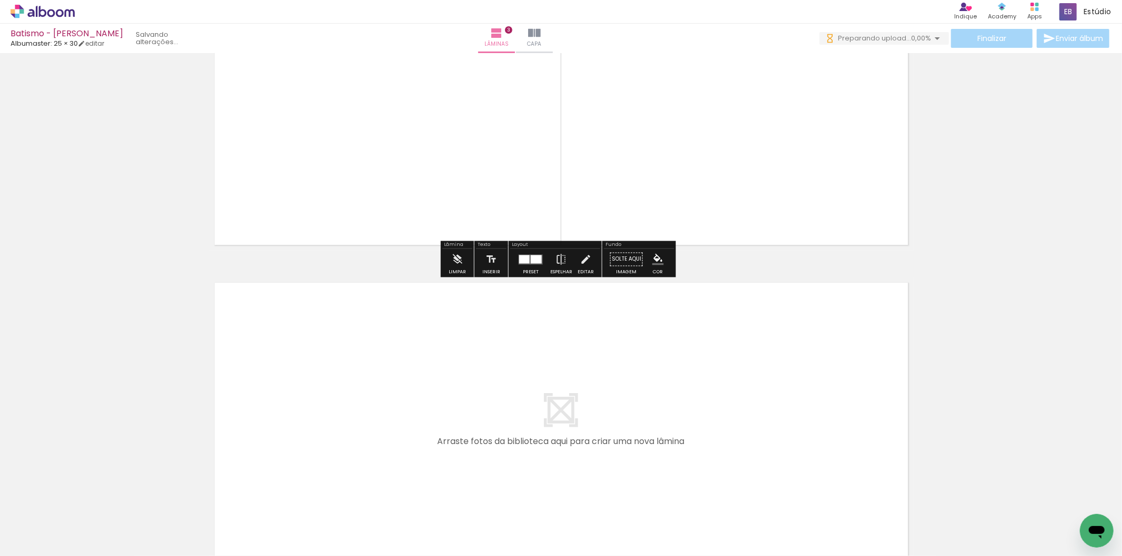
scroll to position [772, 0]
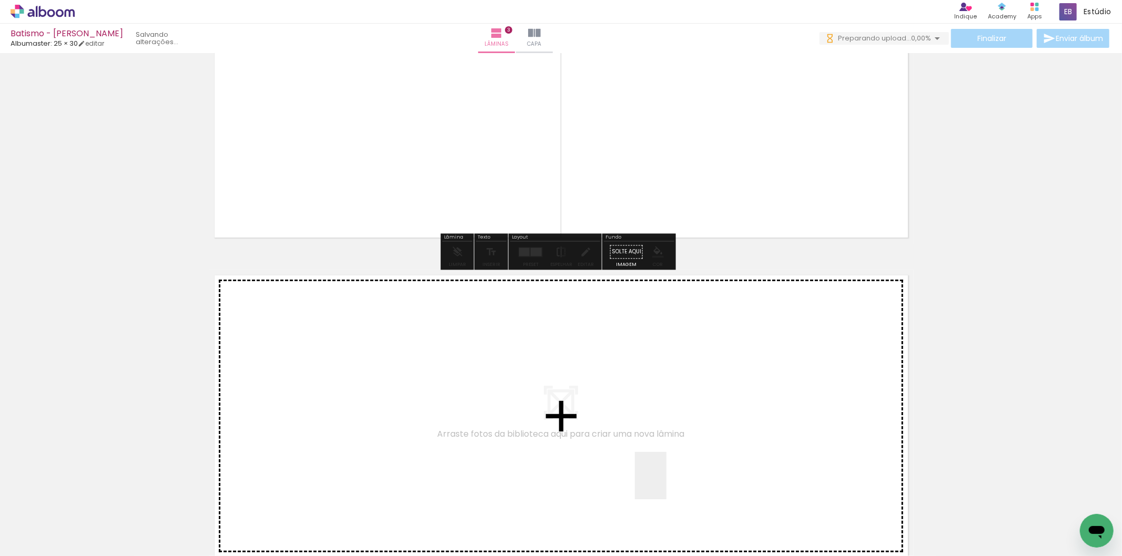
drag, startPoint x: 666, startPoint y: 484, endPoint x: 631, endPoint y: 433, distance: 61.6
click at [631, 433] on quentale-workspace at bounding box center [561, 278] width 1122 height 556
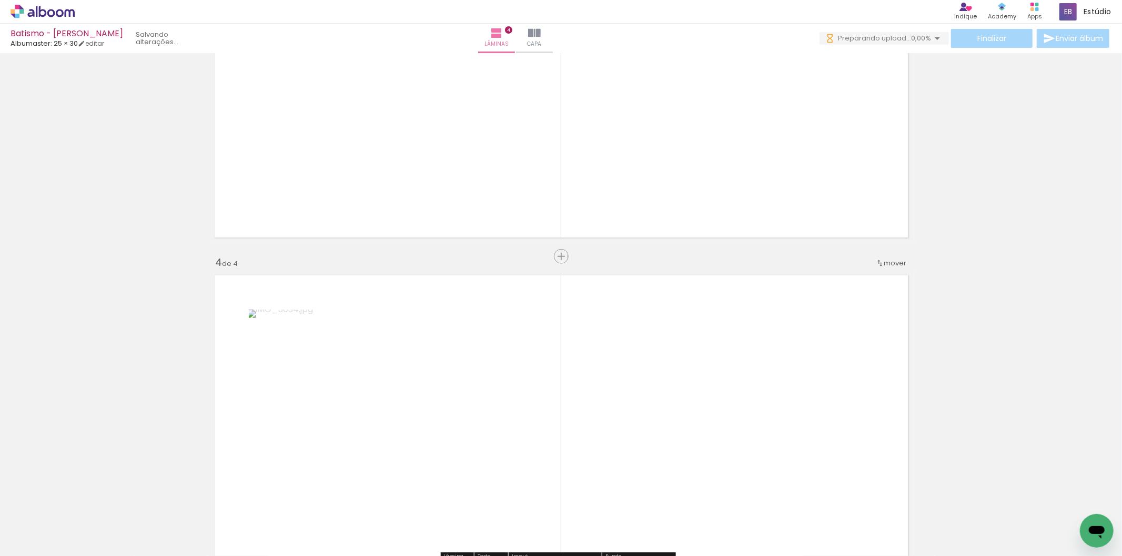
scroll to position [0, 0]
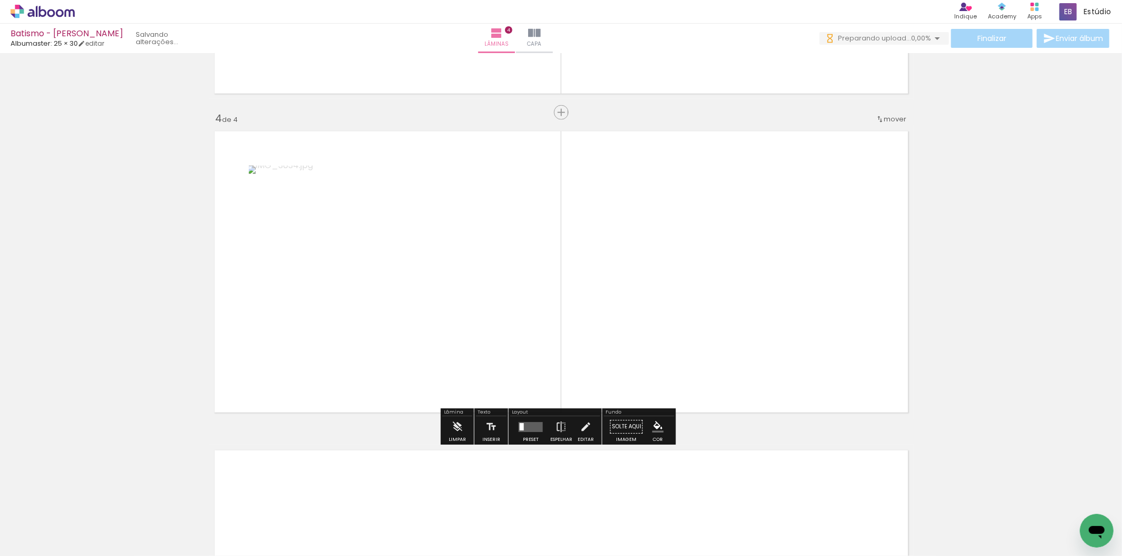
drag, startPoint x: 772, startPoint y: 520, endPoint x: 857, endPoint y: 514, distance: 85.9
click at [644, 397] on quentale-workspace at bounding box center [561, 278] width 1122 height 556
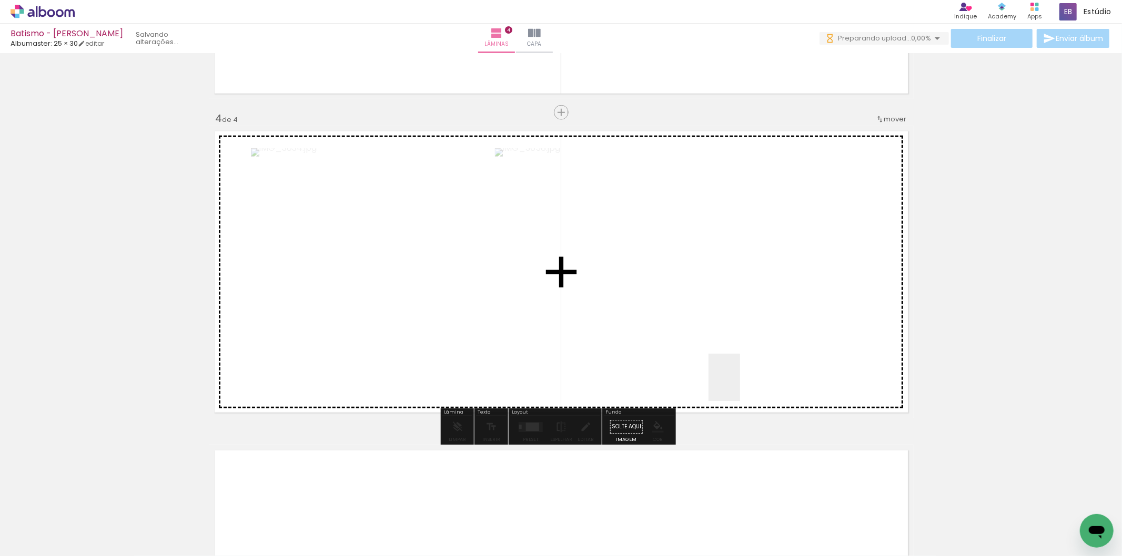
drag, startPoint x: 824, startPoint y: 522, endPoint x: 863, endPoint y: 514, distance: 39.1
click at [734, 378] on quentale-workspace at bounding box center [561, 278] width 1122 height 556
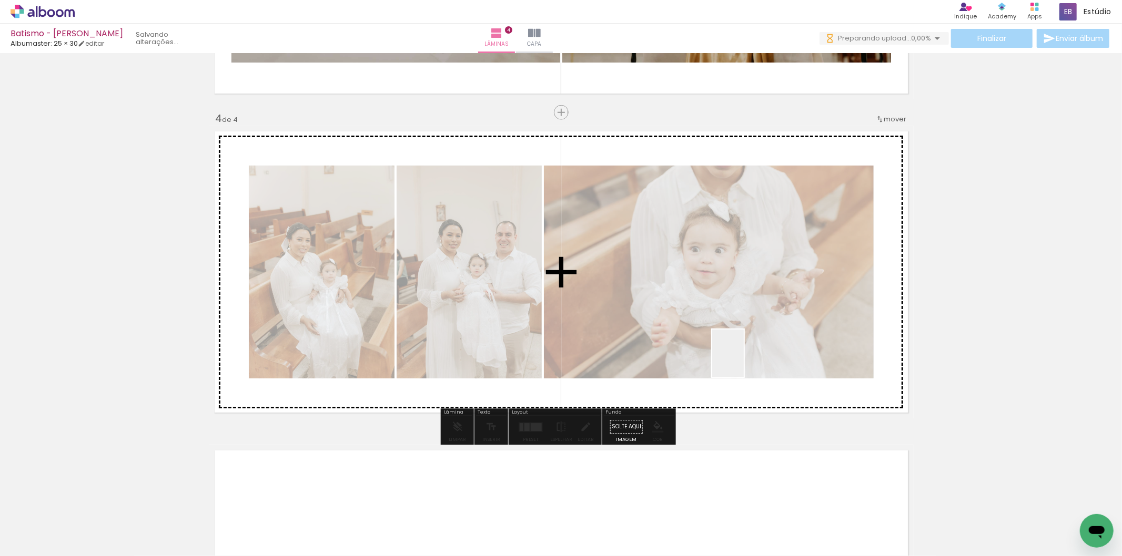
drag, startPoint x: 868, startPoint y: 516, endPoint x: 744, endPoint y: 361, distance: 199.1
click at [744, 361] on quentale-workspace at bounding box center [561, 278] width 1122 height 556
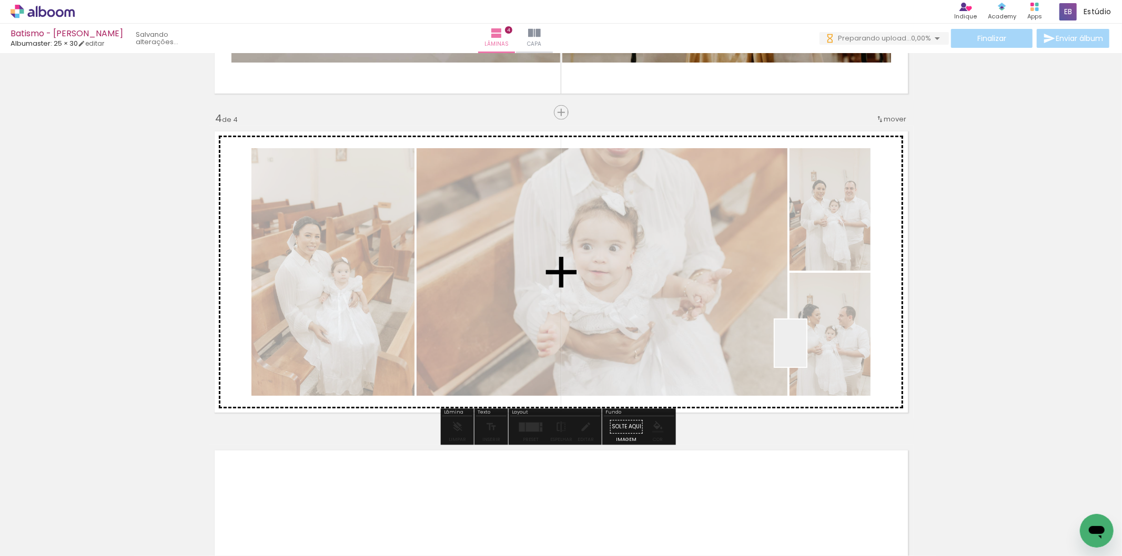
drag, startPoint x: 915, startPoint y: 480, endPoint x: 395, endPoint y: 156, distance: 613.1
click at [764, 321] on quentale-workspace at bounding box center [561, 278] width 1122 height 556
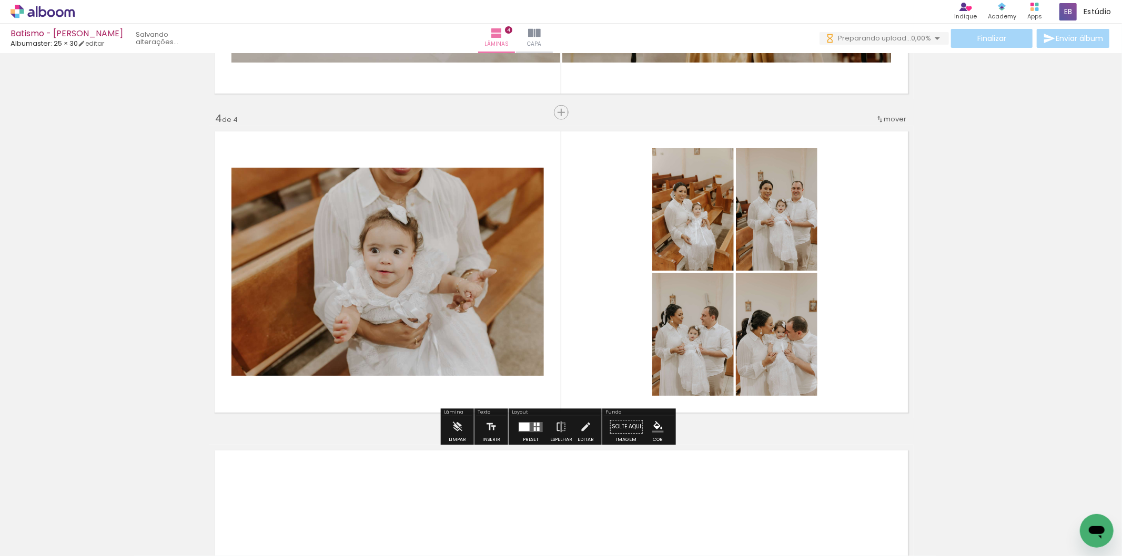
click at [534, 428] on div at bounding box center [535, 430] width 2 height 4
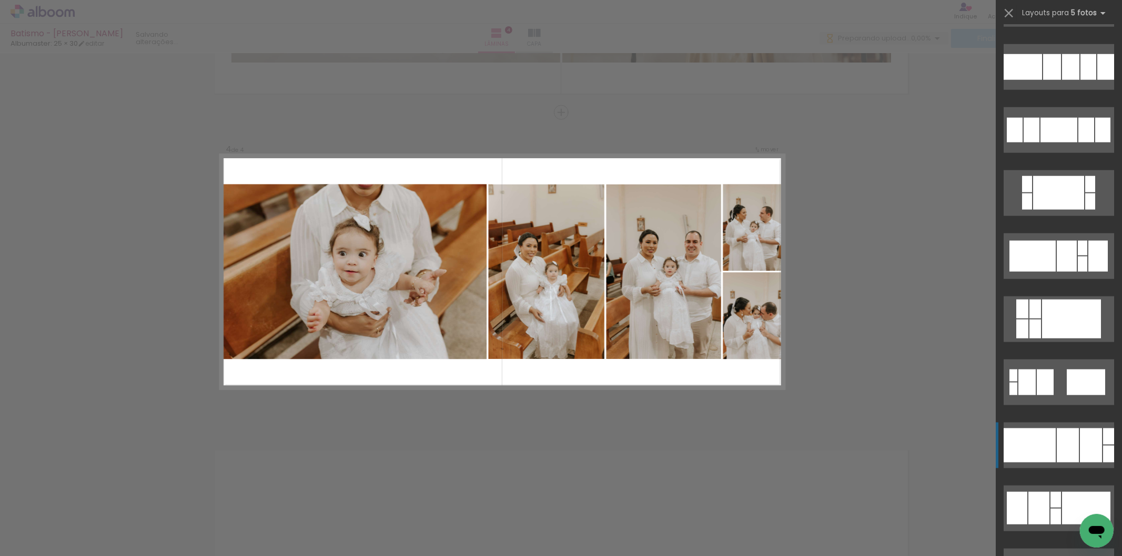
click at [1063, 439] on div at bounding box center [1068, 446] width 22 height 34
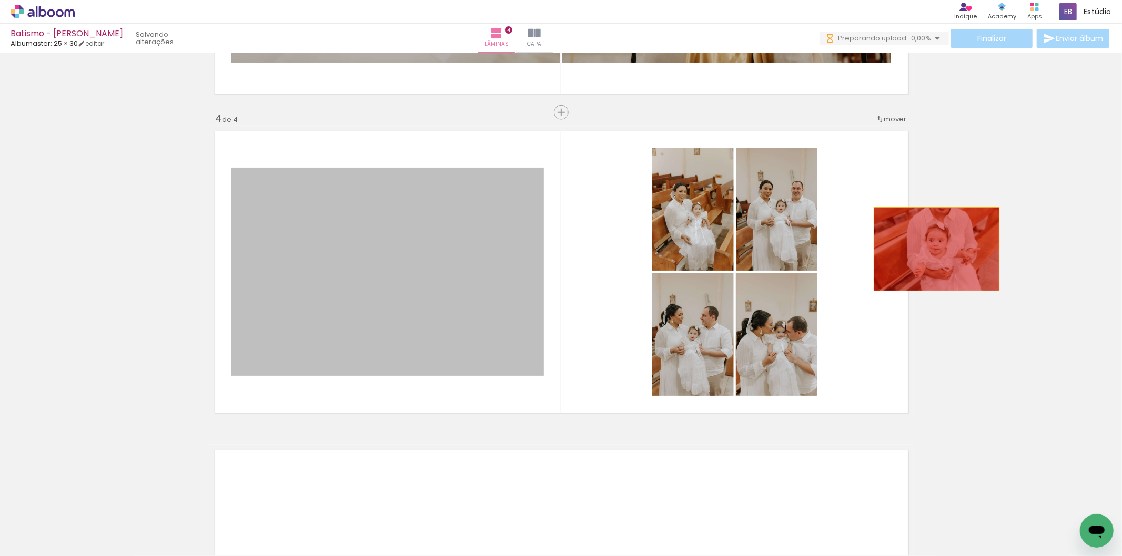
drag, startPoint x: 355, startPoint y: 259, endPoint x: 601, endPoint y: 302, distance: 250.0
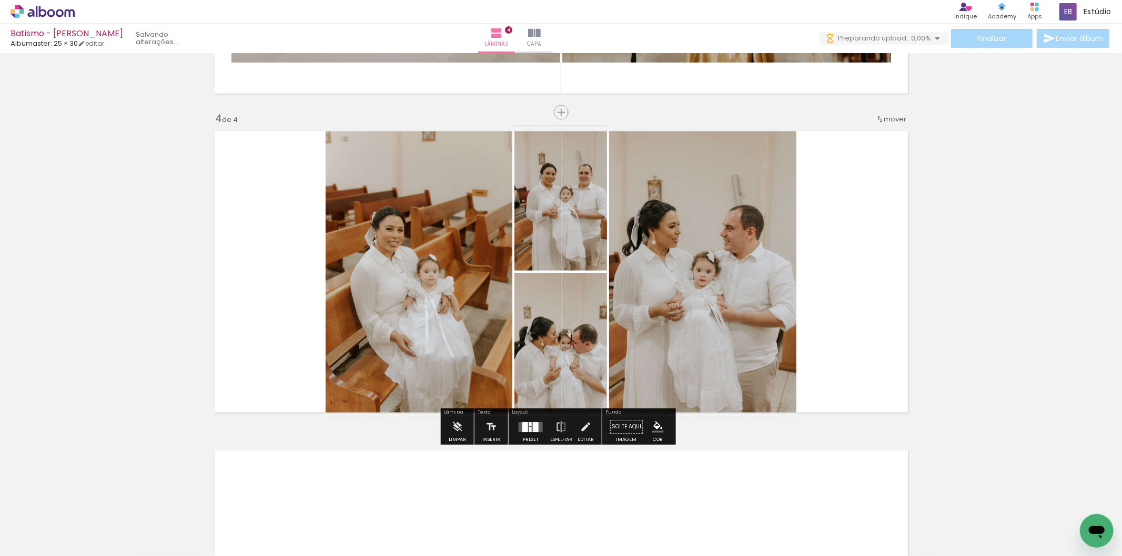
click at [533, 432] on div at bounding box center [536, 427] width 6 height 10
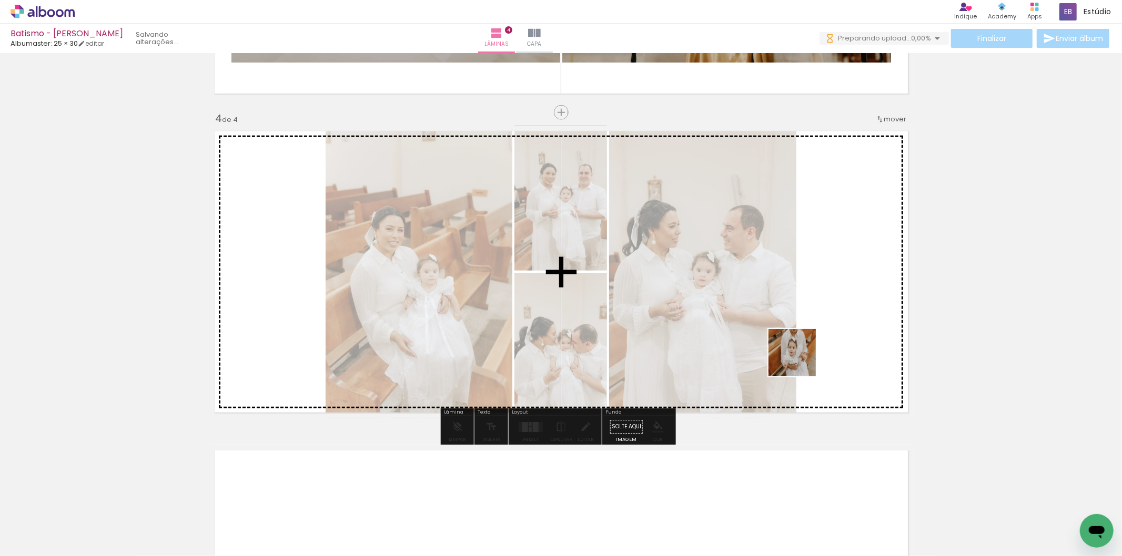
drag, startPoint x: 782, startPoint y: 464, endPoint x: 796, endPoint y: 341, distance: 124.4
click at [796, 341] on quentale-workspace at bounding box center [561, 278] width 1122 height 556
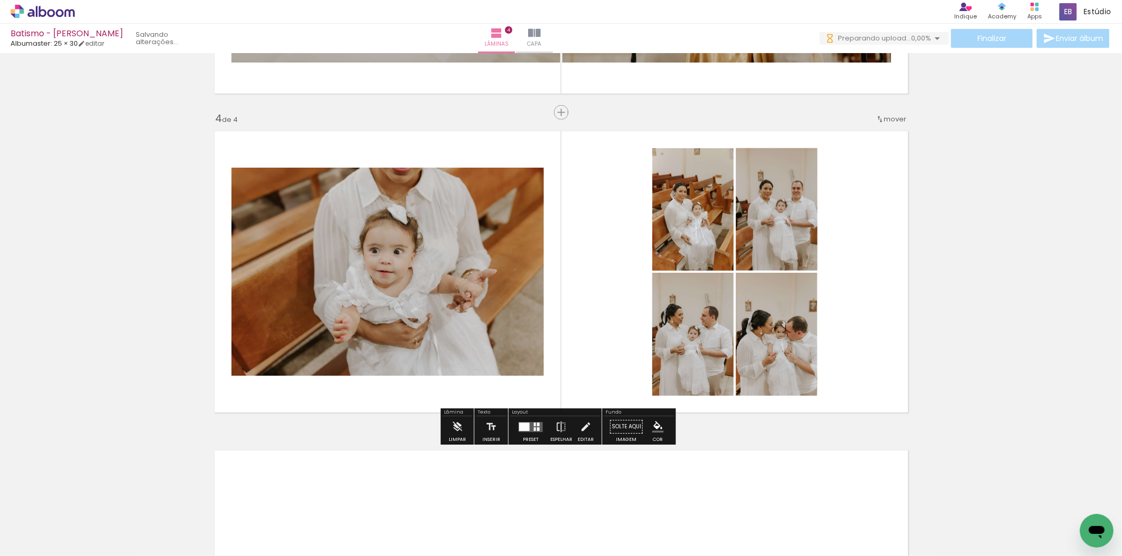
click at [534, 429] on div at bounding box center [535, 430] width 2 height 4
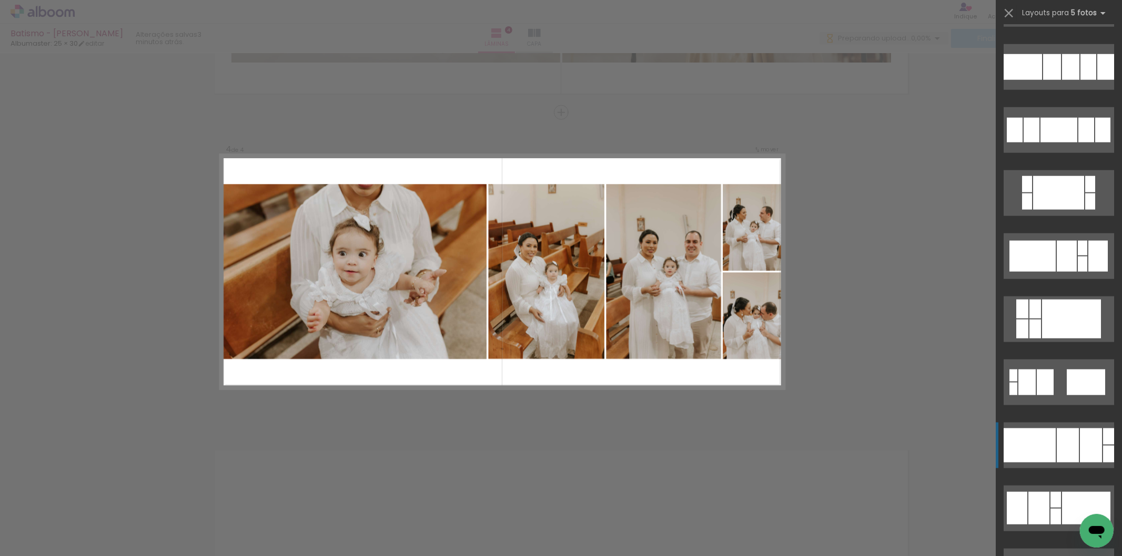
click at [1062, 450] on div at bounding box center [1068, 446] width 22 height 34
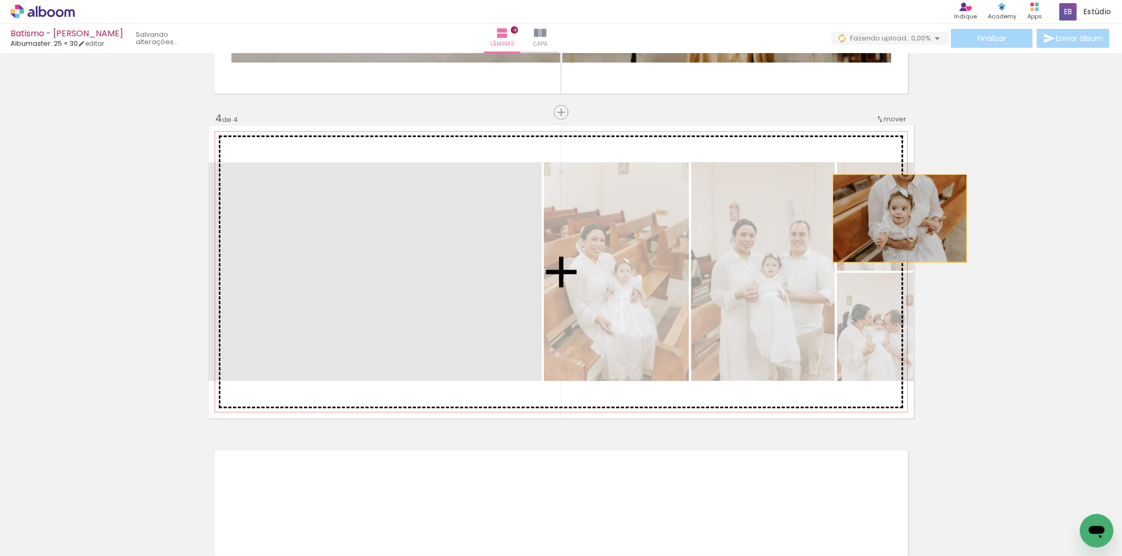
drag, startPoint x: 395, startPoint y: 293, endPoint x: 888, endPoint y: 220, distance: 498.2
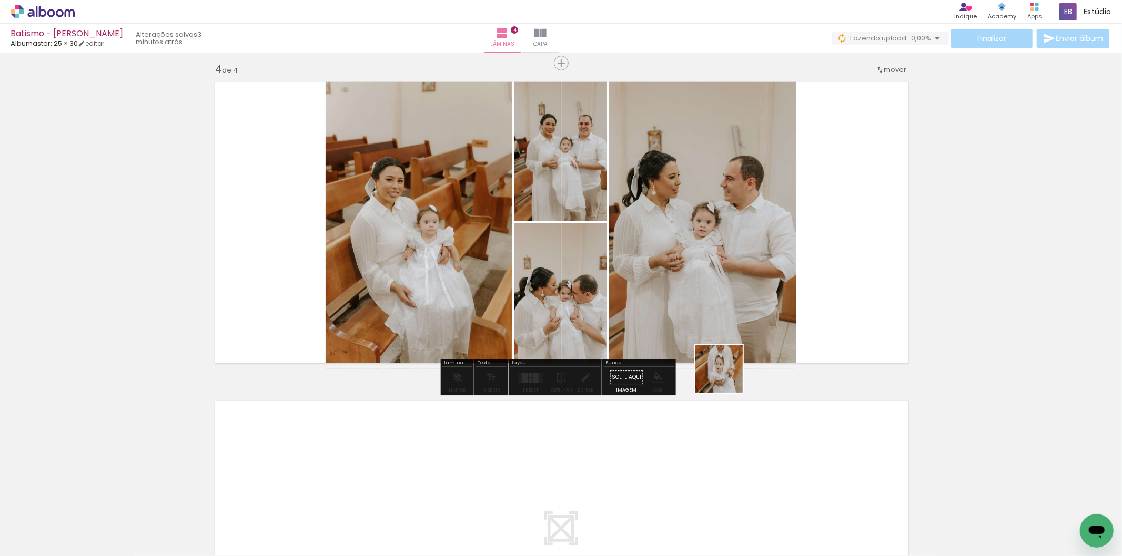
drag, startPoint x: 766, startPoint y: 512, endPoint x: 855, endPoint y: 312, distance: 218.7
click at [710, 333] on quentale-workspace at bounding box center [561, 278] width 1122 height 556
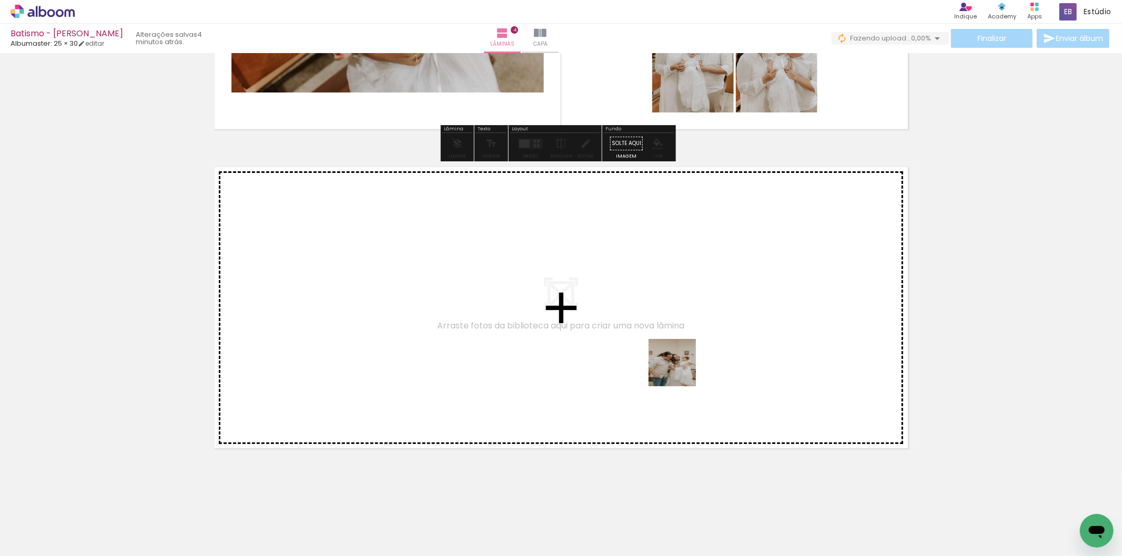
drag, startPoint x: 982, startPoint y: 526, endPoint x: 680, endPoint y: 371, distance: 339.7
click at [680, 371] on quentale-workspace at bounding box center [561, 278] width 1122 height 556
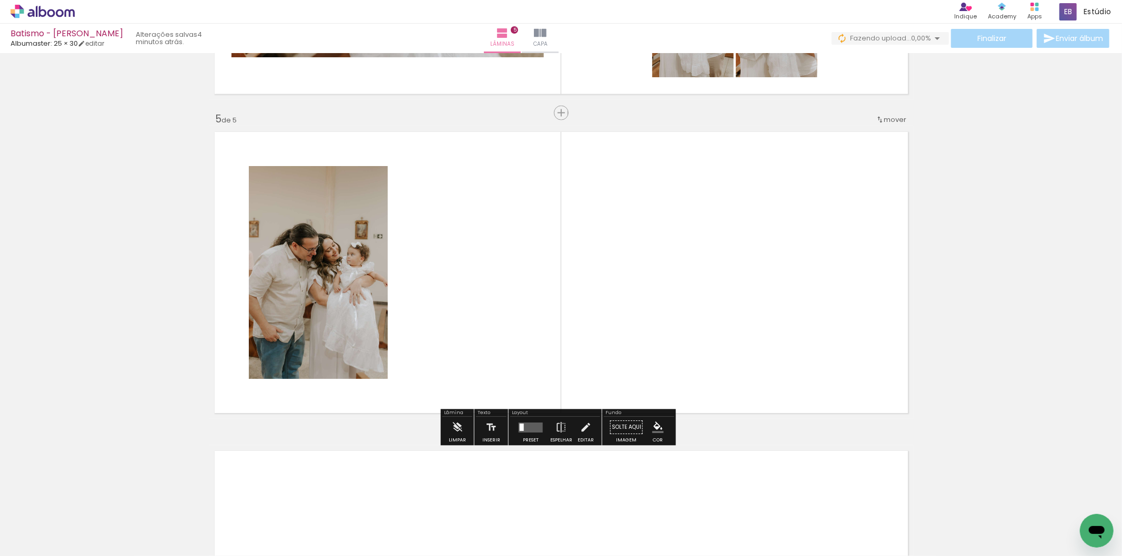
drag, startPoint x: 1055, startPoint y: 526, endPoint x: 623, endPoint y: 442, distance: 439.9
click at [616, 380] on quentale-workspace at bounding box center [561, 278] width 1122 height 556
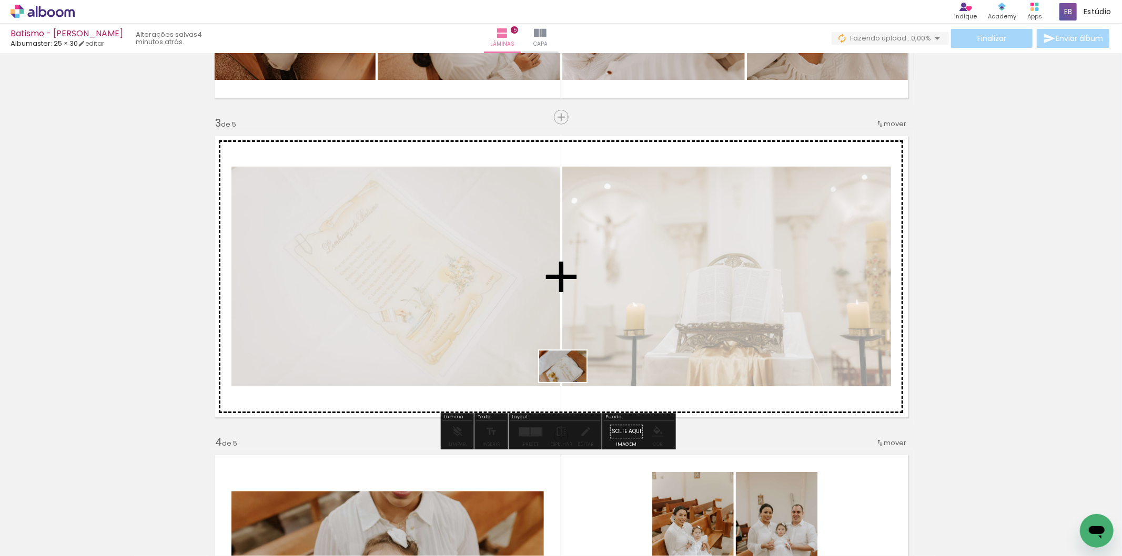
drag, startPoint x: 535, startPoint y: 524, endPoint x: 570, endPoint y: 380, distance: 147.7
click at [570, 381] on quentale-workspace at bounding box center [561, 278] width 1122 height 556
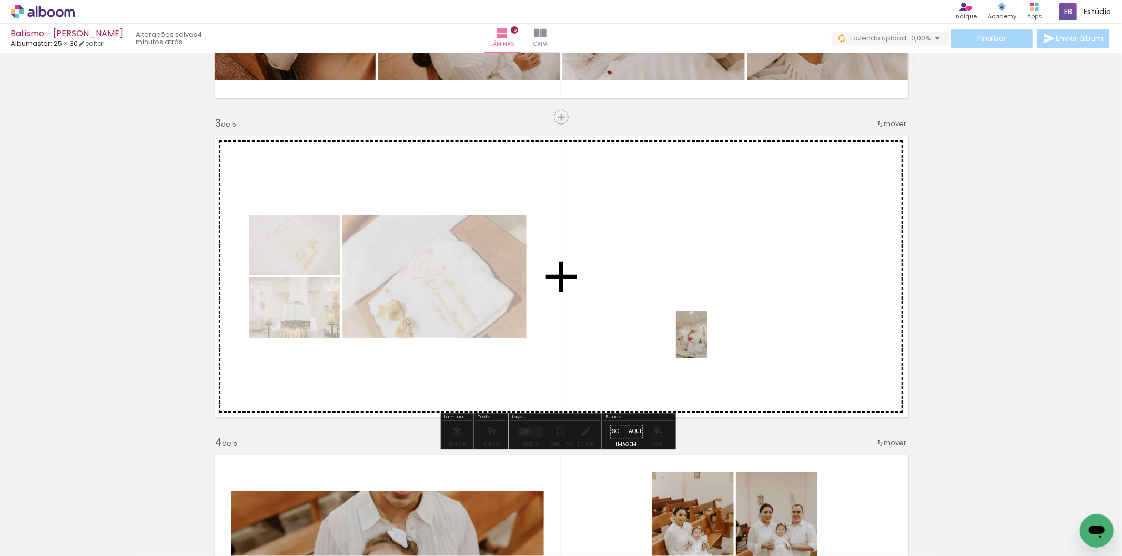
drag, startPoint x: 787, startPoint y: 525, endPoint x: 707, endPoint y: 342, distance: 199.9
click at [707, 342] on quentale-workspace at bounding box center [561, 278] width 1122 height 556
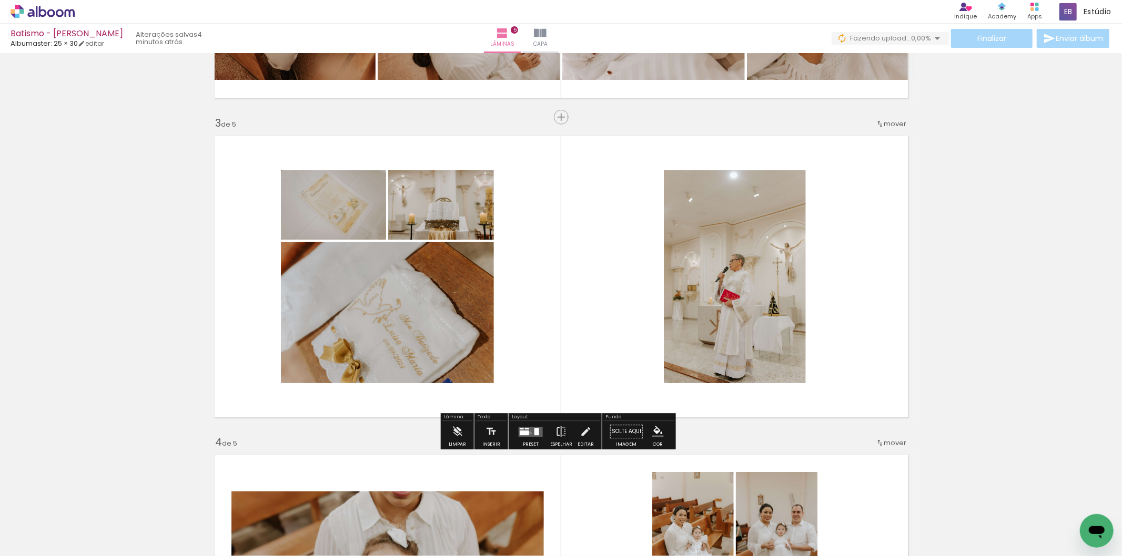
click at [528, 433] on quentale-layouter at bounding box center [531, 432] width 24 height 10
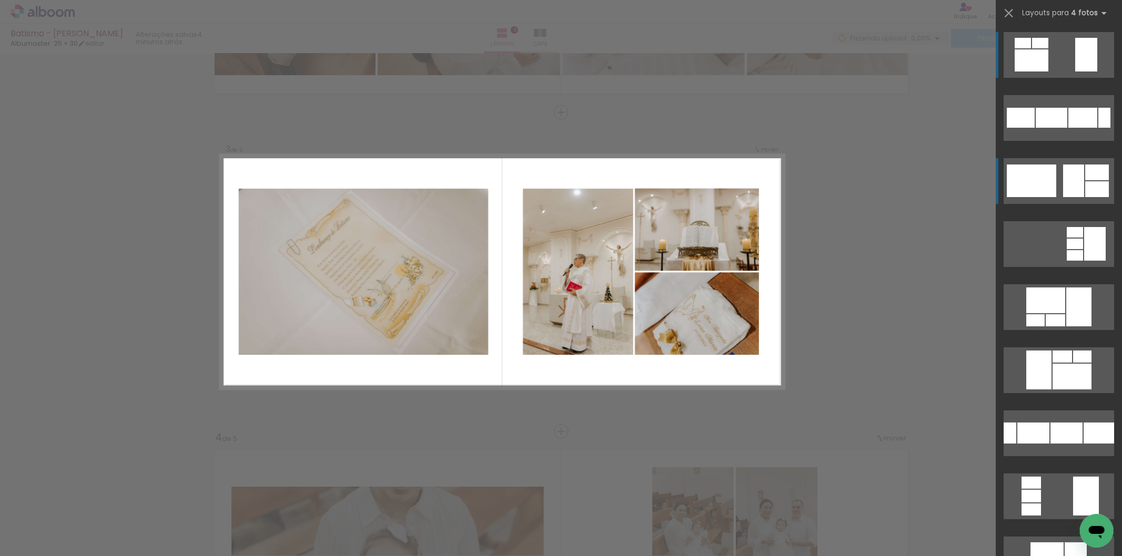
click at [1063, 179] on div at bounding box center [1073, 181] width 21 height 33
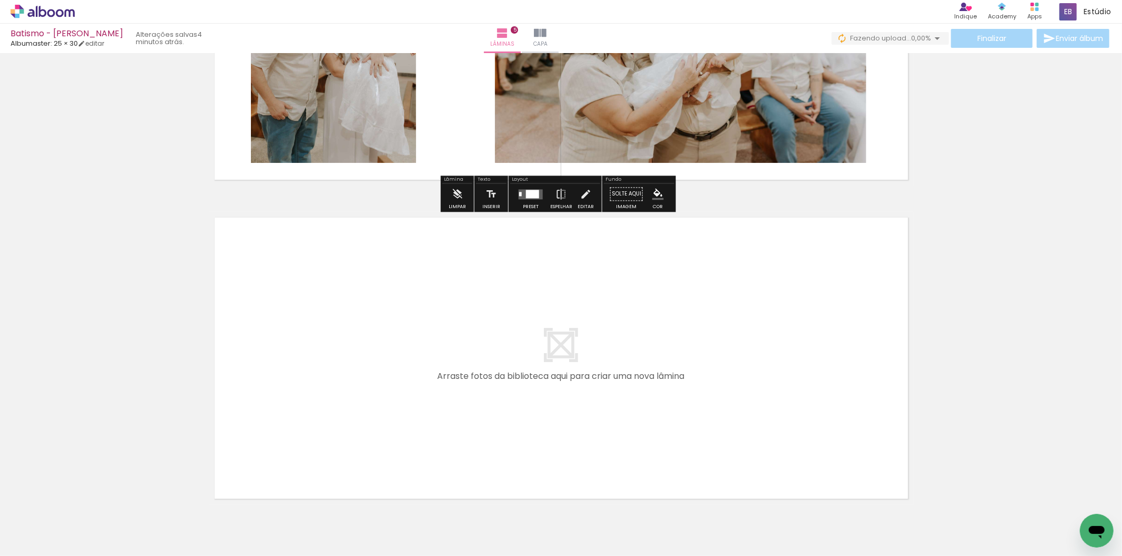
scroll to position [1473, 0]
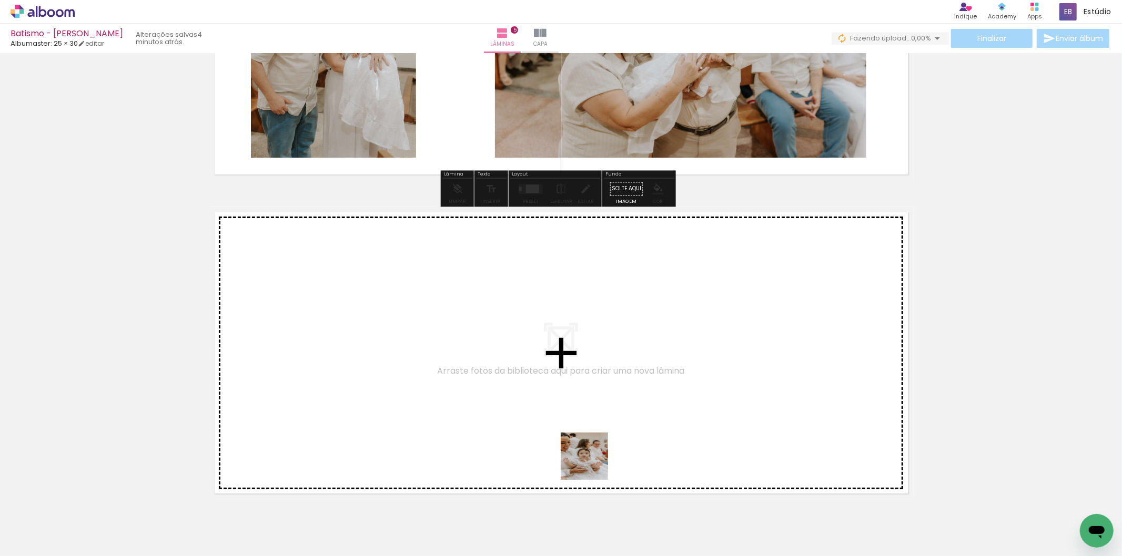
drag, startPoint x: 607, startPoint y: 530, endPoint x: 644, endPoint y: 506, distance: 44.5
click at [593, 448] on quentale-workspace at bounding box center [561, 278] width 1122 height 556
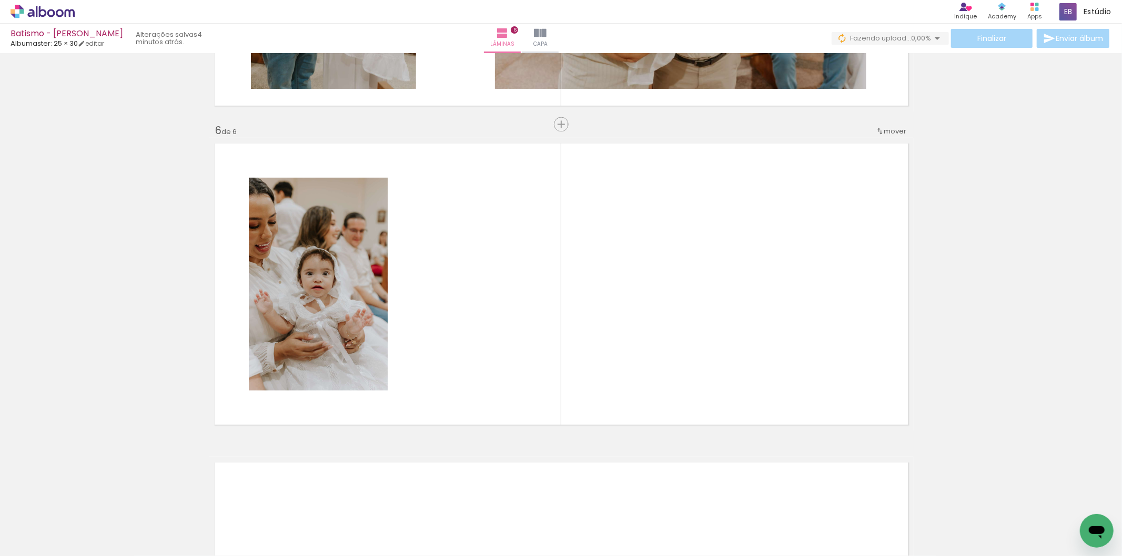
scroll to position [1554, 0]
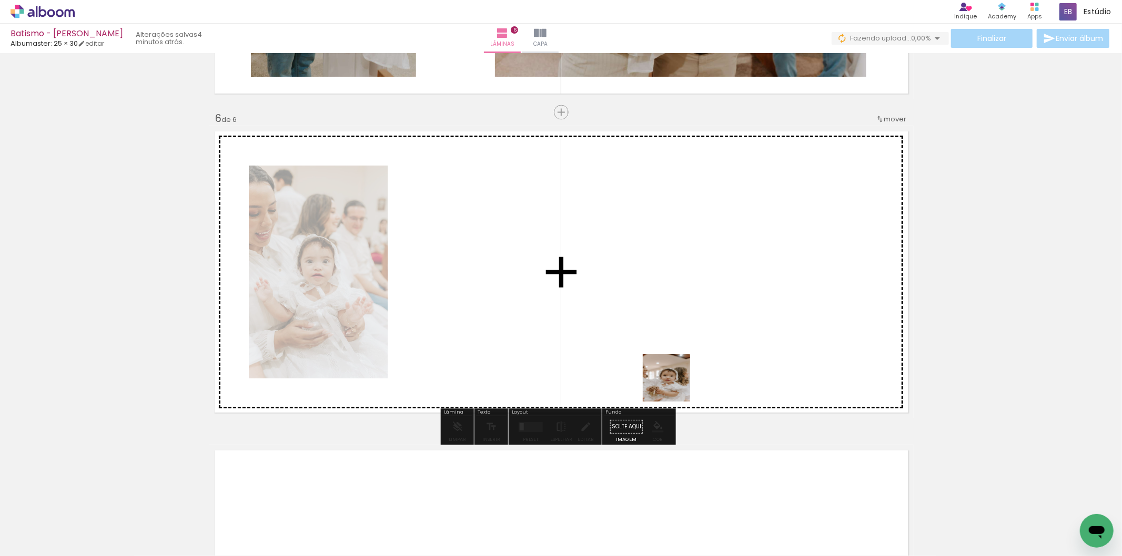
drag, startPoint x: 665, startPoint y: 502, endPoint x: 674, endPoint y: 386, distance: 116.6
click at [674, 386] on quentale-workspace at bounding box center [561, 278] width 1122 height 556
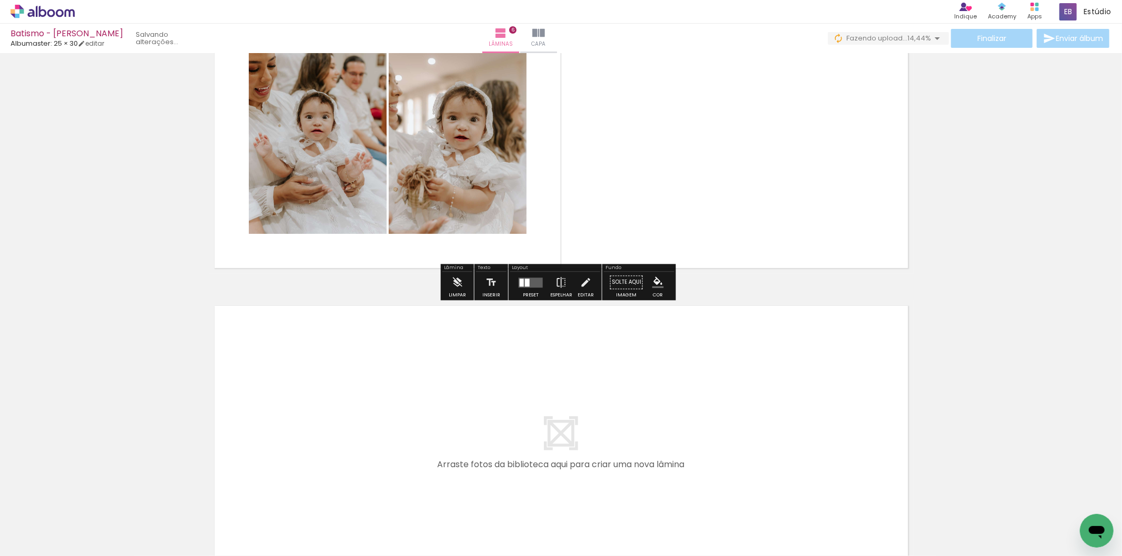
scroll to position [1729, 0]
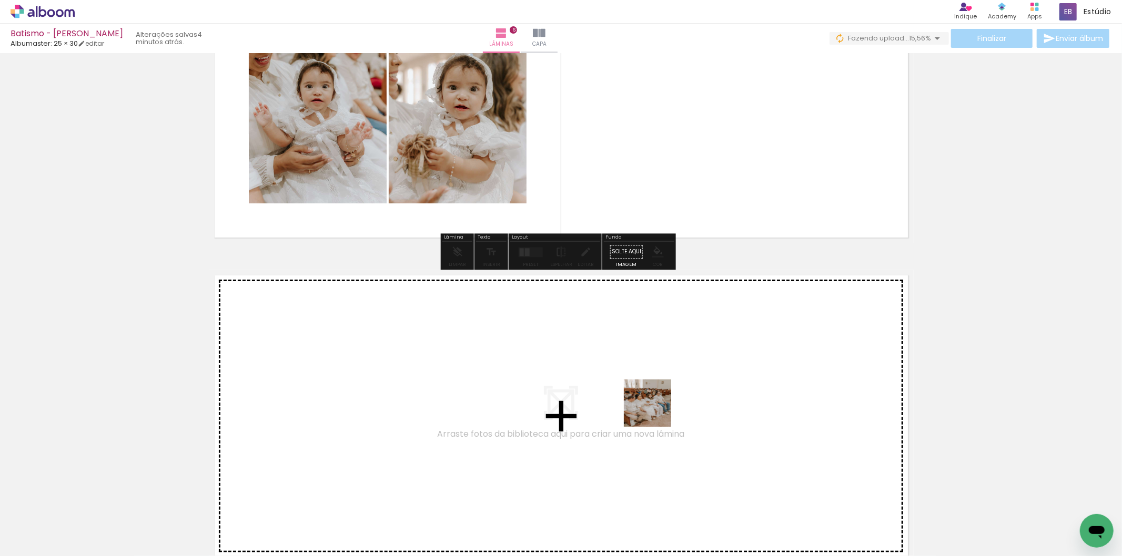
drag, startPoint x: 727, startPoint y: 519, endPoint x: 649, endPoint y: 406, distance: 137.6
click at [649, 406] on quentale-workspace at bounding box center [561, 278] width 1122 height 556
